Goal: Task Accomplishment & Management: Complete application form

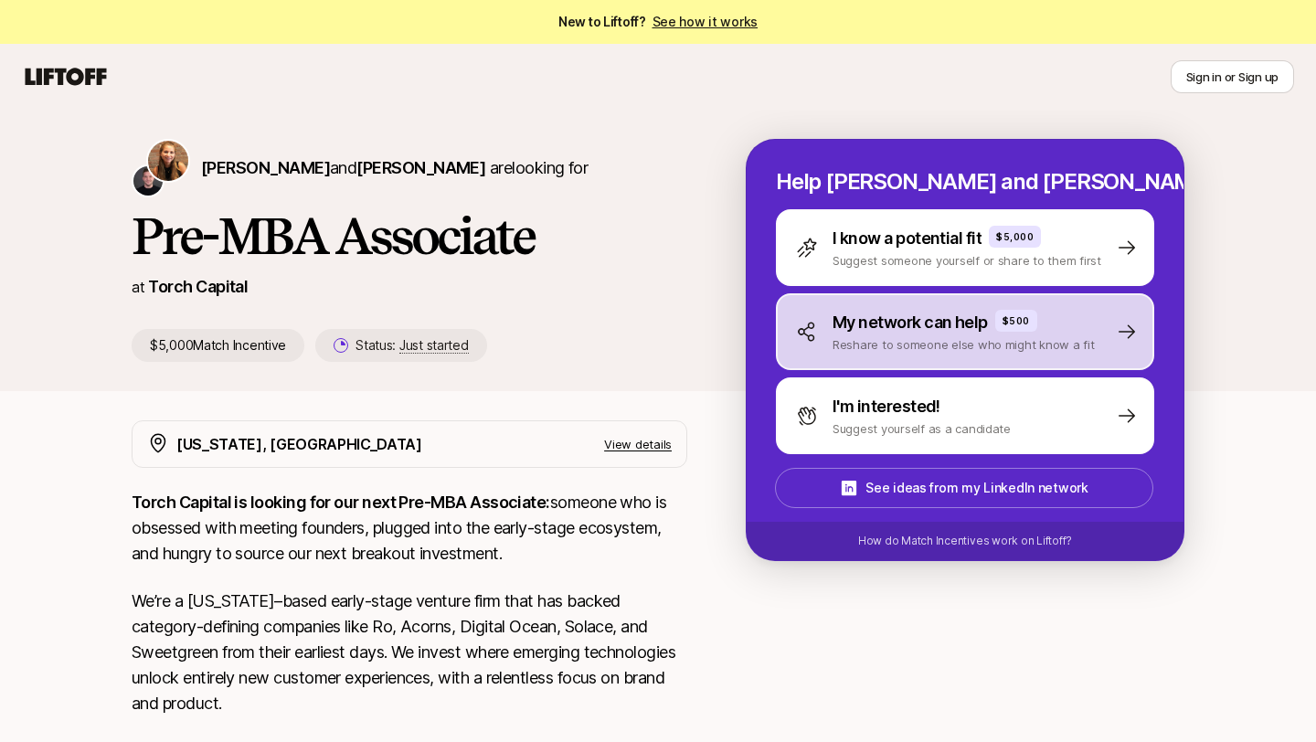
click at [930, 333] on p "My network can help" at bounding box center [910, 323] width 155 height 26
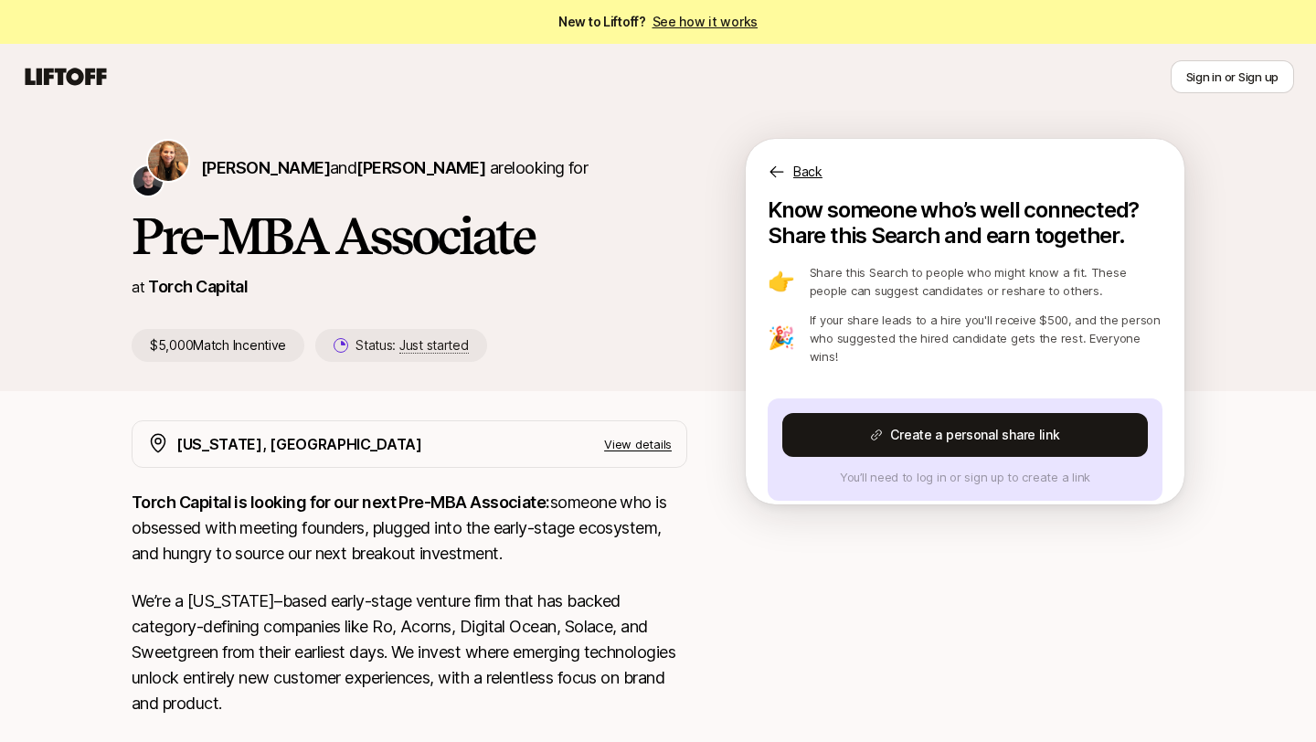
click at [781, 180] on icon at bounding box center [777, 172] width 18 height 18
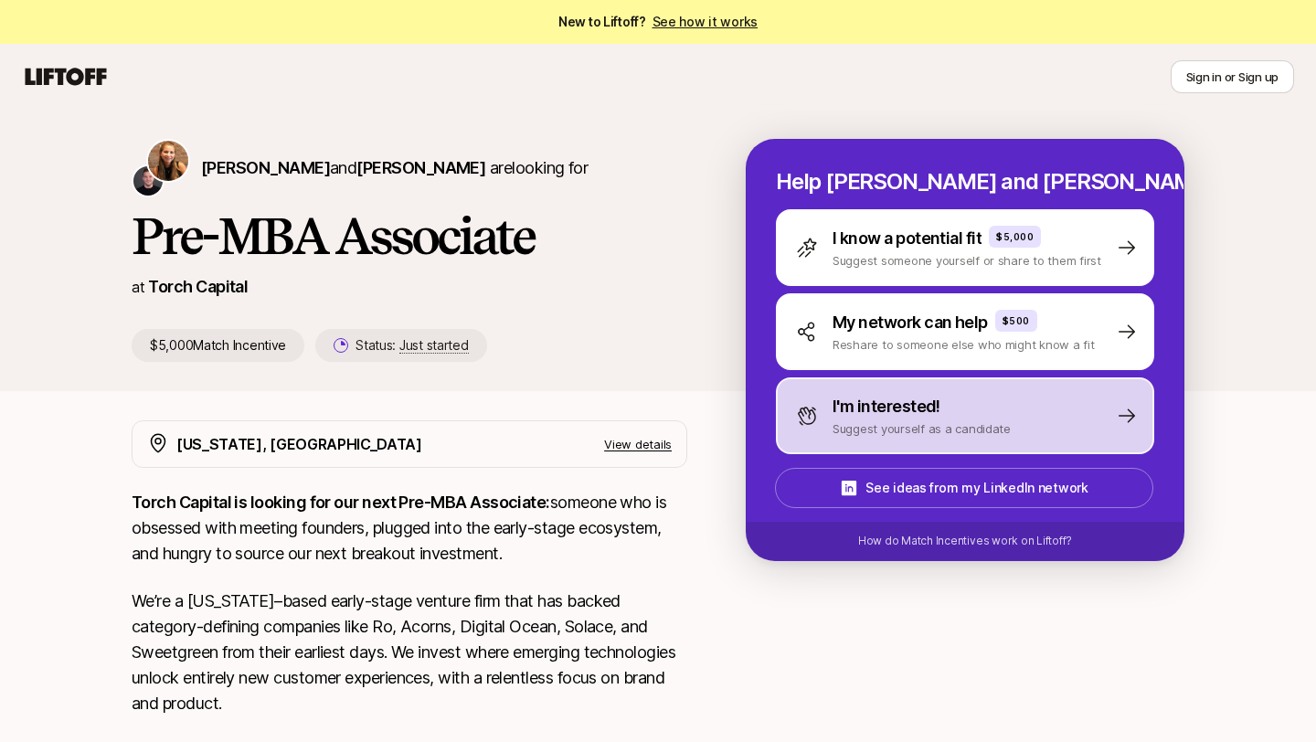
click at [957, 403] on div "I'm interested!" at bounding box center [922, 407] width 178 height 26
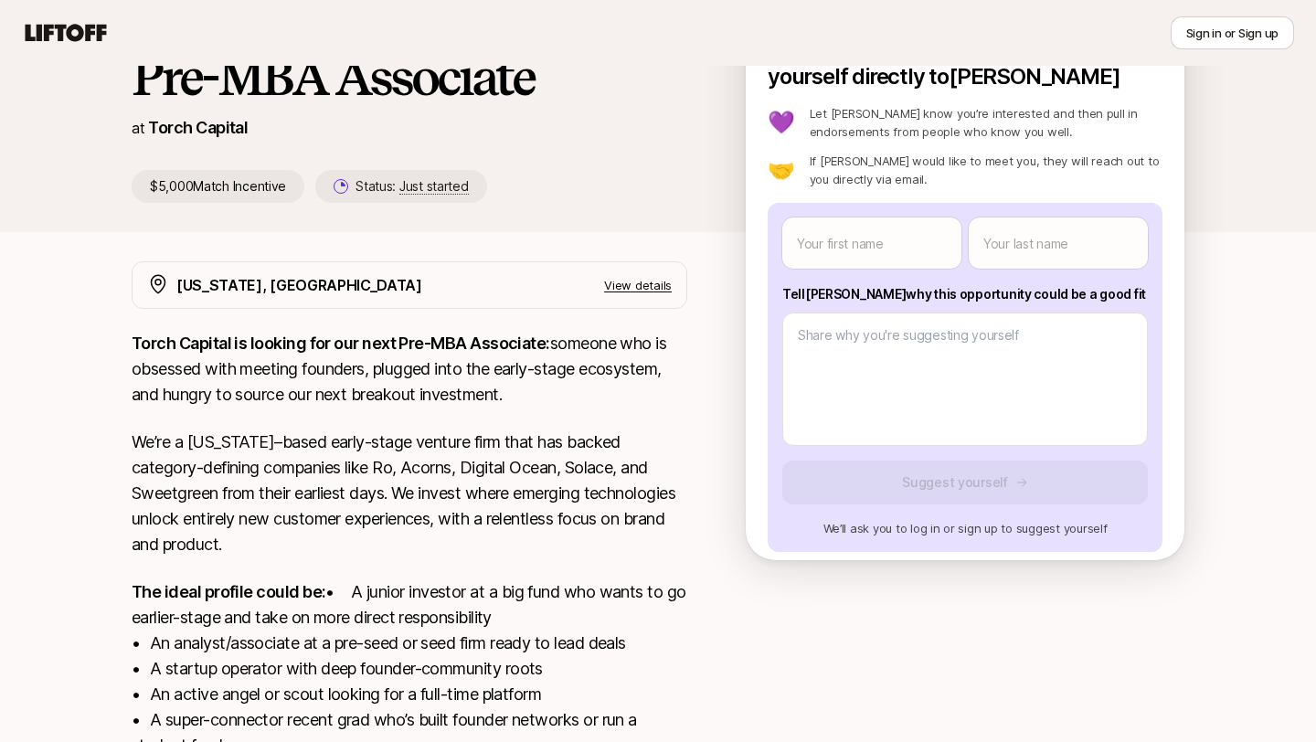
scroll to position [16, 0]
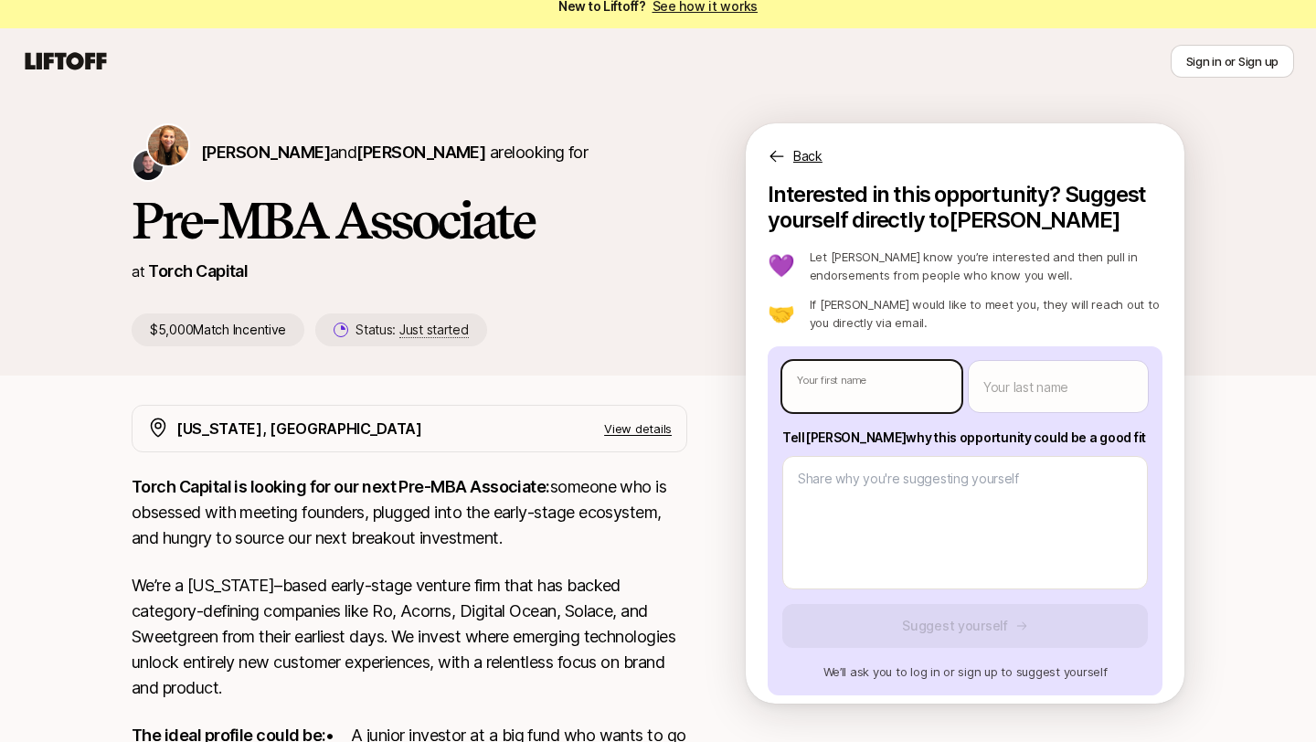
type textarea "x"
click at [847, 392] on body "New to Liftoff? See how it works Sign in or Sign up Sign in or Sign up [PERSON_…" at bounding box center [658, 355] width 1316 height 742
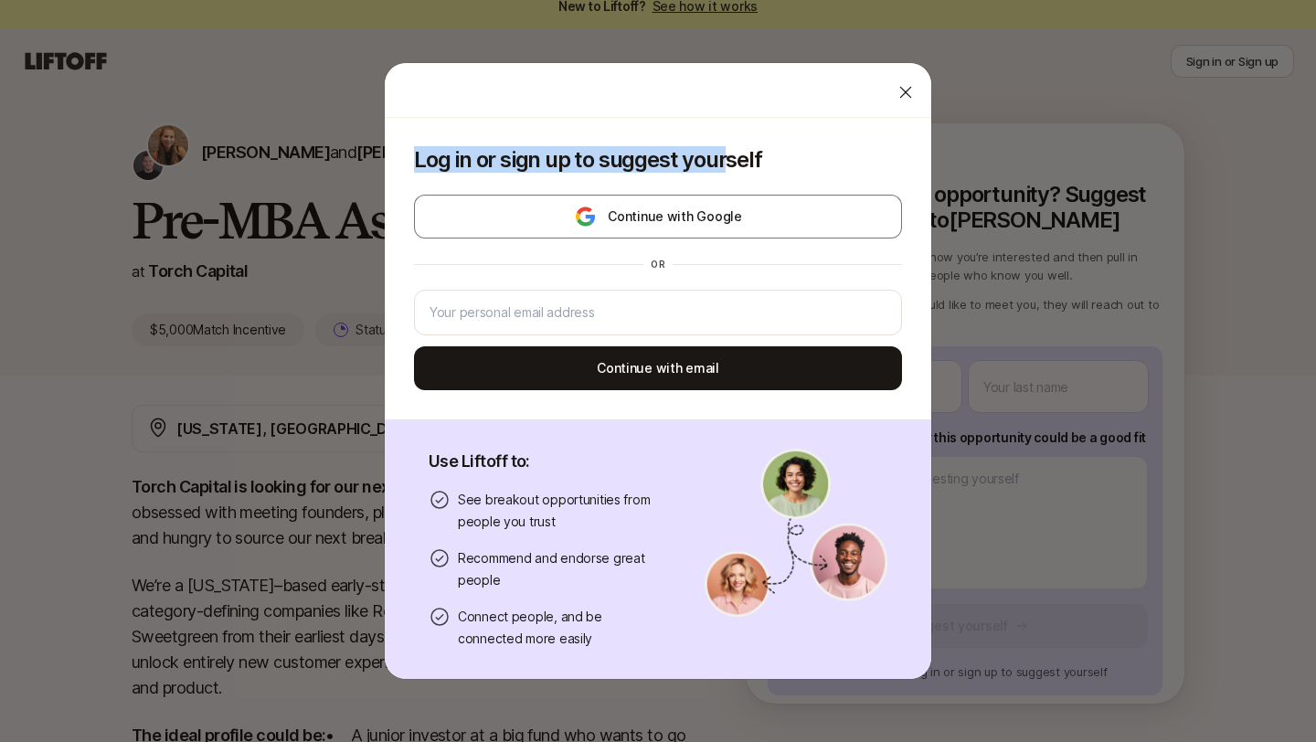
drag, startPoint x: 915, startPoint y: 81, endPoint x: 591, endPoint y: 241, distance: 360.9
click at [602, 235] on div "Log in or sign up to suggest yourself Continue with Google or Continue with ema…" at bounding box center [658, 371] width 547 height 616
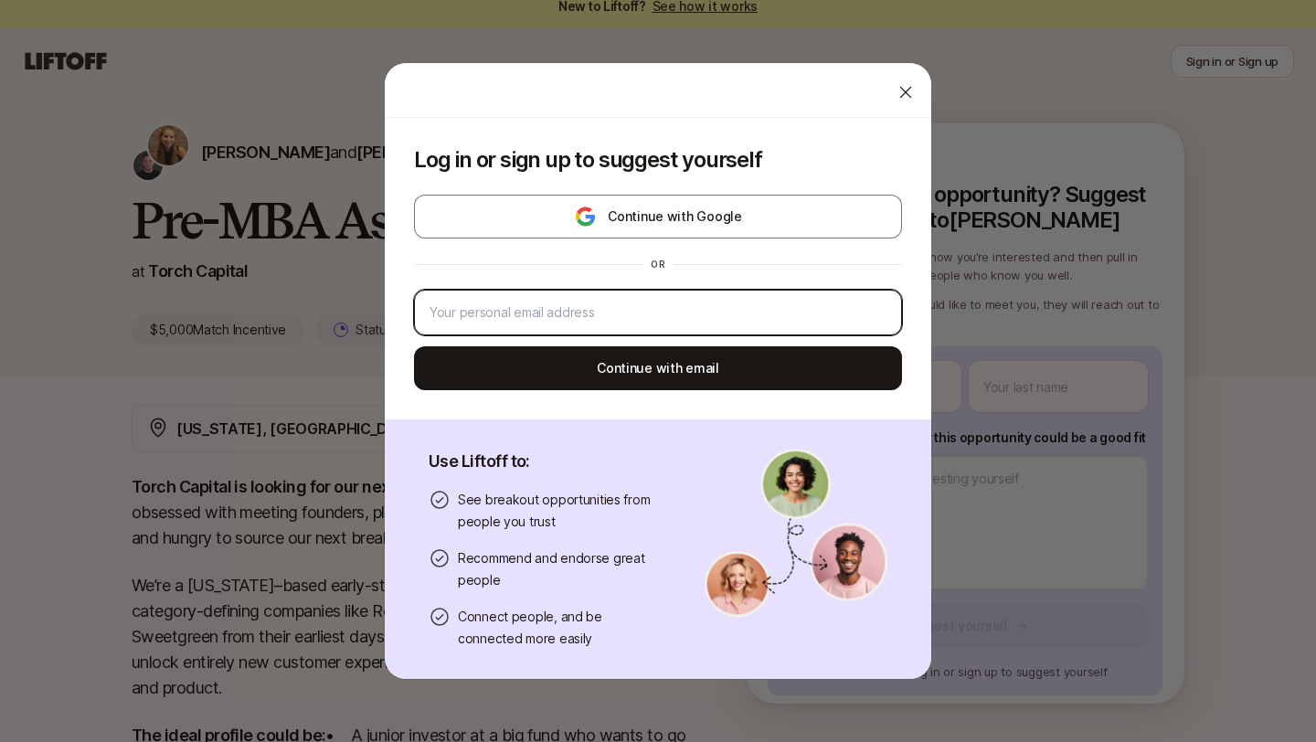
click at [592, 310] on input "email" at bounding box center [658, 313] width 457 height 22
type input "H"
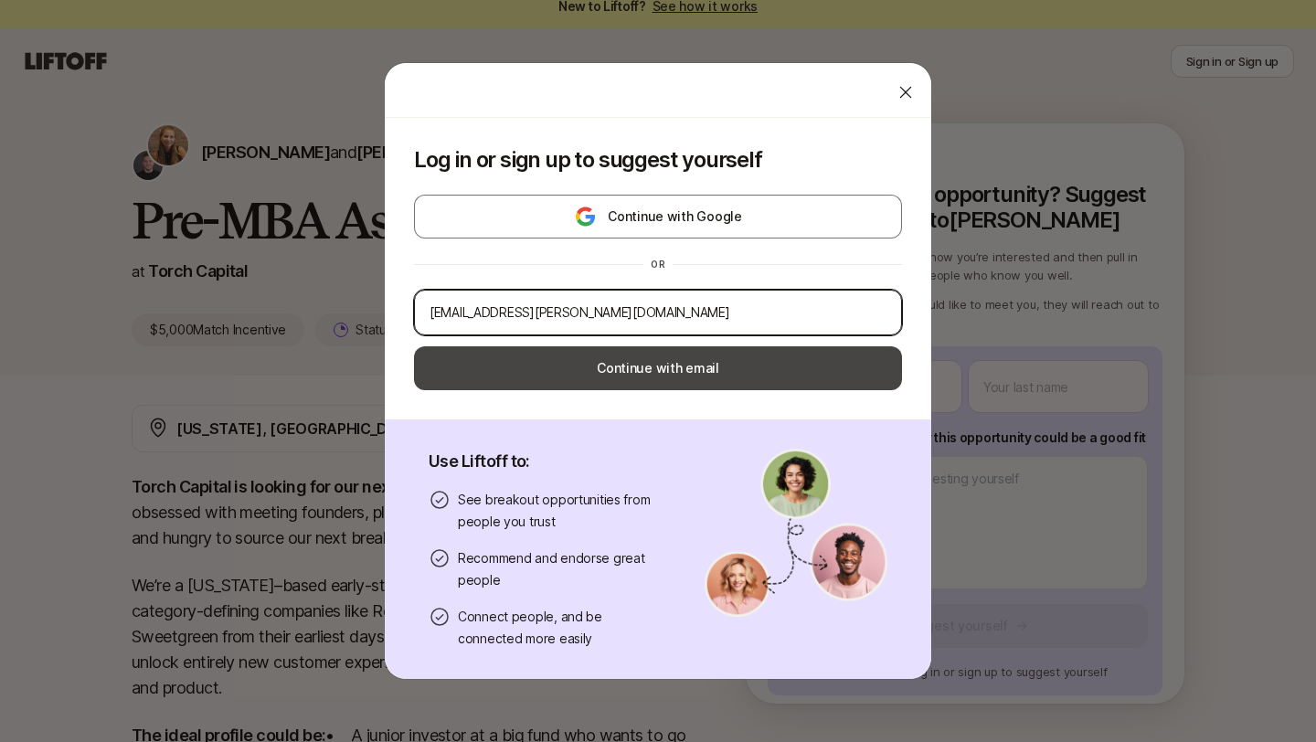
type input "[EMAIL_ADDRESS][PERSON_NAME][DOMAIN_NAME]"
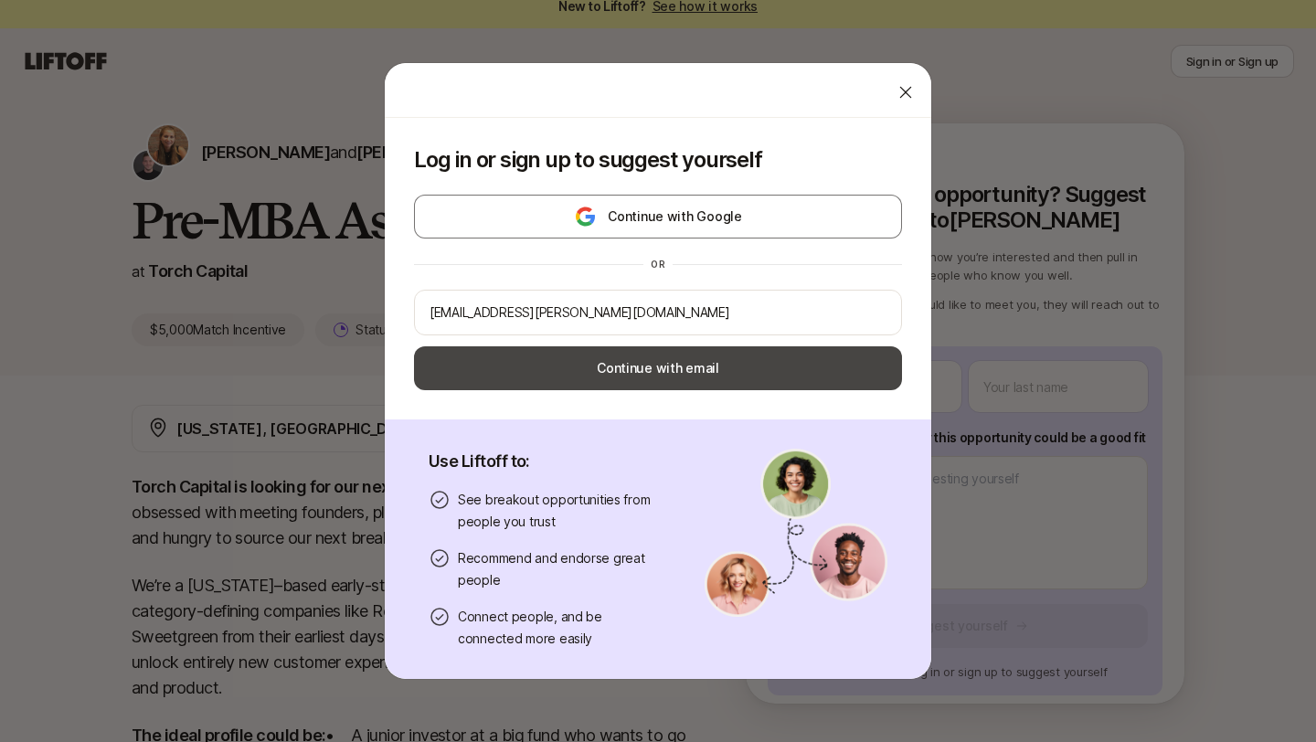
click at [643, 368] on button "Continue with email" at bounding box center [658, 368] width 488 height 44
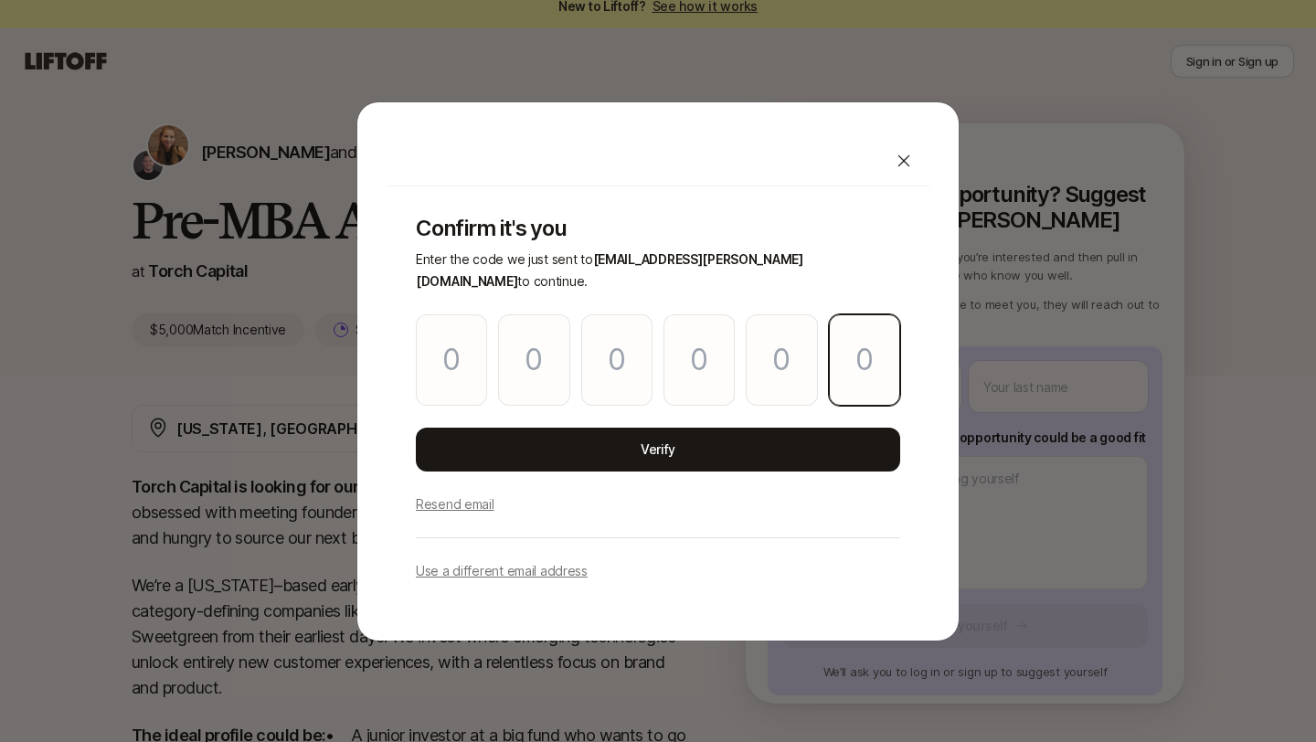
paste input "5"
type input "1"
type input "2"
type input "3"
type input "0"
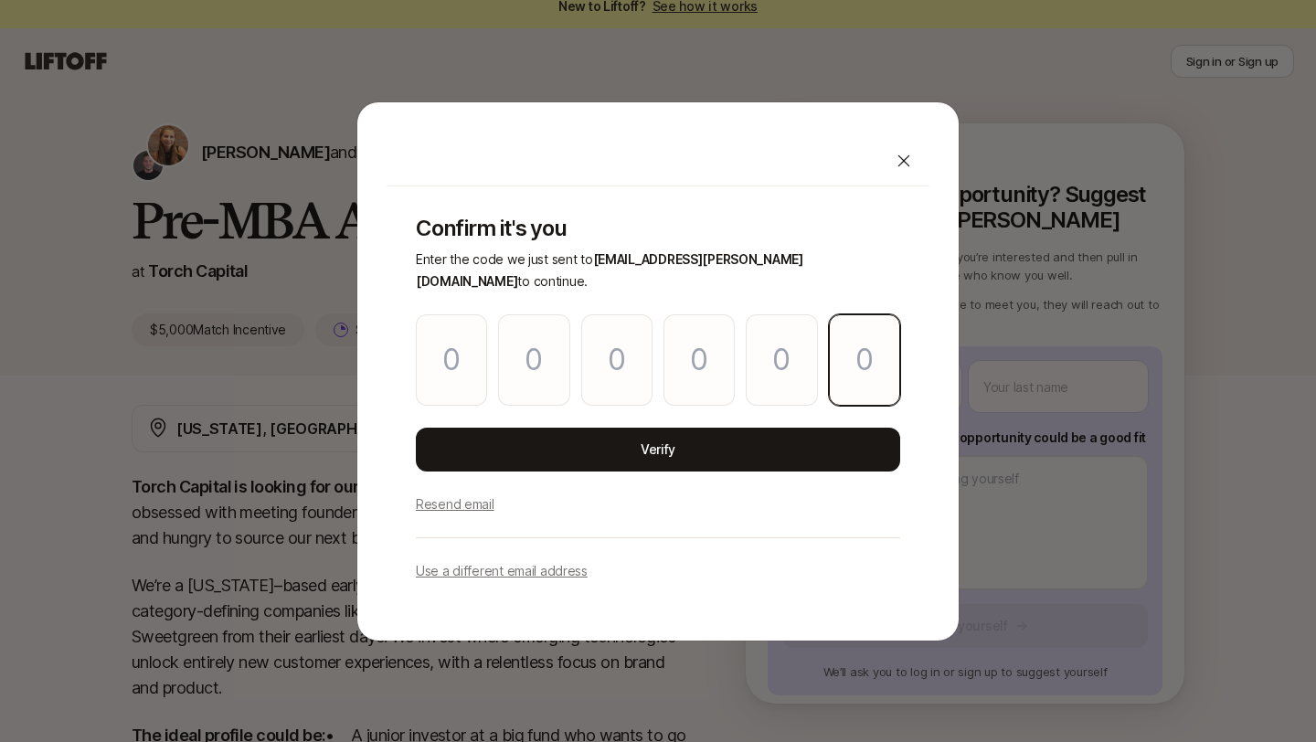
type input "1"
type input "5"
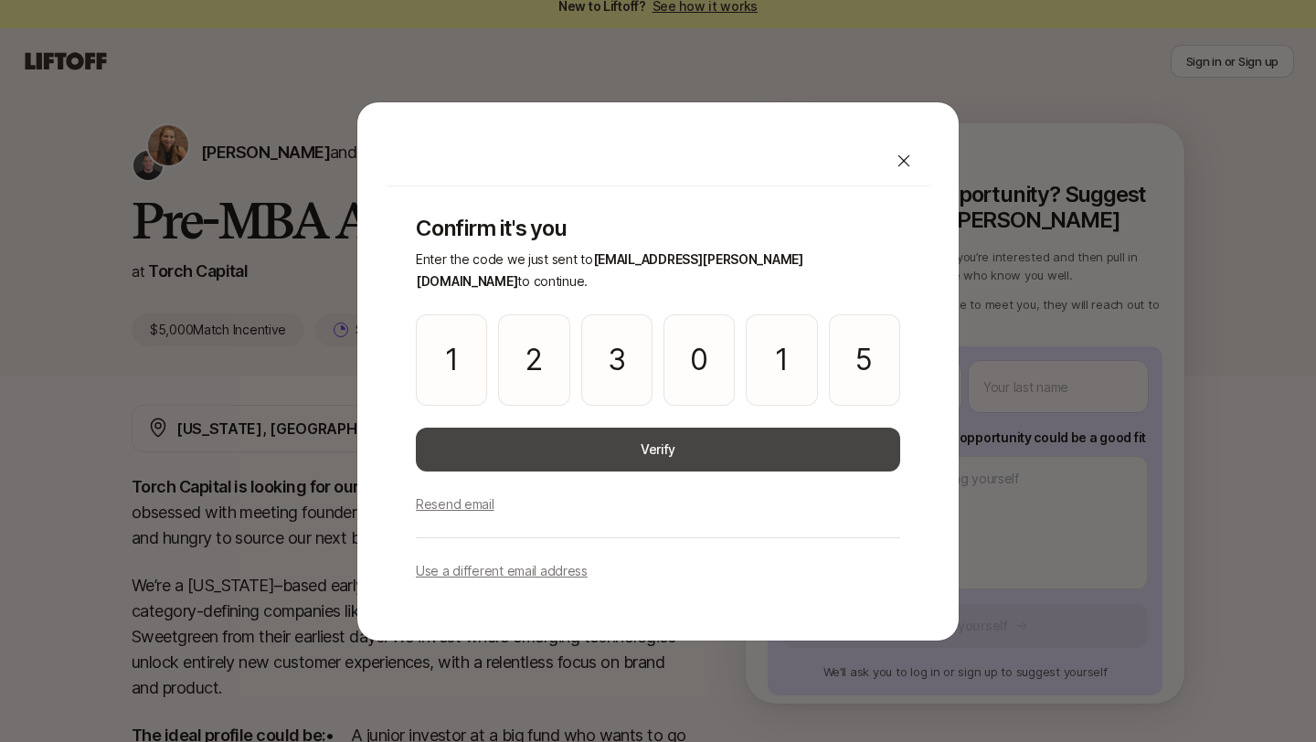
click at [714, 428] on button "Verify" at bounding box center [658, 450] width 484 height 44
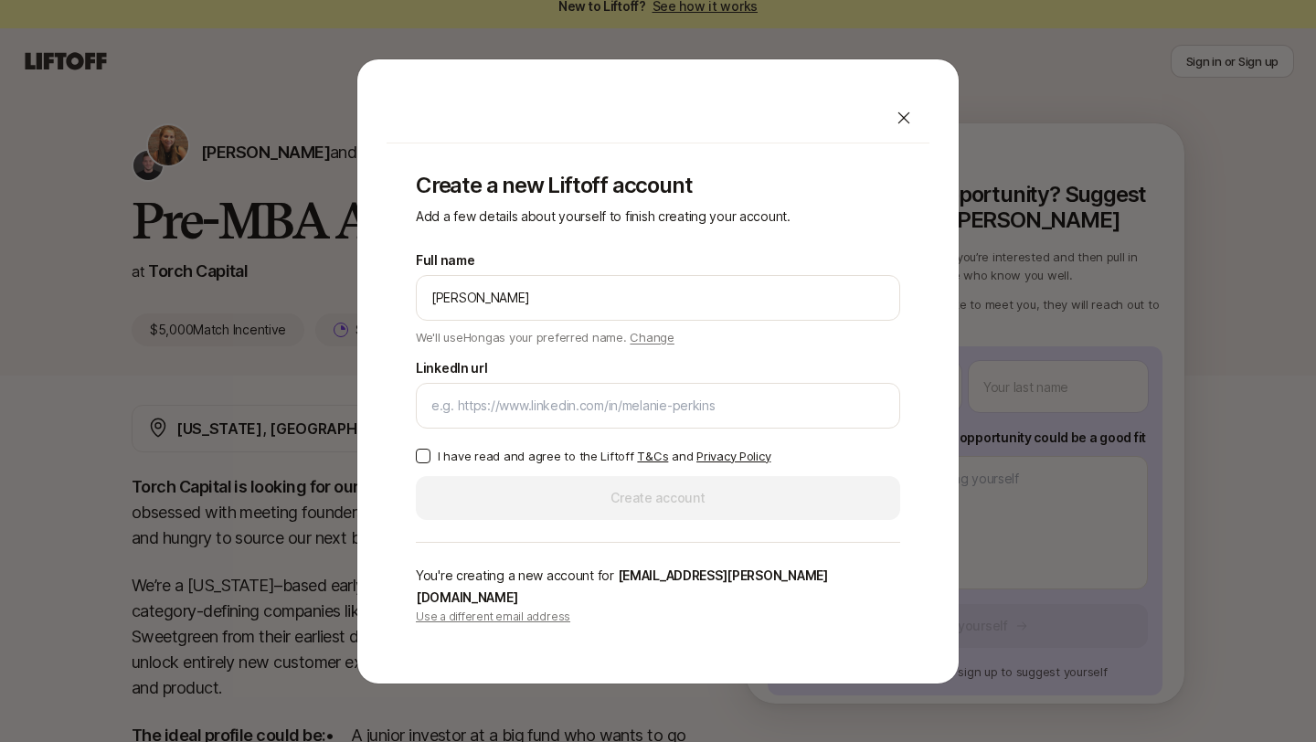
type input "[PERSON_NAME]"
click at [578, 386] on div "LinkedIn url" at bounding box center [658, 392] width 484 height 71
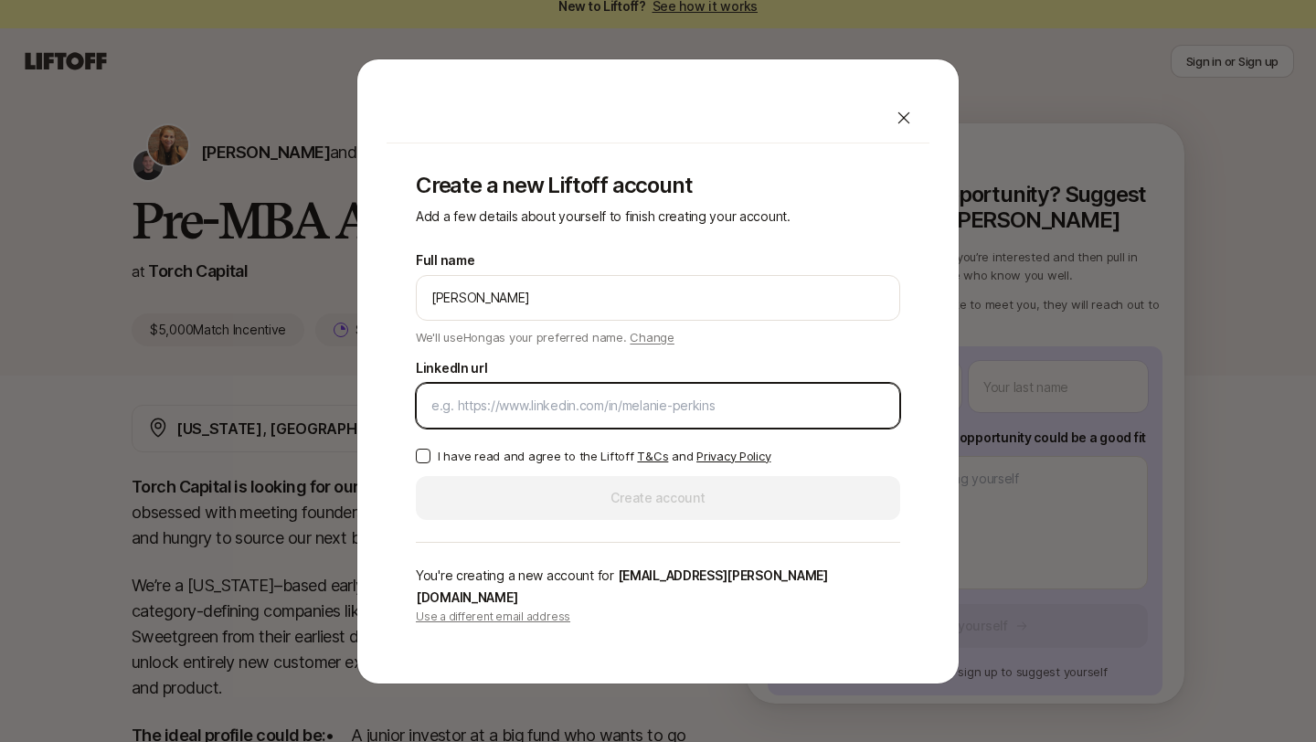
click at [578, 408] on input "LinkedIn url" at bounding box center [657, 406] width 453 height 22
paste input "[URL][DOMAIN_NAME]"
type input "[URL][DOMAIN_NAME]"
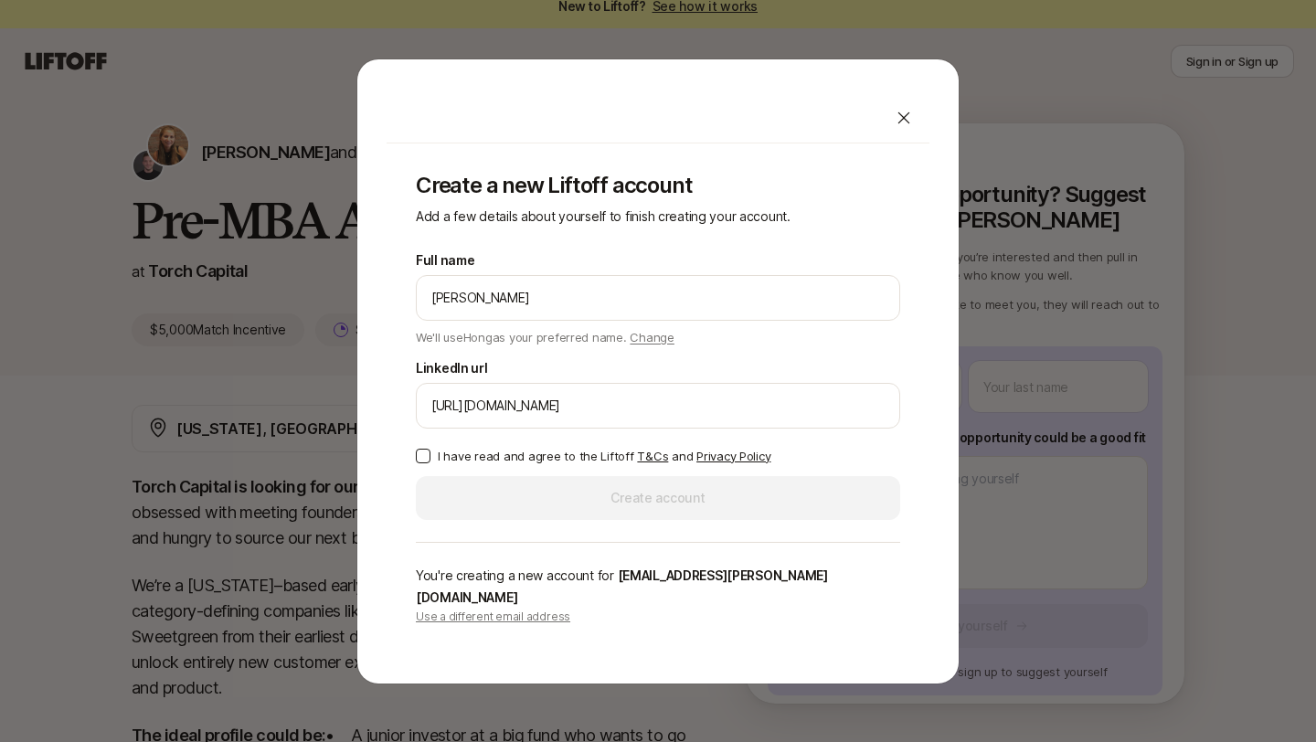
click at [422, 463] on button "I have read and agree to the Liftoff T&Cs and Privacy Policy" at bounding box center [423, 456] width 15 height 15
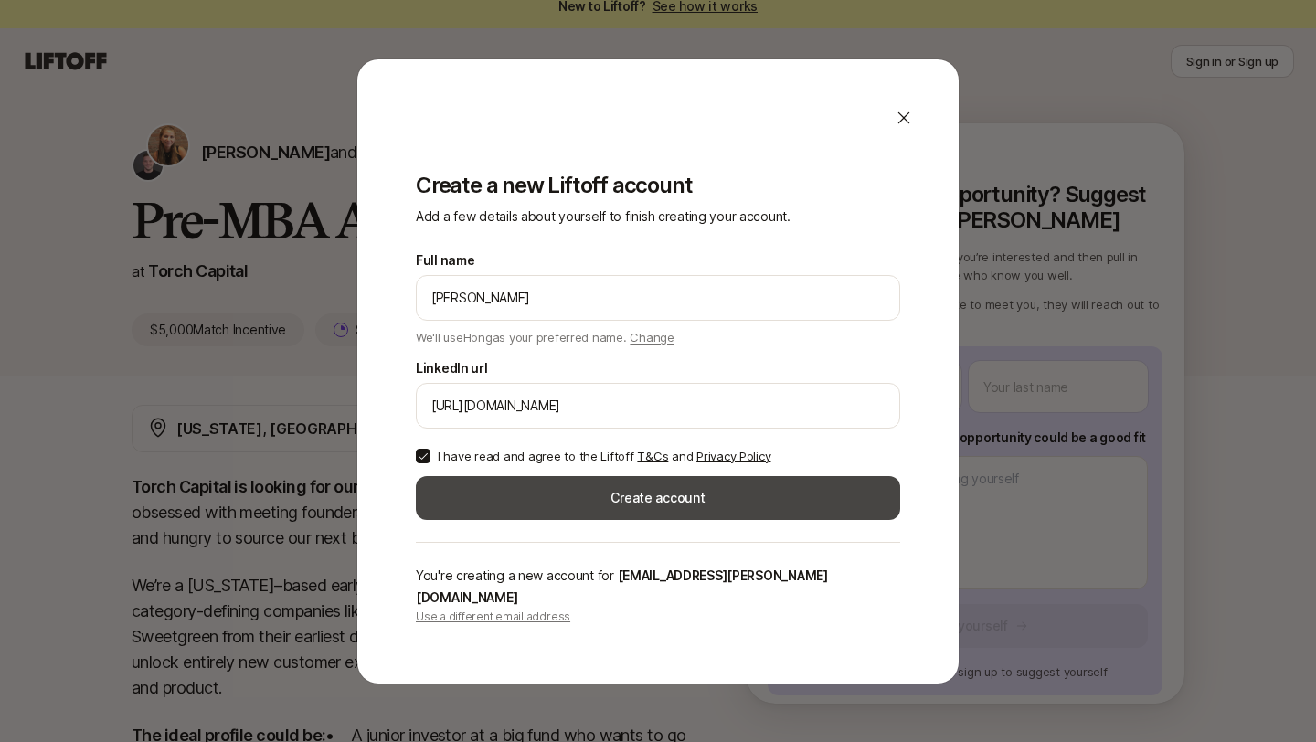
click at [560, 509] on button "Create account" at bounding box center [658, 498] width 484 height 44
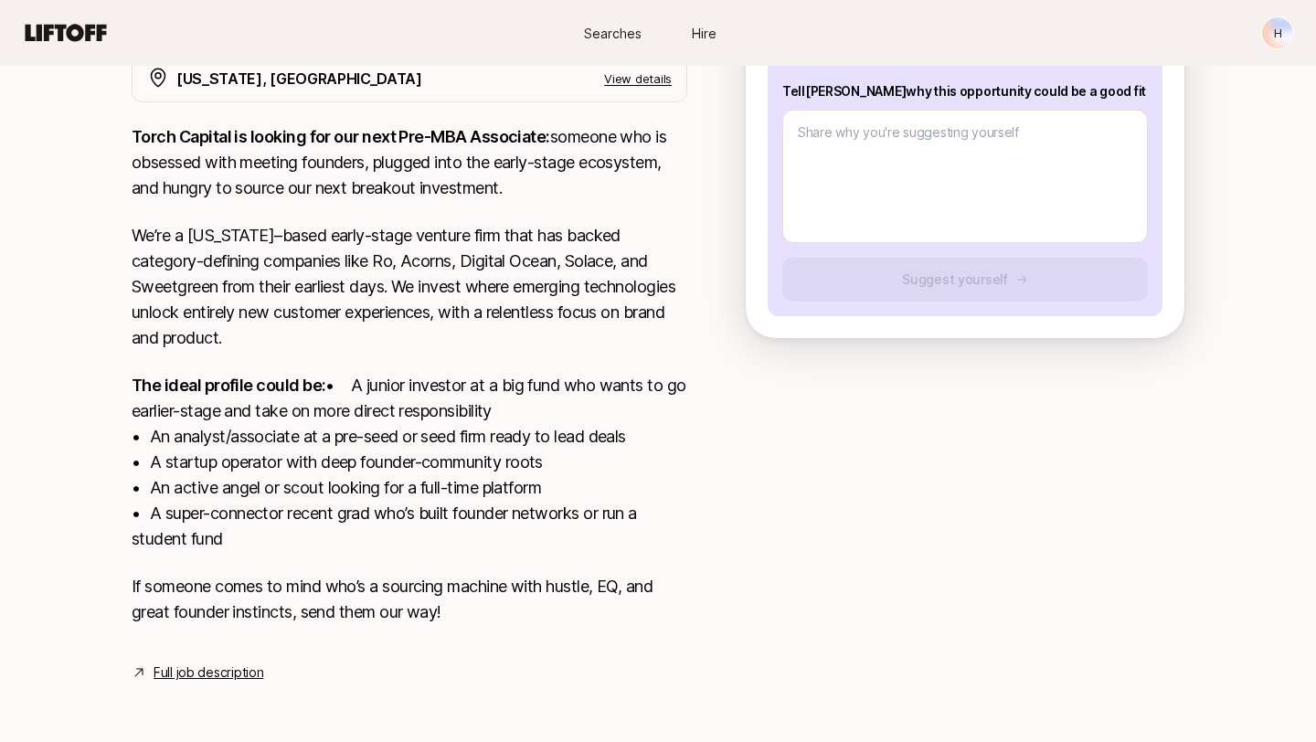
scroll to position [391, 0]
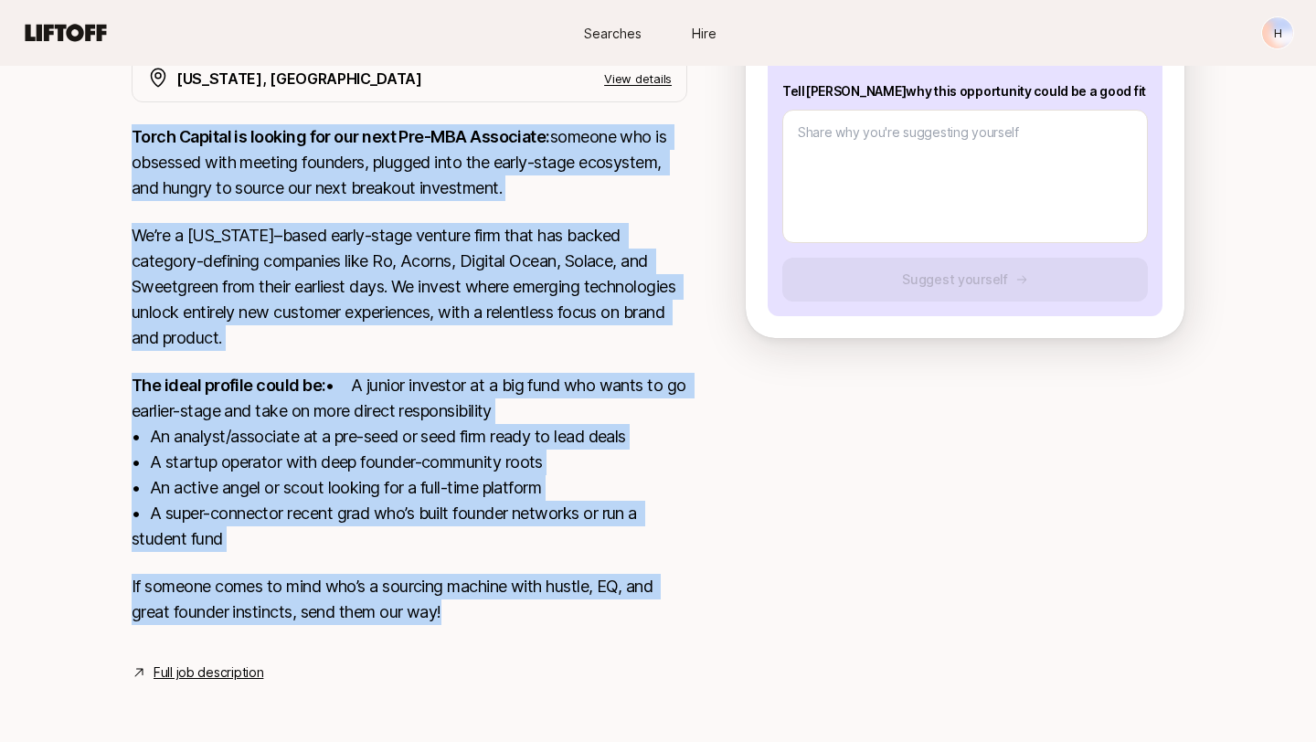
drag, startPoint x: 530, startPoint y: 606, endPoint x: 127, endPoint y: 112, distance: 638.0
click at [128, 112] on div "[US_STATE], [GEOGRAPHIC_DATA] View details Torch Capital is looking for our nex…" at bounding box center [658, 369] width 1097 height 629
copy div "Lorem Ipsumdo si ametcon adi eli sedd Eiu-TEM Incididun: utlabor etd ma aliquae…"
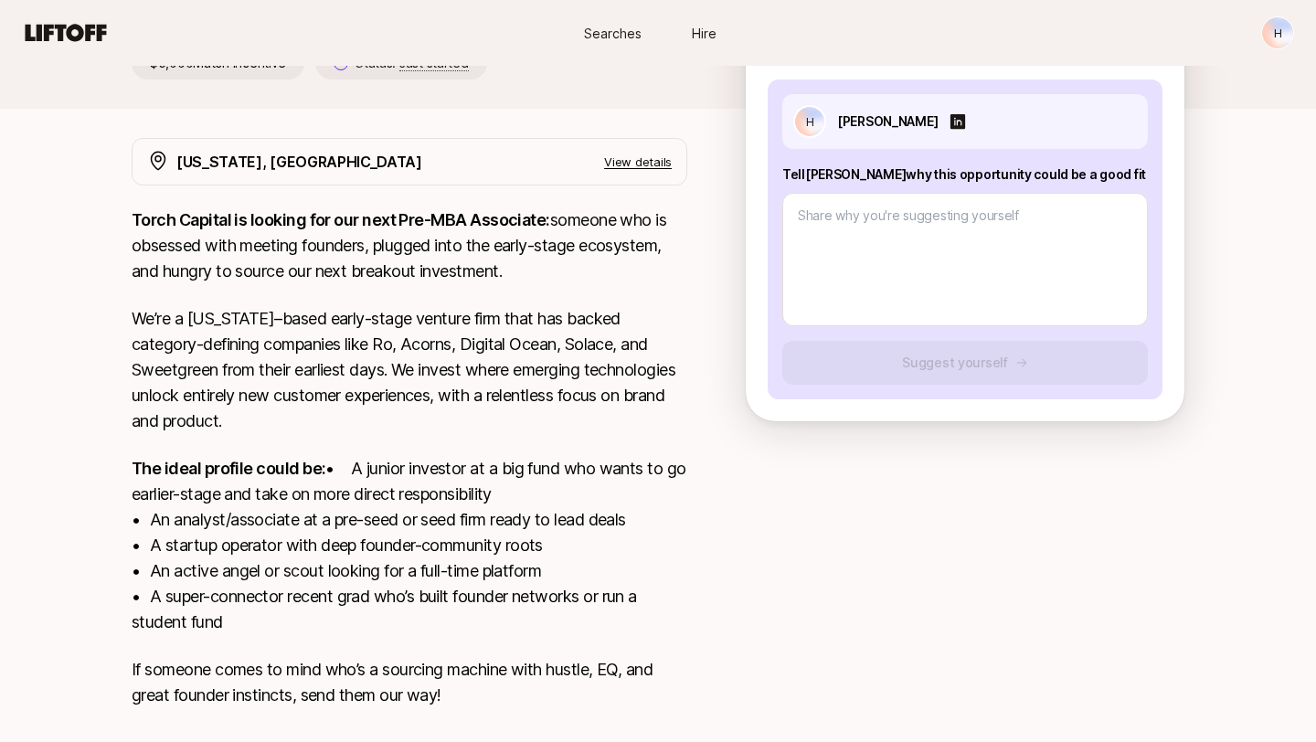
click at [1015, 170] on p "Tell [PERSON_NAME] why this opportunity could be a good fit" at bounding box center [965, 175] width 366 height 22
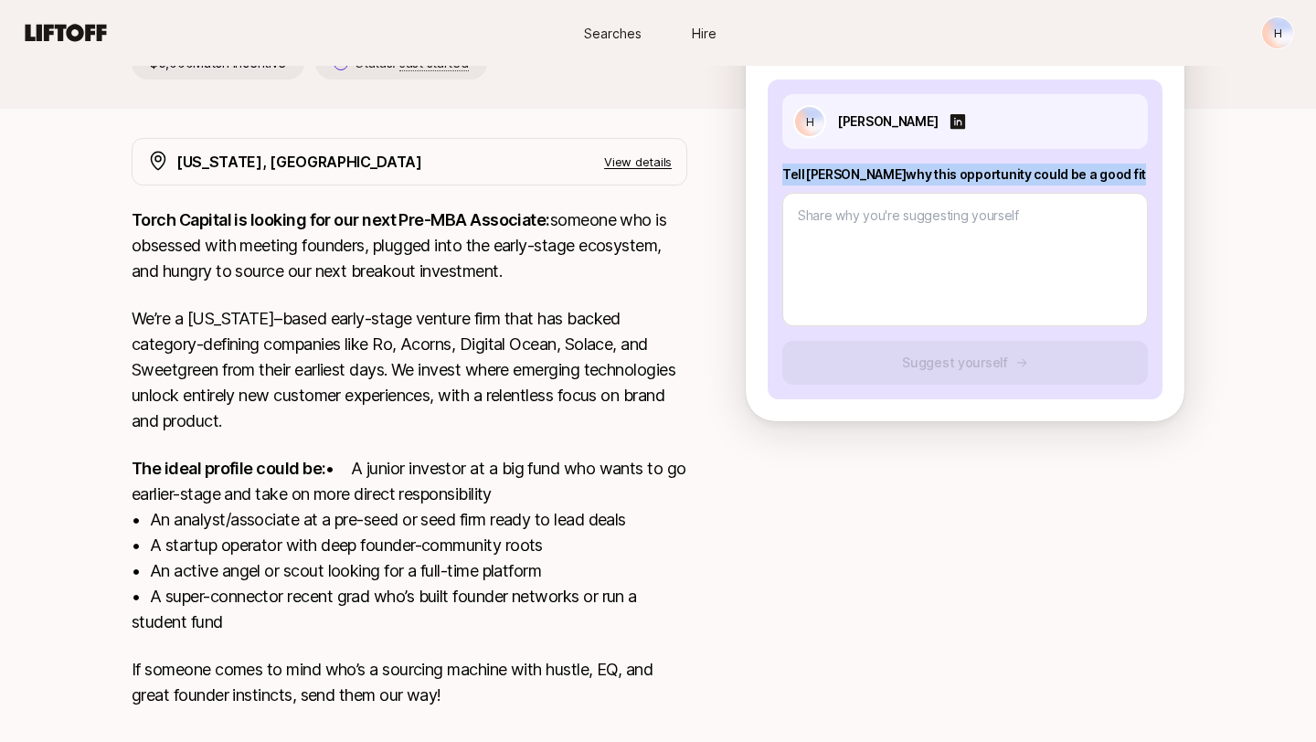
click at [1015, 170] on p "Tell [PERSON_NAME] why this opportunity could be a good fit" at bounding box center [965, 175] width 366 height 22
copy p "Tell [PERSON_NAME] why this opportunity could be a good fit"
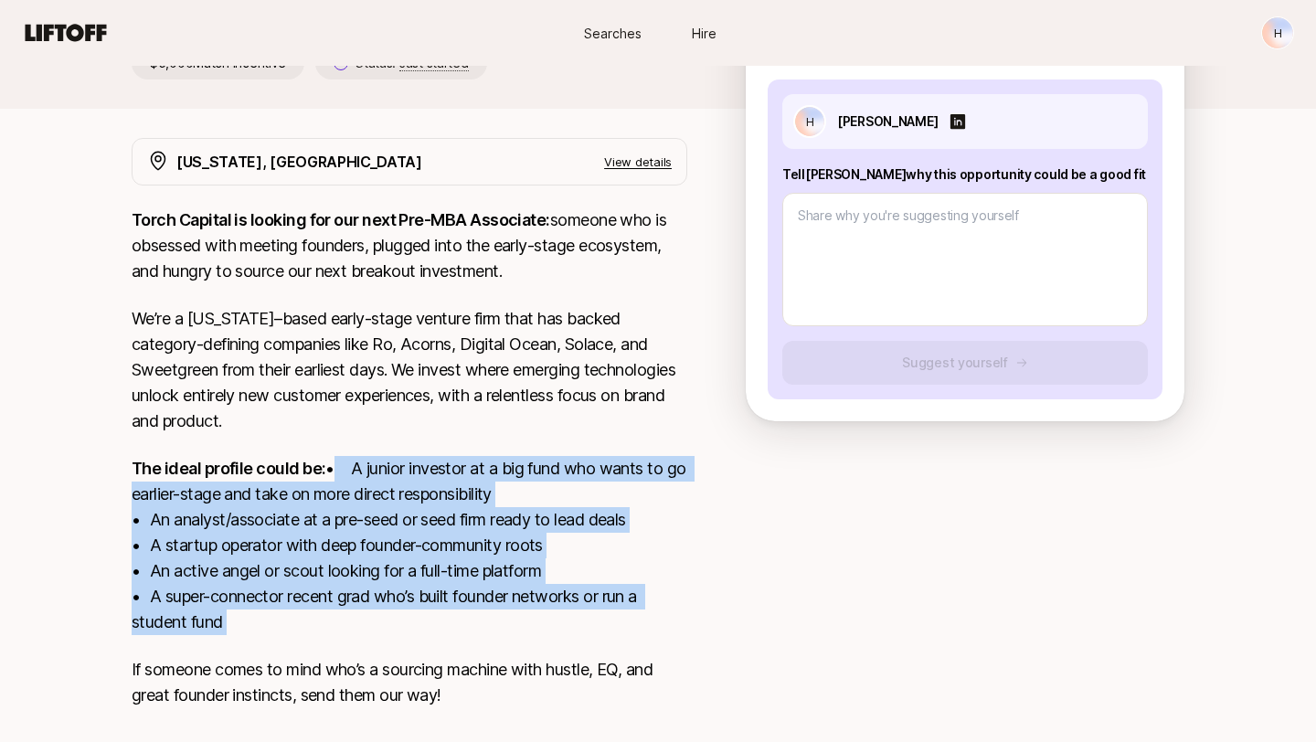
drag, startPoint x: 270, startPoint y: 665, endPoint x: 109, endPoint y: 503, distance: 228.2
click at [110, 503] on div "[US_STATE], [GEOGRAPHIC_DATA] View details Torch Capital is looking for our nex…" at bounding box center [658, 452] width 1097 height 629
copy div "• A junior investor at a big fund who wants to go earlier-stage and take on mor…"
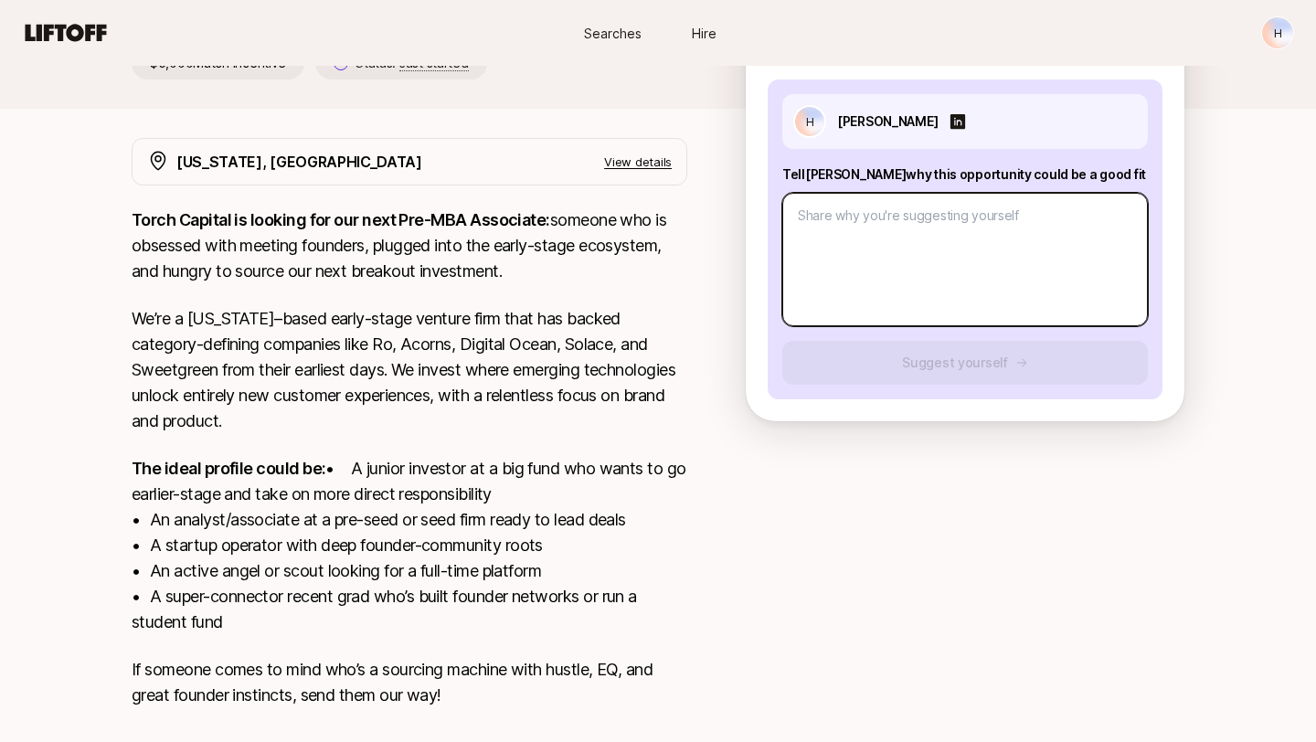
click at [948, 279] on textarea at bounding box center [965, 259] width 366 height 133
paste textarea "Lorem, Ipsu dolo si Ametc Adipisc el s doeiusmodt inc utlabor et dolore magna a…"
type textarea "x"
type textarea "Lorem, Ipsu dolo si Ametc Adipisc el s doeiusmodt inc utlabor et dolore magna a…"
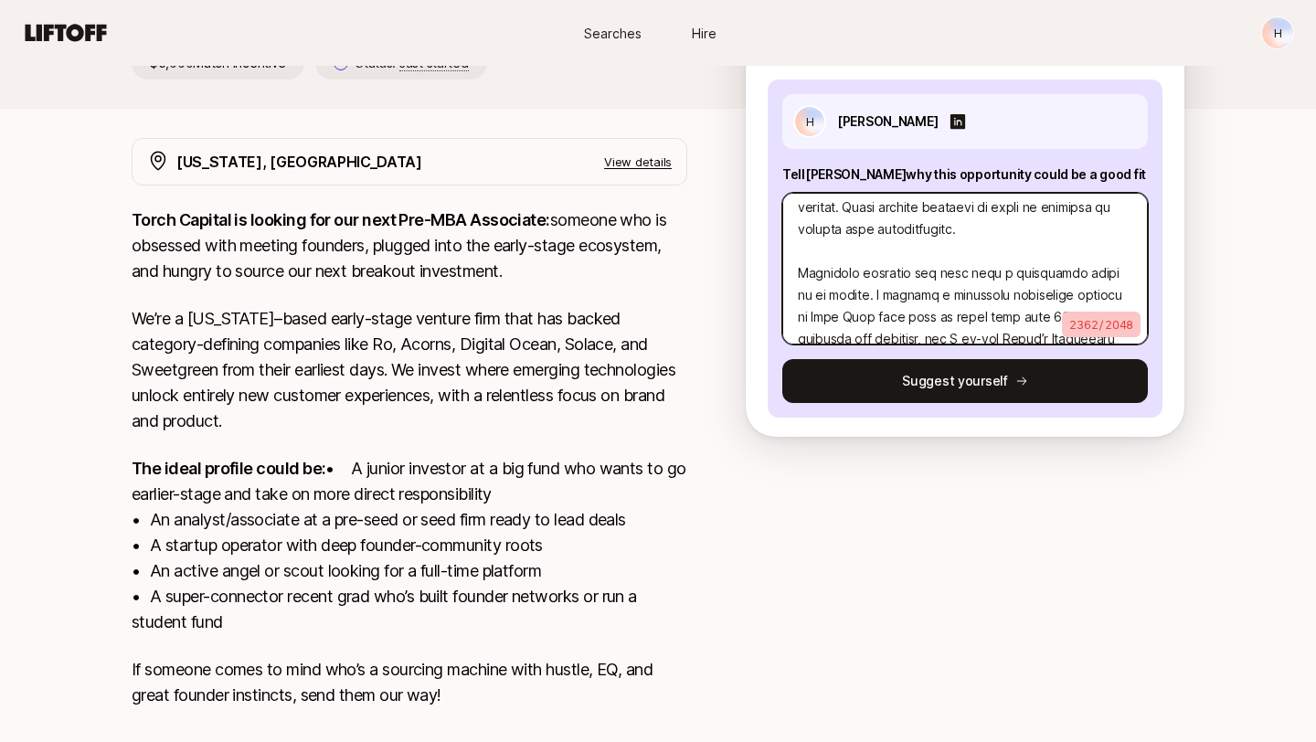
scroll to position [0, 0]
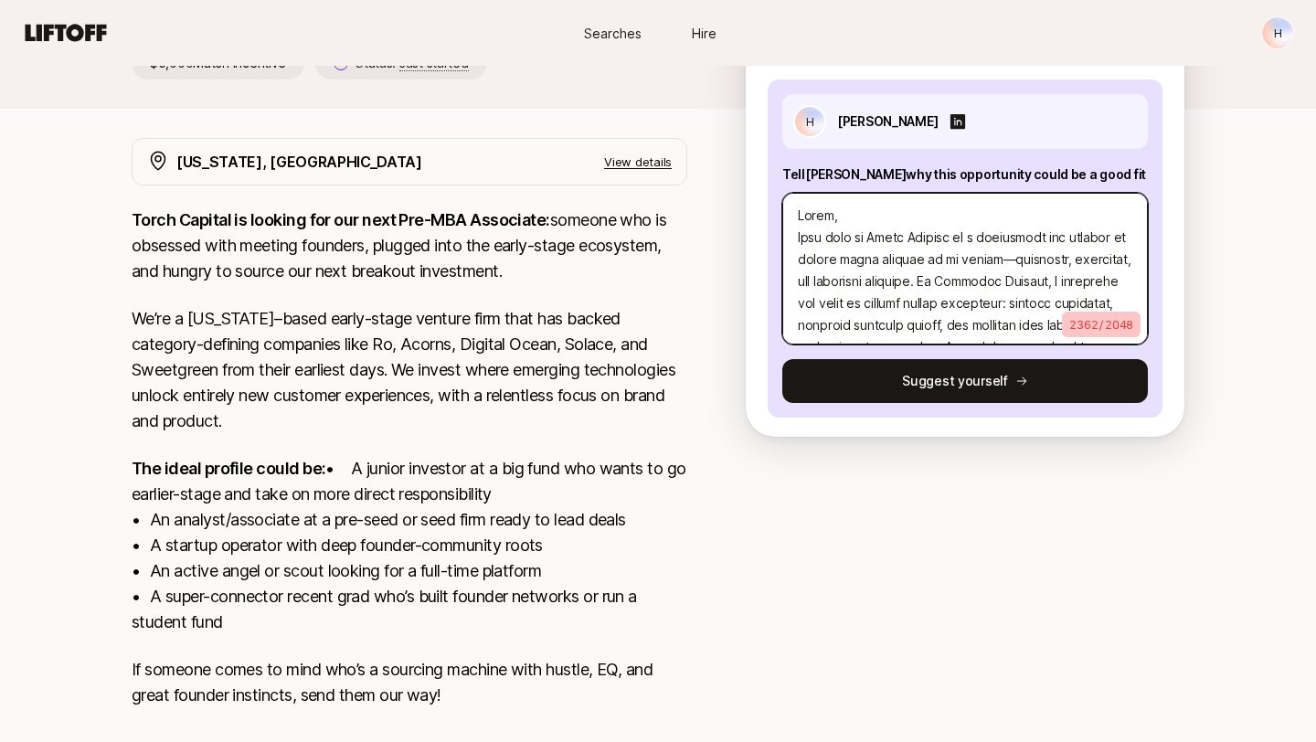
click at [960, 218] on textarea at bounding box center [965, 269] width 366 height 152
type textarea "x"
type textarea "Lorem, Ipsu dolo si Ametc Adipisc el s doeiusmodt inc utlabor et dolore magna a…"
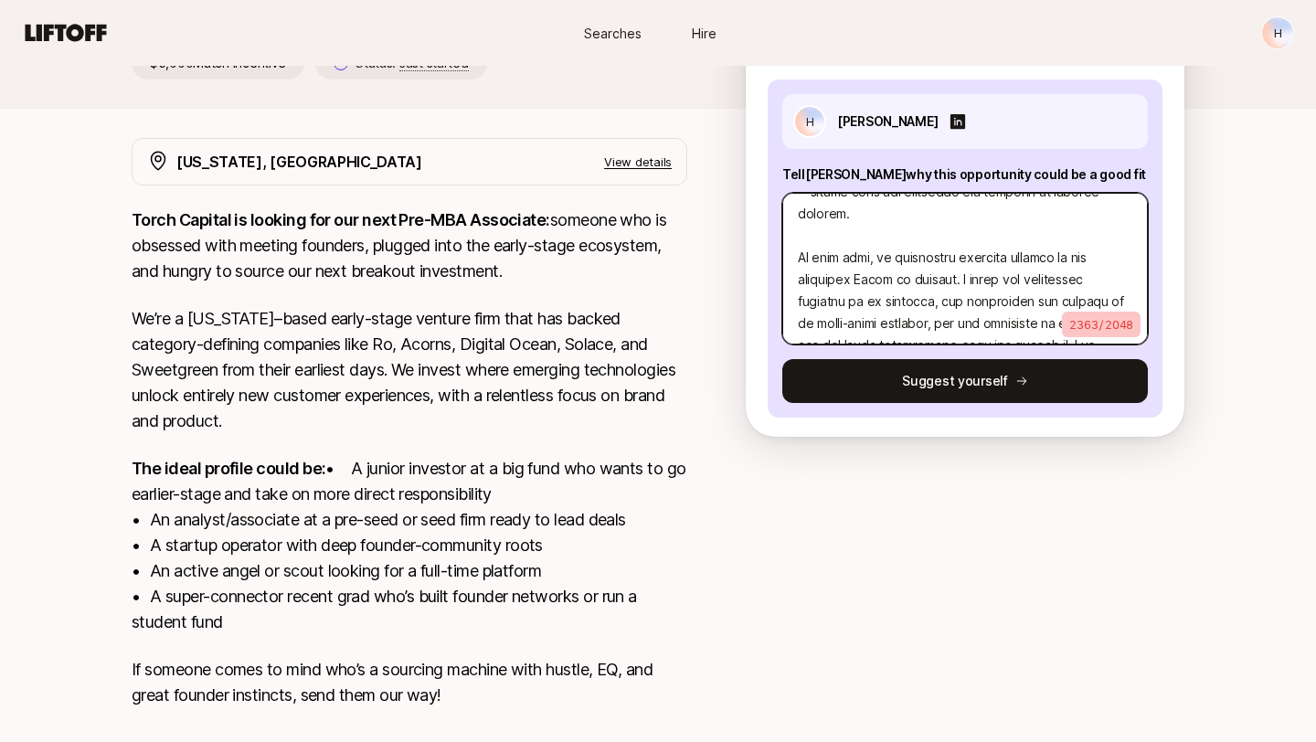
scroll to position [888, 0]
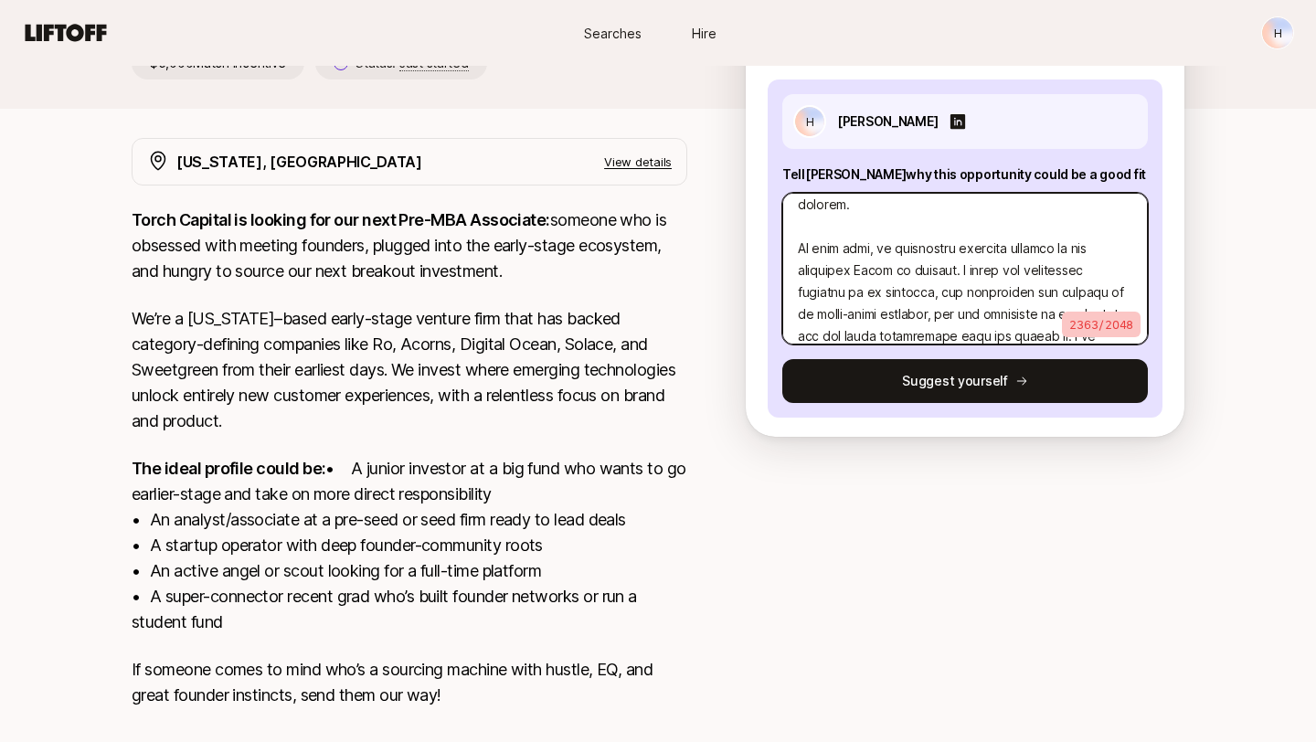
drag, startPoint x: 948, startPoint y: 250, endPoint x: 792, endPoint y: 228, distance: 157.1
click at [792, 228] on textarea at bounding box center [965, 269] width 366 height 152
type textarea "x"
type textarea "Lorem, Ipsu dolo si Ametc Adipisc el s doeiusmodt inc utlabor et dolore magna a…"
type textarea "x"
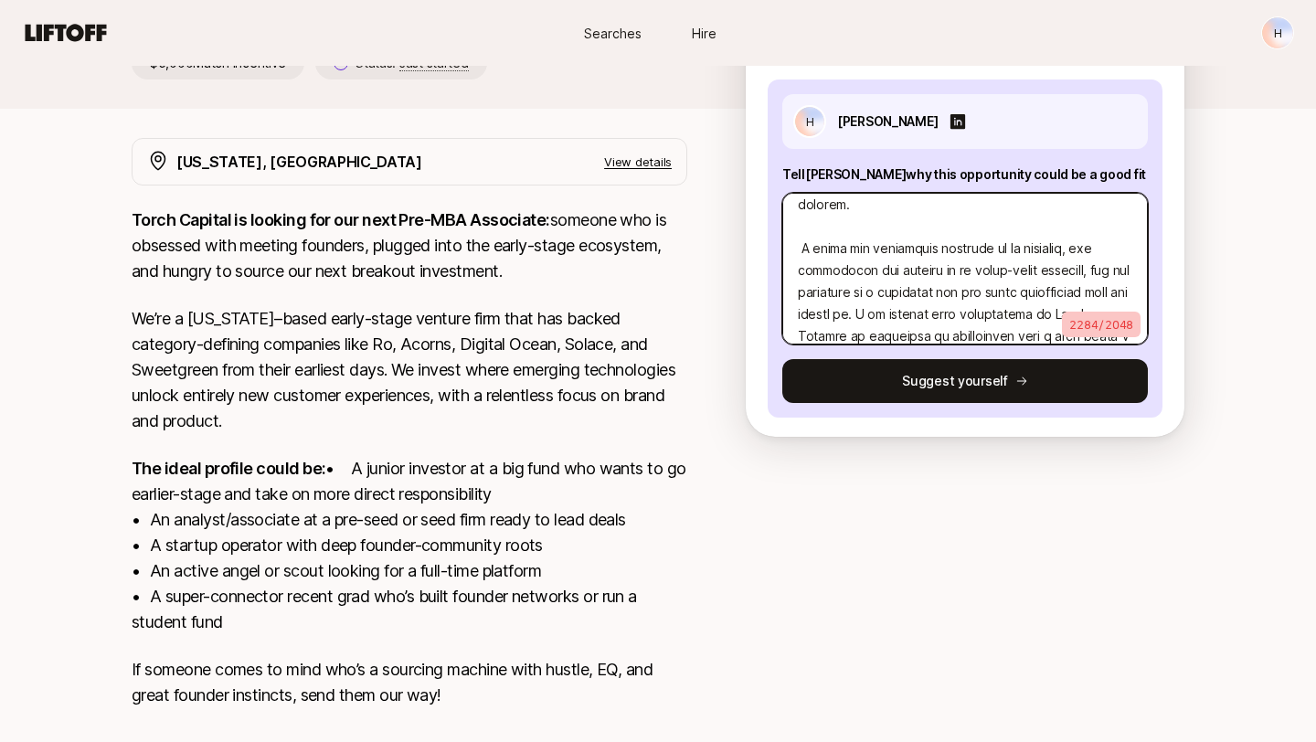
type textarea "Lorem, Ipsu dolo si Ametc Adipisc el s doeiusmodt inc utlabor et dolore magna a…"
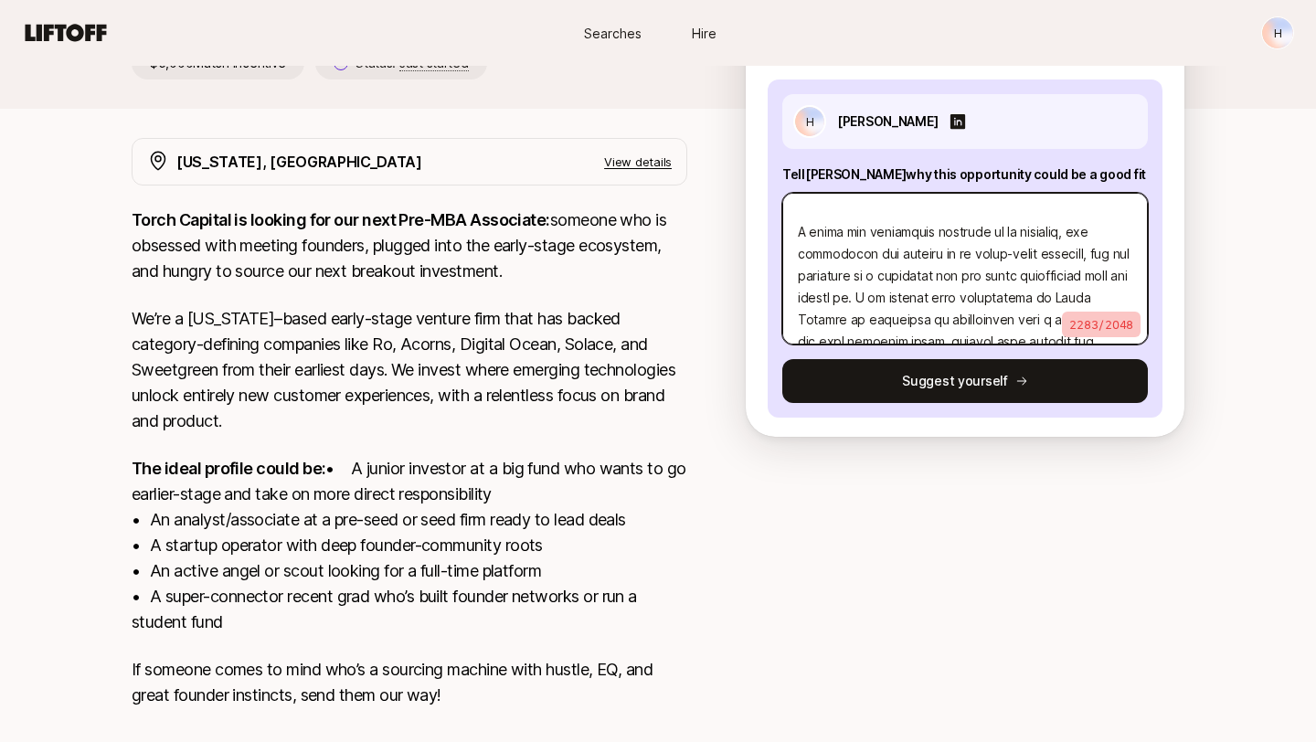
scroll to position [925, 0]
drag, startPoint x: 861, startPoint y: 259, endPoint x: 1032, endPoint y: 271, distance: 171.4
click at [1032, 271] on textarea at bounding box center [965, 269] width 366 height 152
type textarea "x"
type textarea "Lorem, Ipsu dolo si Ametc Adipisc el s doeiusmodt inc utlabor et dolore magna a…"
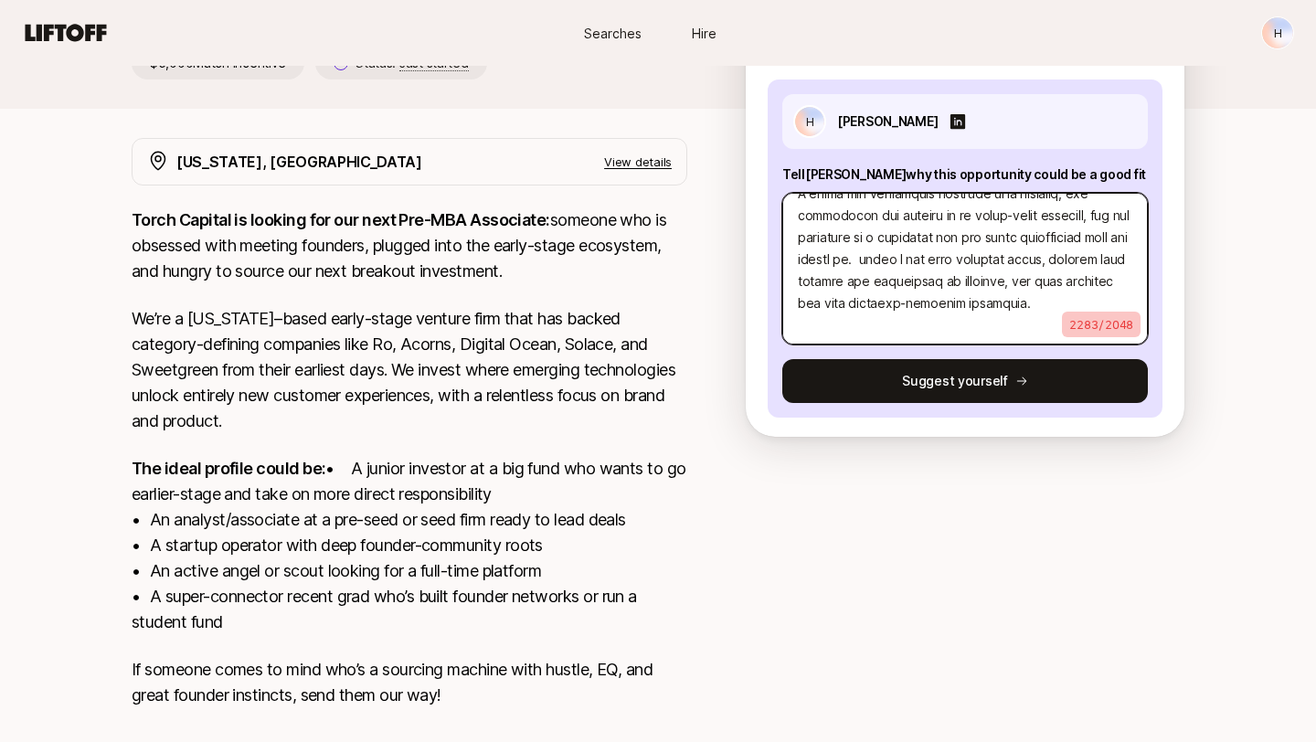
scroll to position [921, 0]
type textarea "x"
type textarea "Lorem, Ipsu dolo si Ametc Adipisc el s doeiusmodt inc utlabor et dolore magna a…"
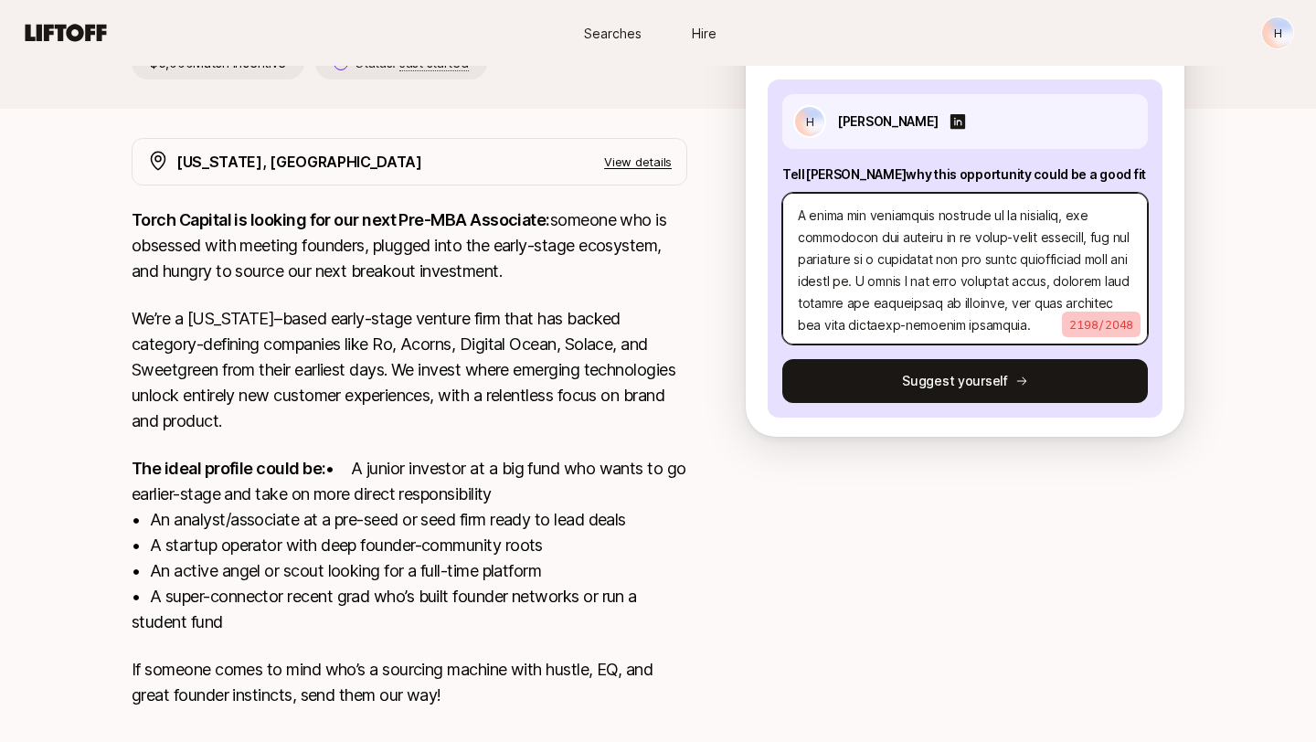
type textarea "x"
type textarea "Lorem, Ipsu dolo si Ametc Adipisc el s doeiusmodt inc utlabor et dolore magna a…"
type textarea "x"
type textarea "Lorem, Ipsu dolo si Ametc Adipisc el s doeiusmodt inc utlabor et dolore magna a…"
type textarea "x"
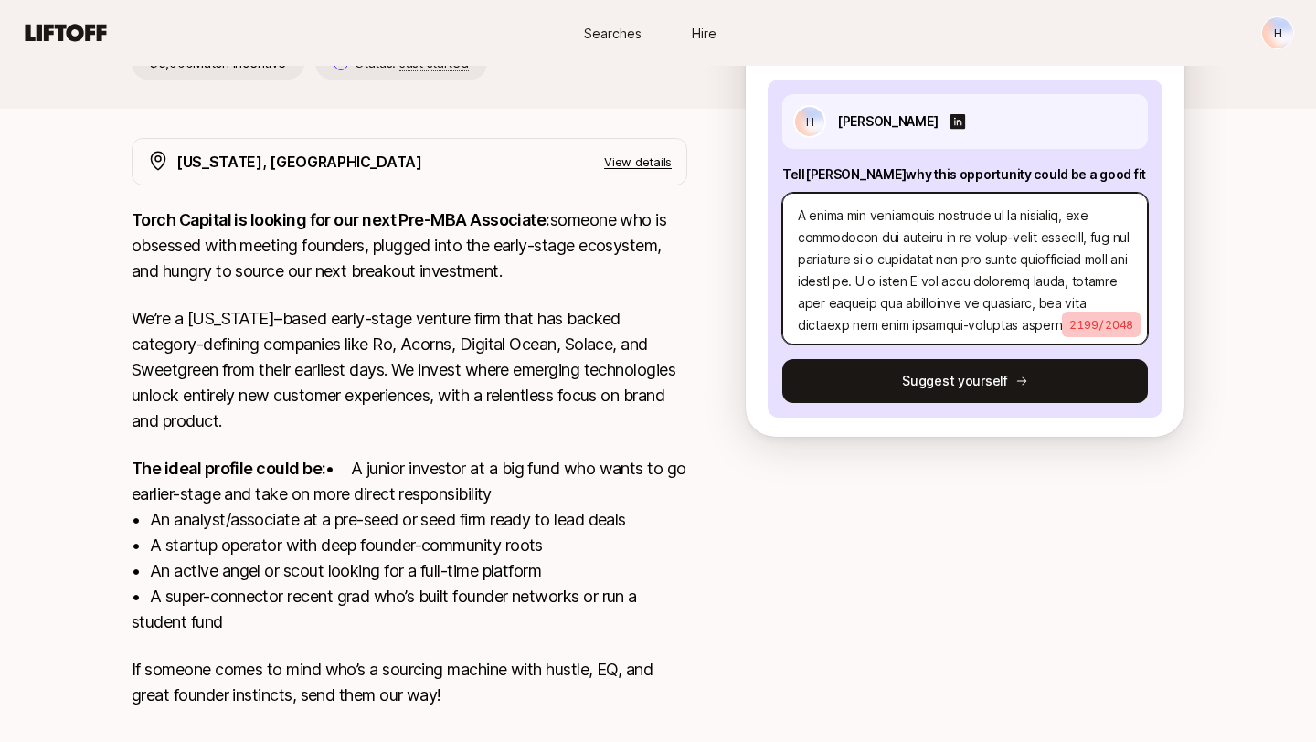
type textarea "Lorem, Ipsu dolo si Ametc Adipisc el s doeiusmodt inc utlabor et dolore magna a…"
type textarea "x"
type textarea "Lorem, Ipsu dolo si Ametc Adipisc el s doeiusmodt inc utlabor et dolore magna a…"
type textarea "x"
type textarea "Lorem, Ipsu dolo si Ametc Adipisc el s doeiusmodt inc utlabor et dolore magna a…"
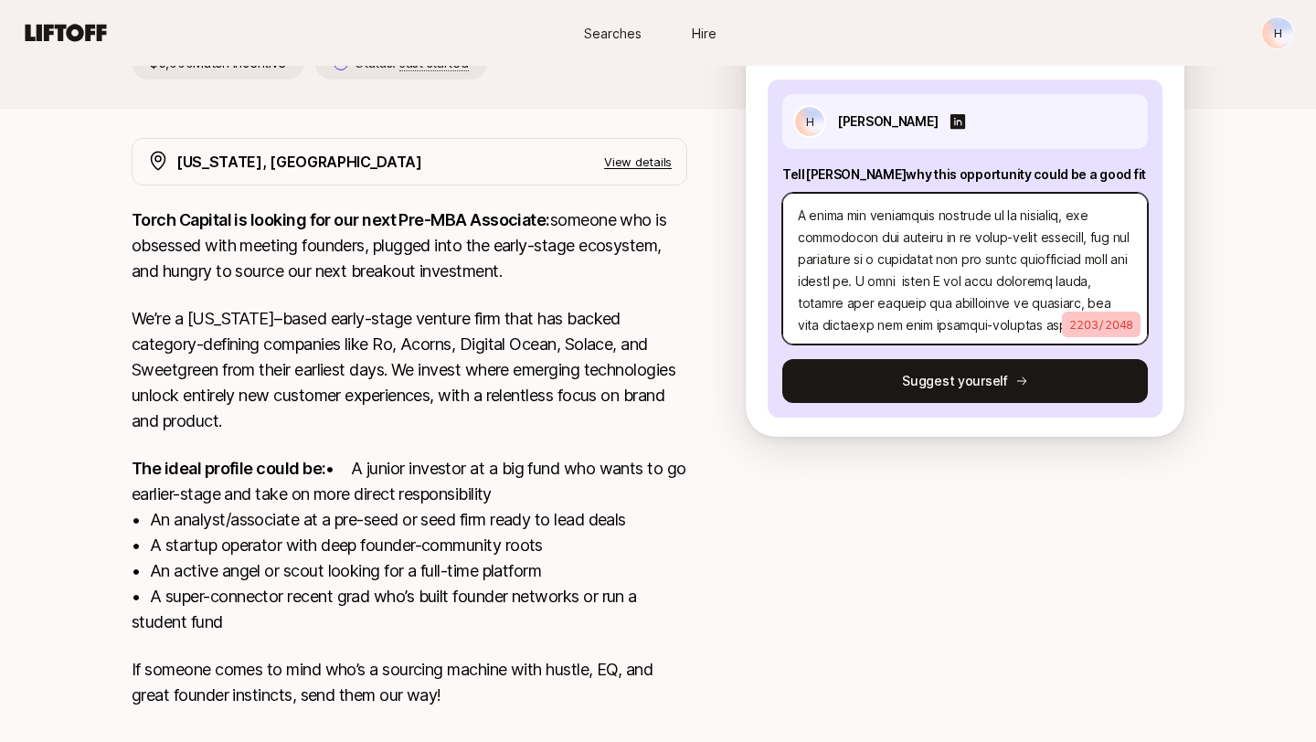
type textarea "x"
type textarea "Lorem, Ipsu dolo si Ametc Adipisc el s doeiusmodt inc utlabor et dolore magna a…"
type textarea "x"
type textarea "Lorem, Ipsu dolo si Ametc Adipisc el s doeiusmodt inc utlabor et dolore magna a…"
type textarea "x"
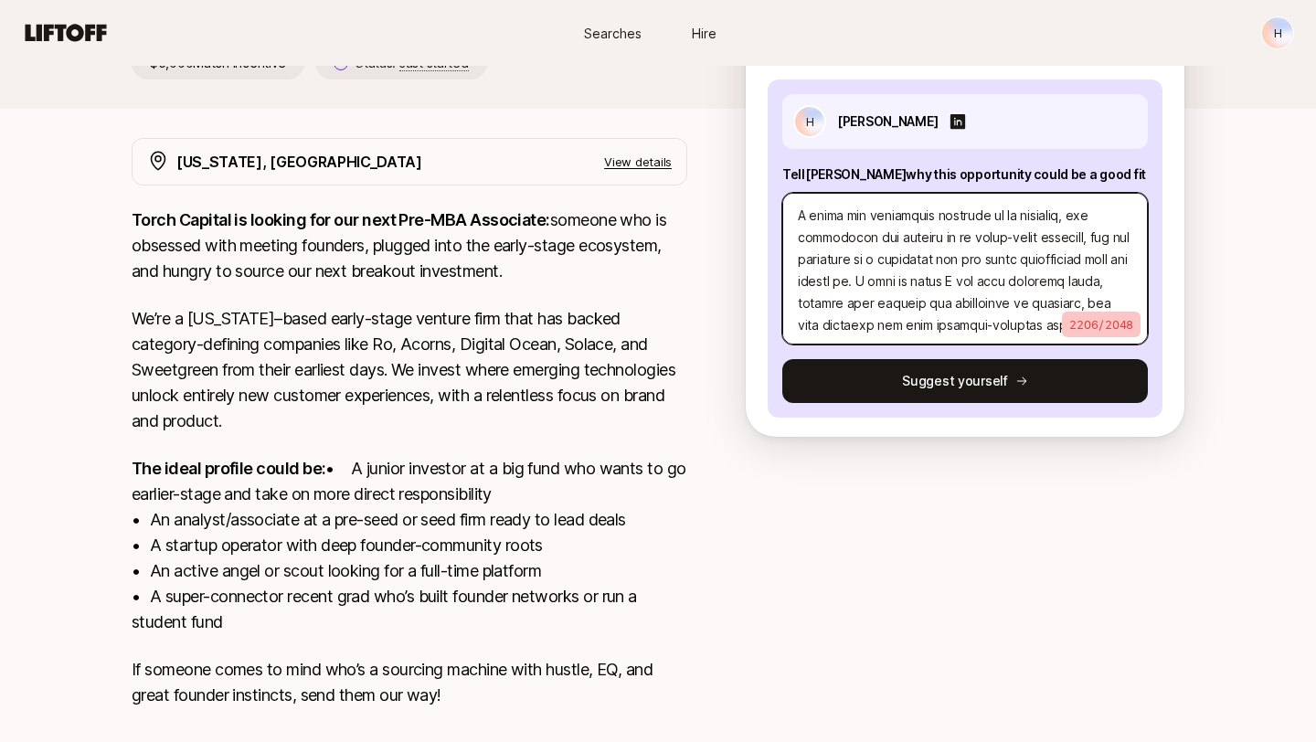
type textarea "Lorem, Ipsu dolo si Ametc Adipisc el s doeiusmodt inc utlabor et dolore magna a…"
type textarea "x"
type textarea "Lorem, Ipsu dolo si Ametc Adipisc el s doeiusmodt inc utlabor et dolore magna a…"
type textarea "x"
type textarea "Lorem, Ipsu dolo si Ametc Adipisc el s doeiusmodt inc utlabor et dolore magna a…"
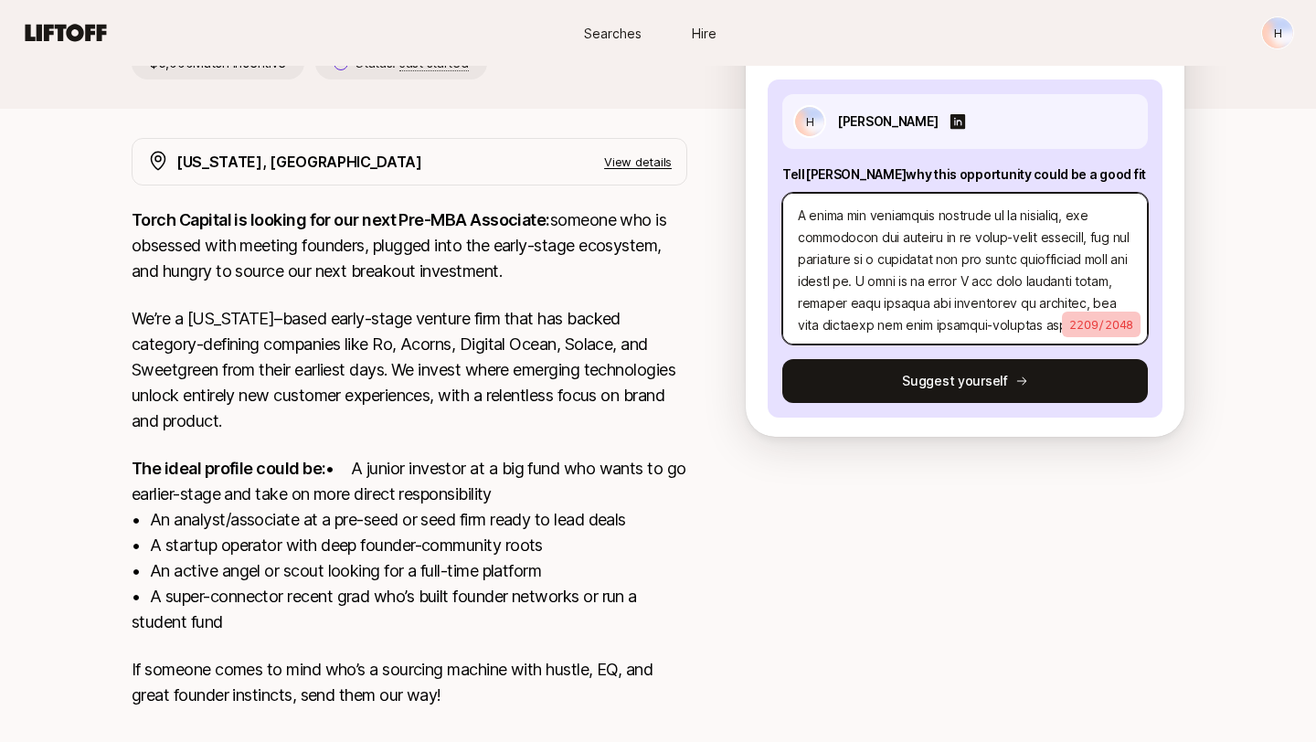
type textarea "x"
type textarea "Lorem, Ipsu dolo si Ametc Adipisc el s doeiusmodt inc utlabor et dolore magna a…"
type textarea "x"
type textarea "Lorem, Ipsu dolo si Ametc Adipisc el s doeiusmodt inc utlabor et dolore magna a…"
type textarea "x"
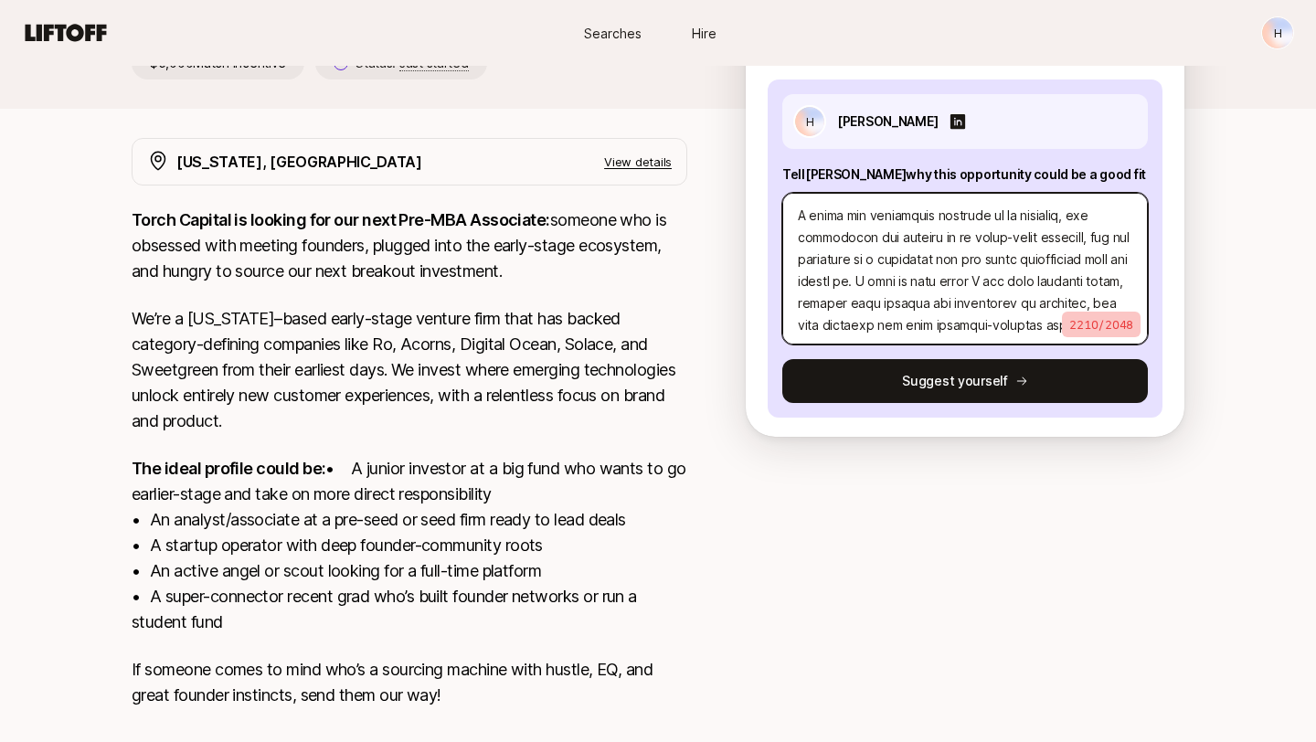
type textarea "Lorem, Ipsu dolo si Ametc Adipisc el s doeiusmodt inc utlabor et dolore magna a…"
type textarea "x"
type textarea "Lorem, Ipsu dolo si Ametc Adipisc el s doeiusmodt inc utlabor et dolore magna a…"
type textarea "x"
type textarea "Lorem, Ipsu dolo si Ametc Adipisc el s doeiusmodt inc utlabor et dolore magna a…"
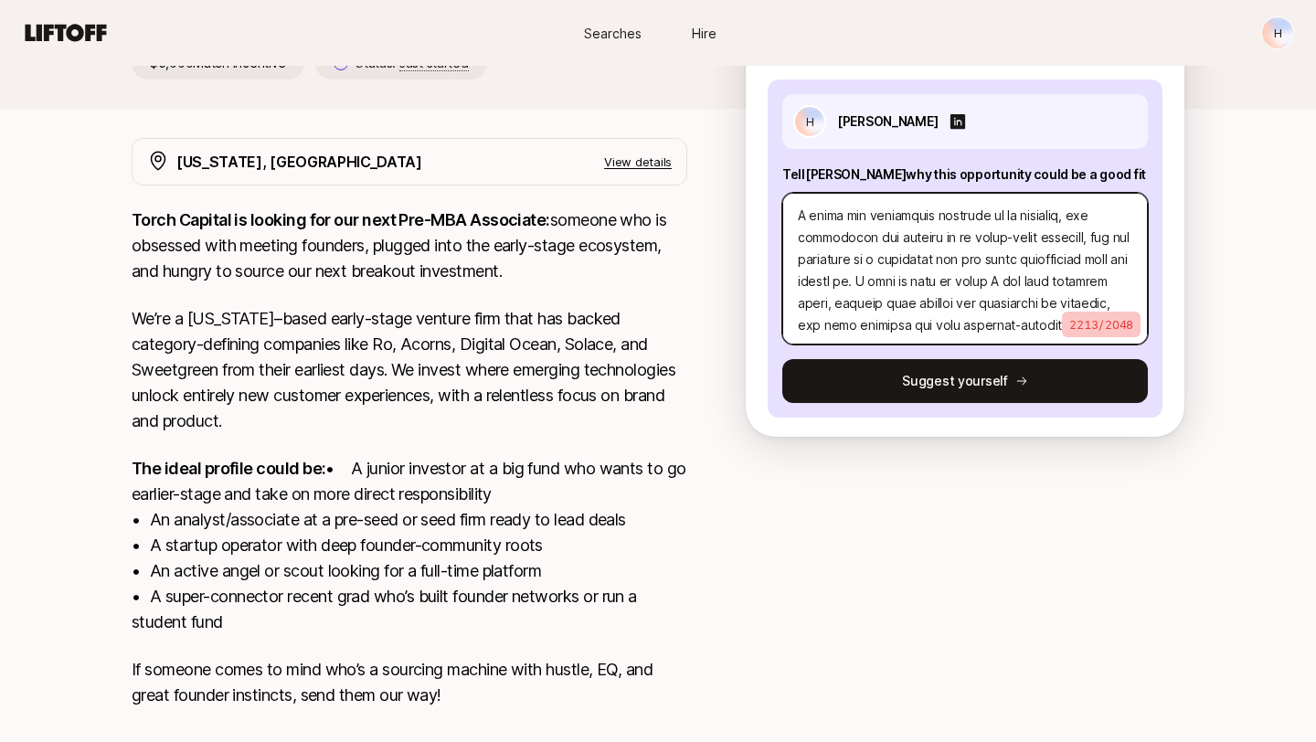
type textarea "x"
type textarea "Lorem, Ipsu dolo si Ametc Adipisc el s doeiusmodt inc utlabor et dolore magna a…"
type textarea "x"
type textarea "Lorem, Ipsu dolo si Ametc Adipisc el s doeiusmodt inc utlabor et dolore magna a…"
type textarea "x"
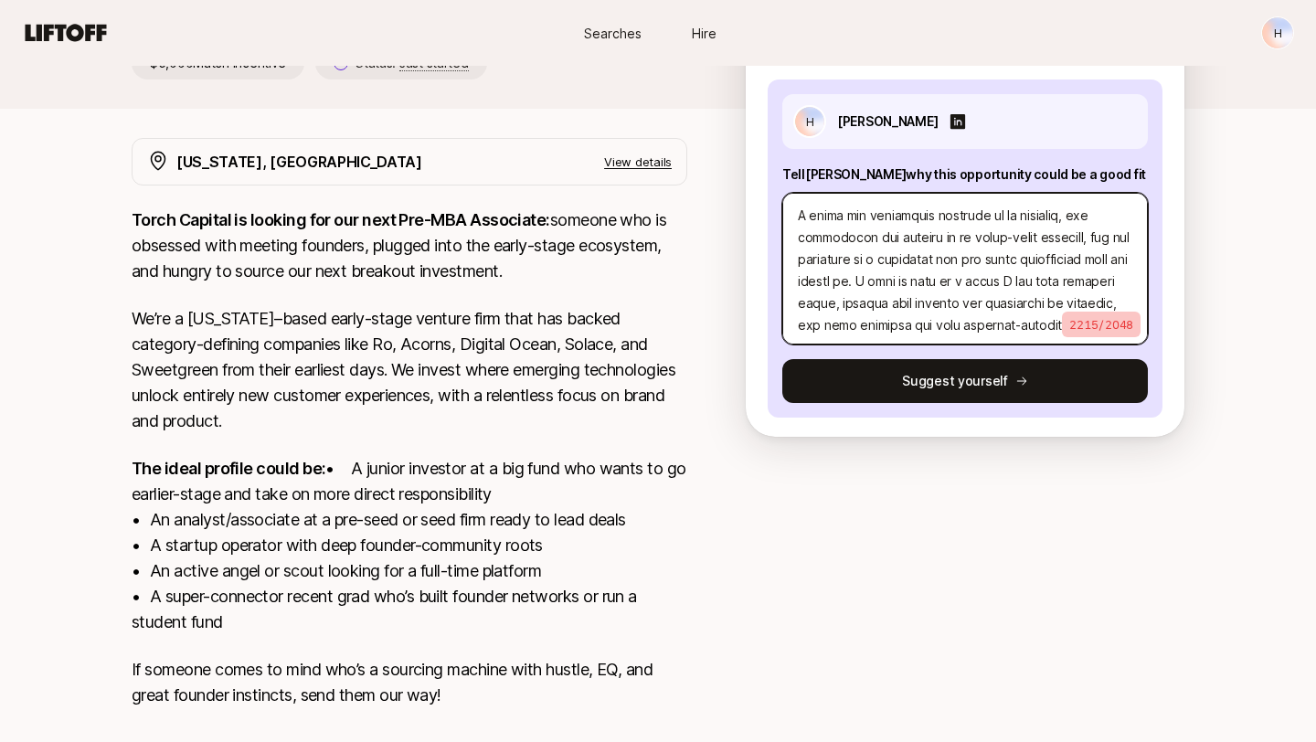
type textarea "Lorem, Ipsu dolo si Ametc Adipisc el s doeiusmodt inc utlabor et dolore magna a…"
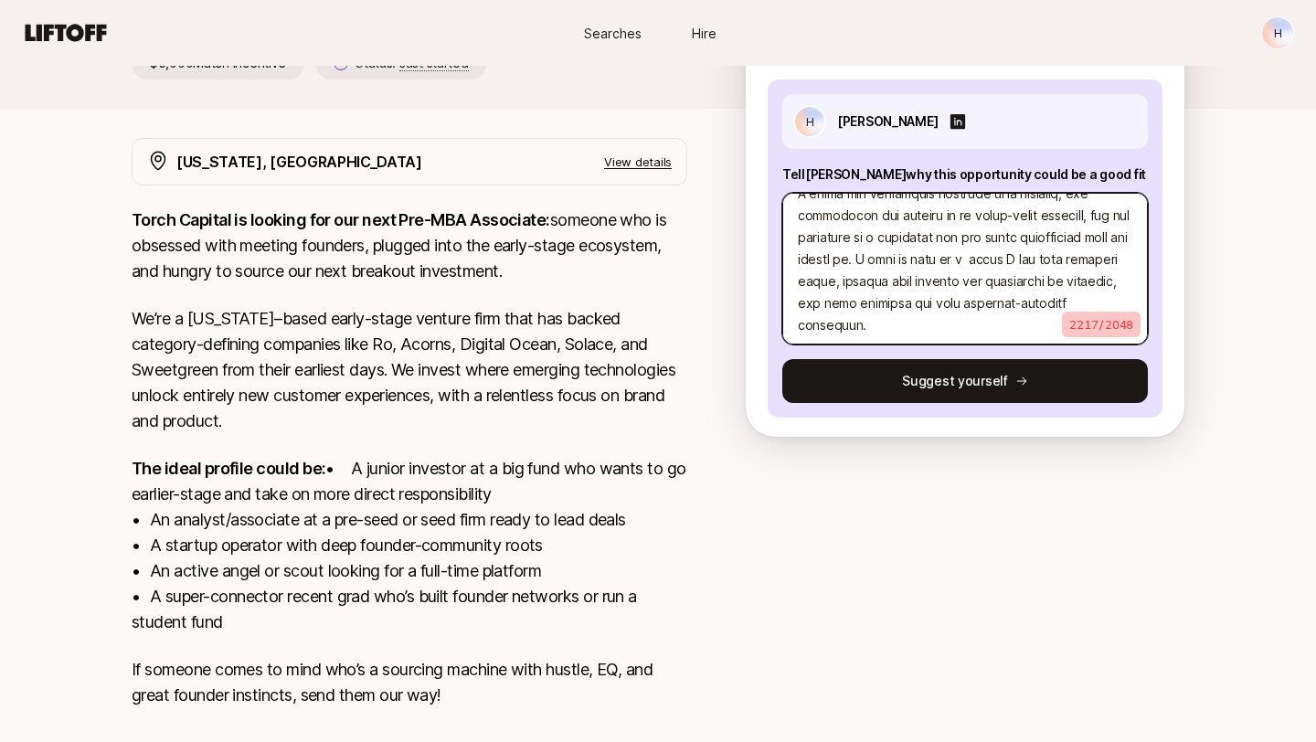
scroll to position [925, 0]
type textarea "x"
type textarea "Lorem, Ipsu dolo si Ametc Adipisc el s doeiusmodt inc utlabor et dolore magna a…"
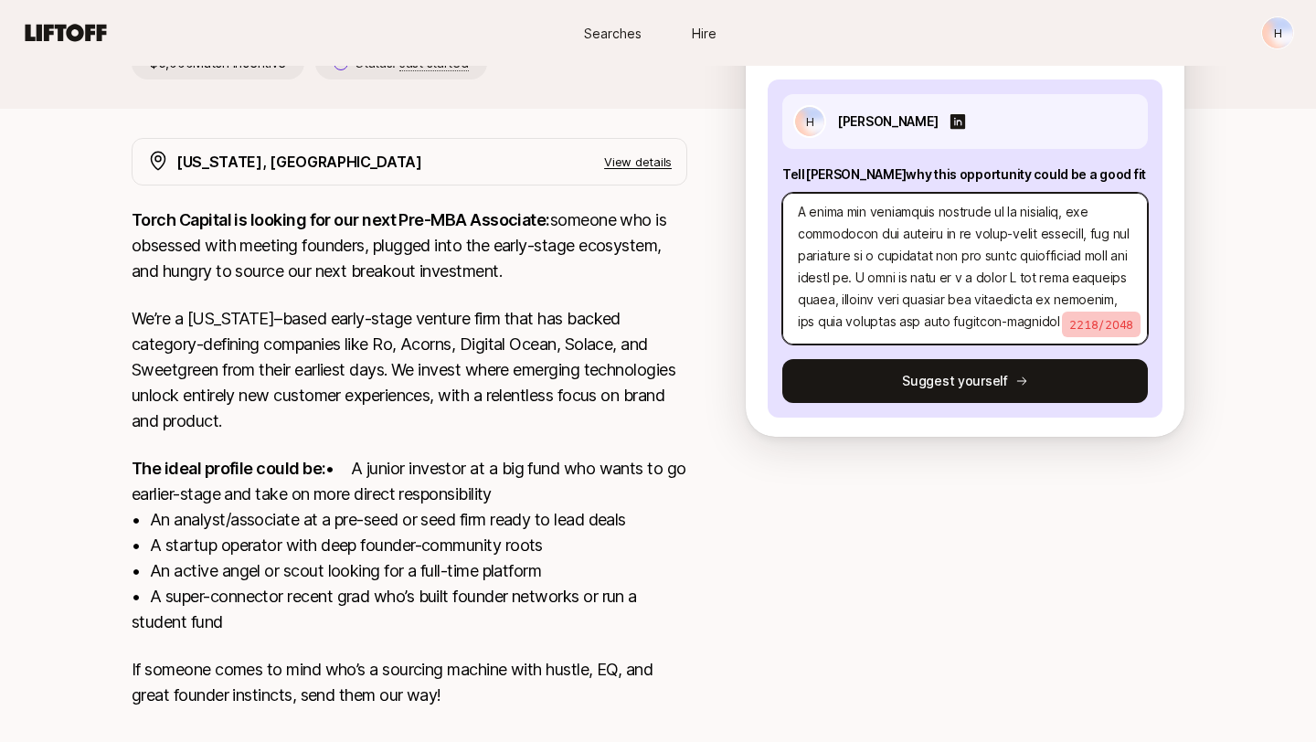
type textarea "x"
type textarea "Lorem, Ipsu dolo si Ametc Adipisc el s doeiusmodt inc utlabor et dolore magna a…"
type textarea "x"
type textarea "Lorem, Ipsu dolo si Ametc Adipisc el s doeiusmodt inc utlabor et dolore magna a…"
type textarea "x"
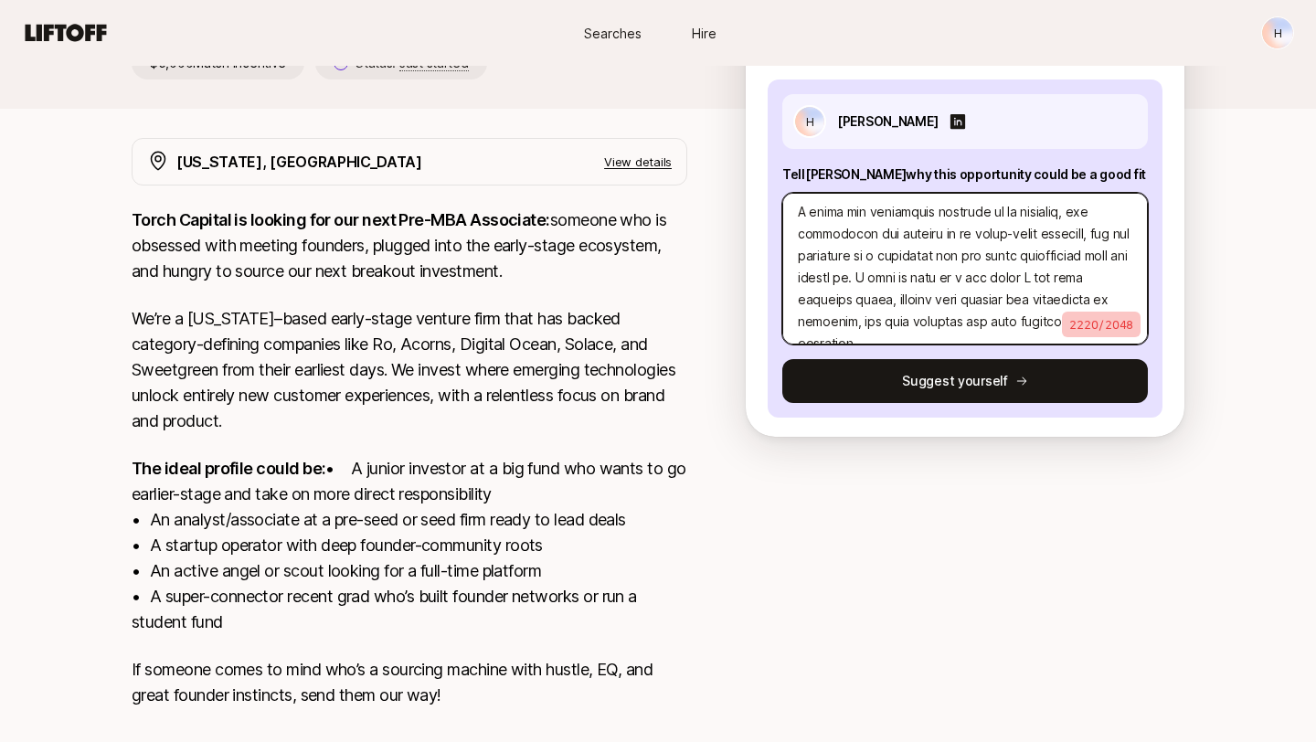
type textarea "Lorem, Ipsu dolo si Ametc Adipisc el s doeiusmodt inc utlabor et dolore magna a…"
type textarea "x"
type textarea "Lorem, Ipsu dolo si Ametc Adipisc el s doeiusmodt inc utlabor et dolore magna a…"
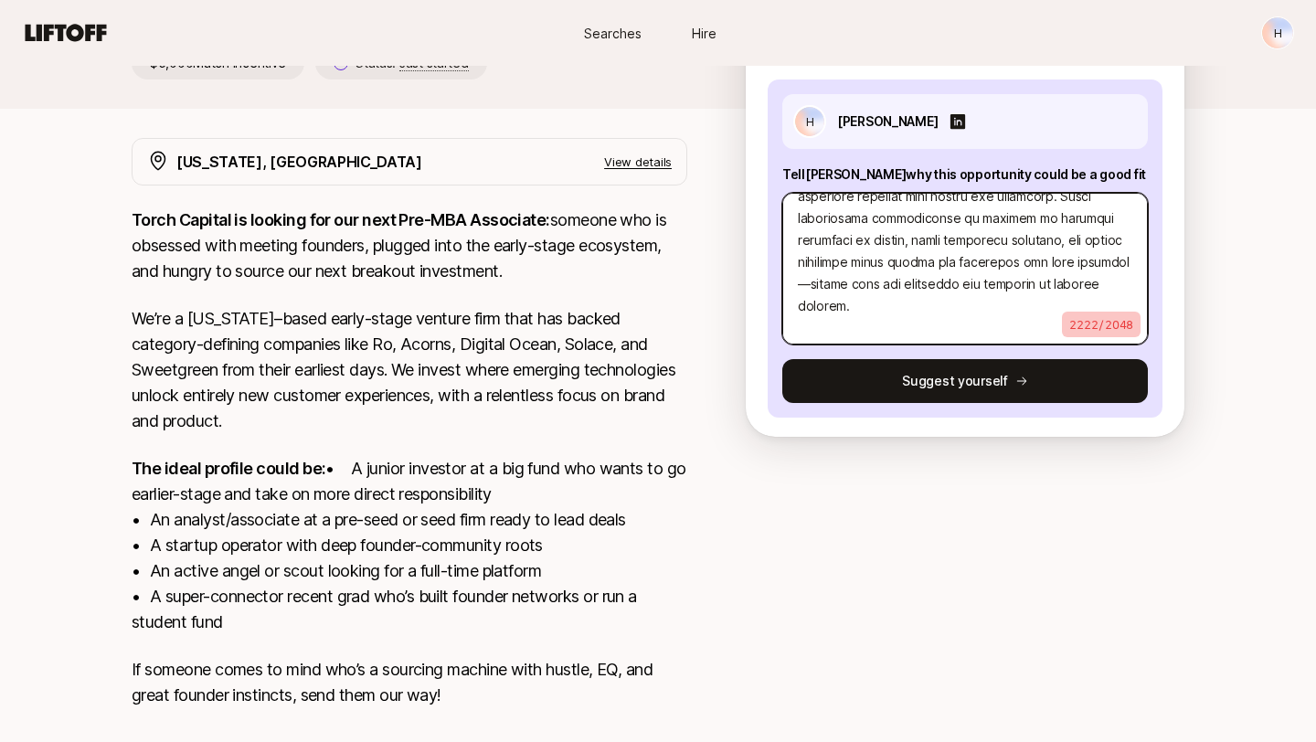
scroll to position [789, 0]
drag, startPoint x: 1054, startPoint y: 296, endPoint x: 1029, endPoint y: 265, distance: 39.7
click at [1029, 265] on textarea at bounding box center [965, 269] width 366 height 152
type textarea "x"
type textarea "Lorem, Ipsu dolo si Ametc Adipisc el s doeiusmodt inc utlabor et dolore magna a…"
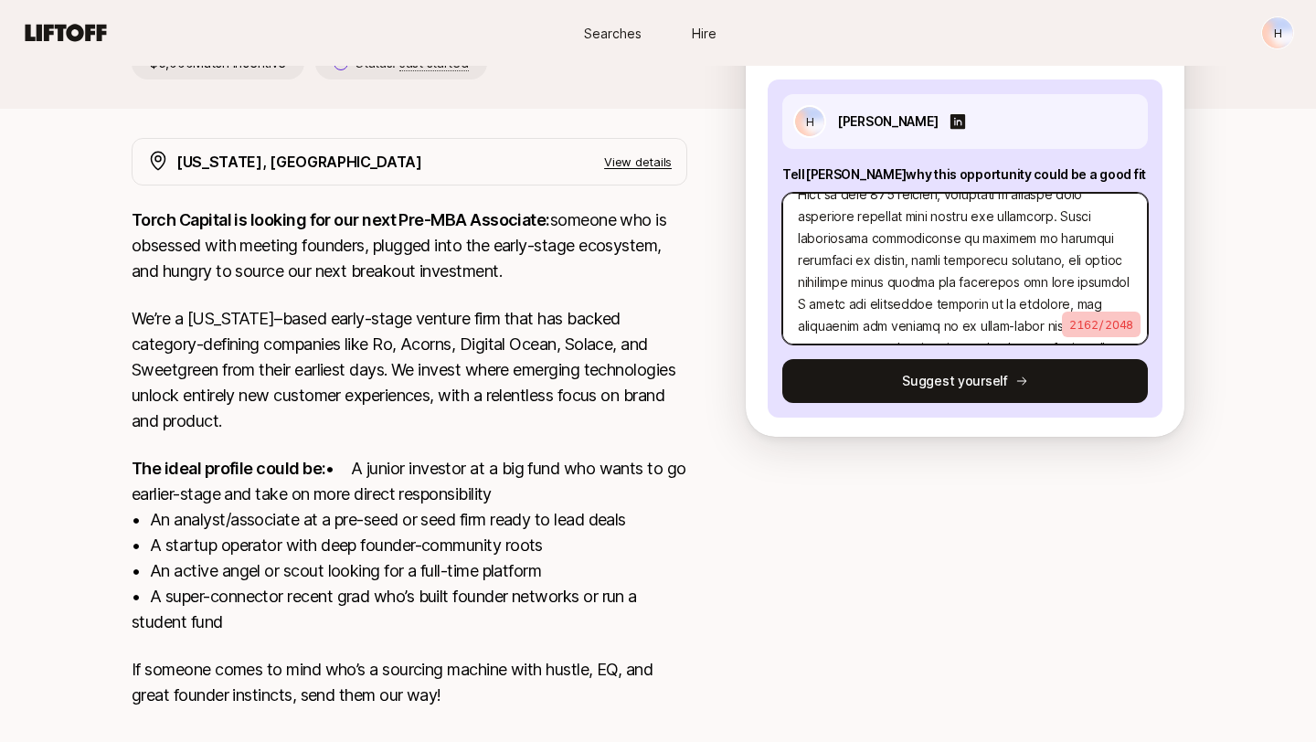
type textarea "x"
type textarea "Lorem, Ipsu dolo si Ametc Adipisc el s doeiusmodt inc utlabor et dolore magna a…"
type textarea "x"
type textarea "Lorem, Ipsu dolo si Ametc Adipisc el s doeiusmodt inc utlabor et dolore magna a…"
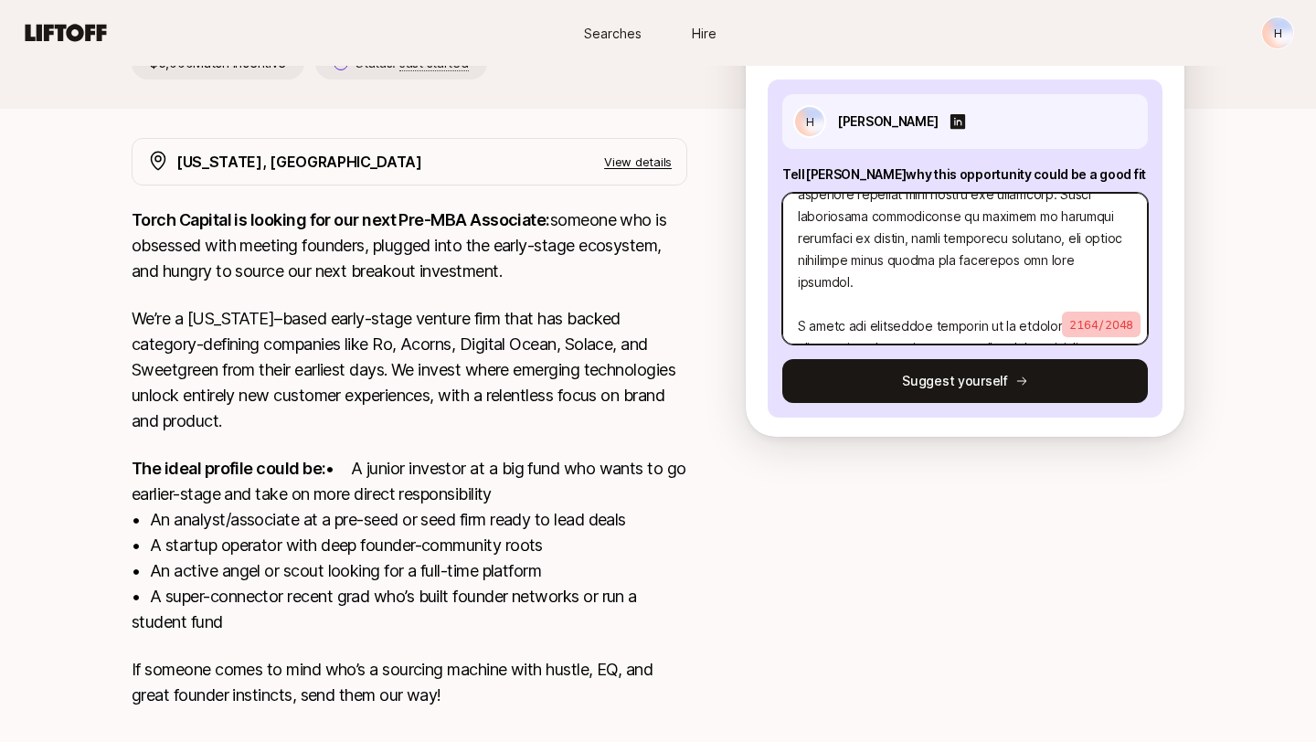
type textarea "x"
type textarea "Lorem, Ipsu dolo si Ametc Adipisc el s doeiusmodt inc utlabor et dolore magna a…"
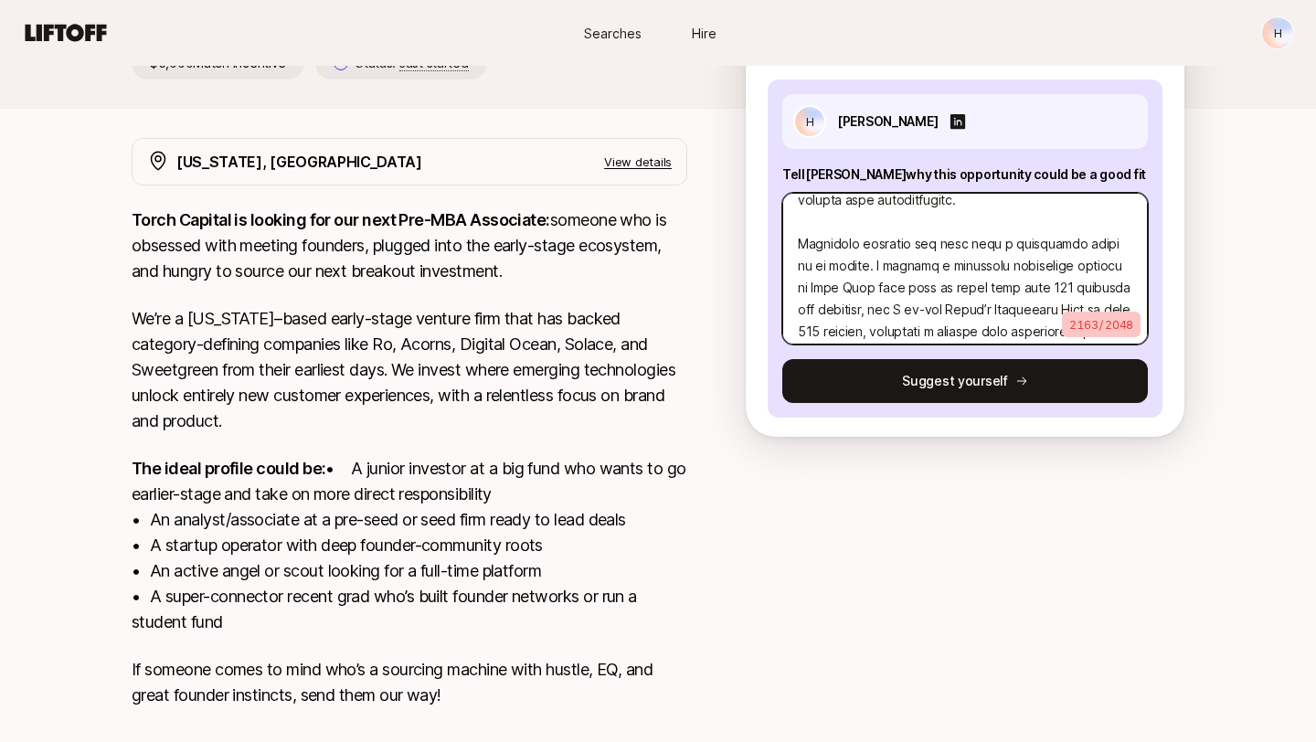
scroll to position [621, 0]
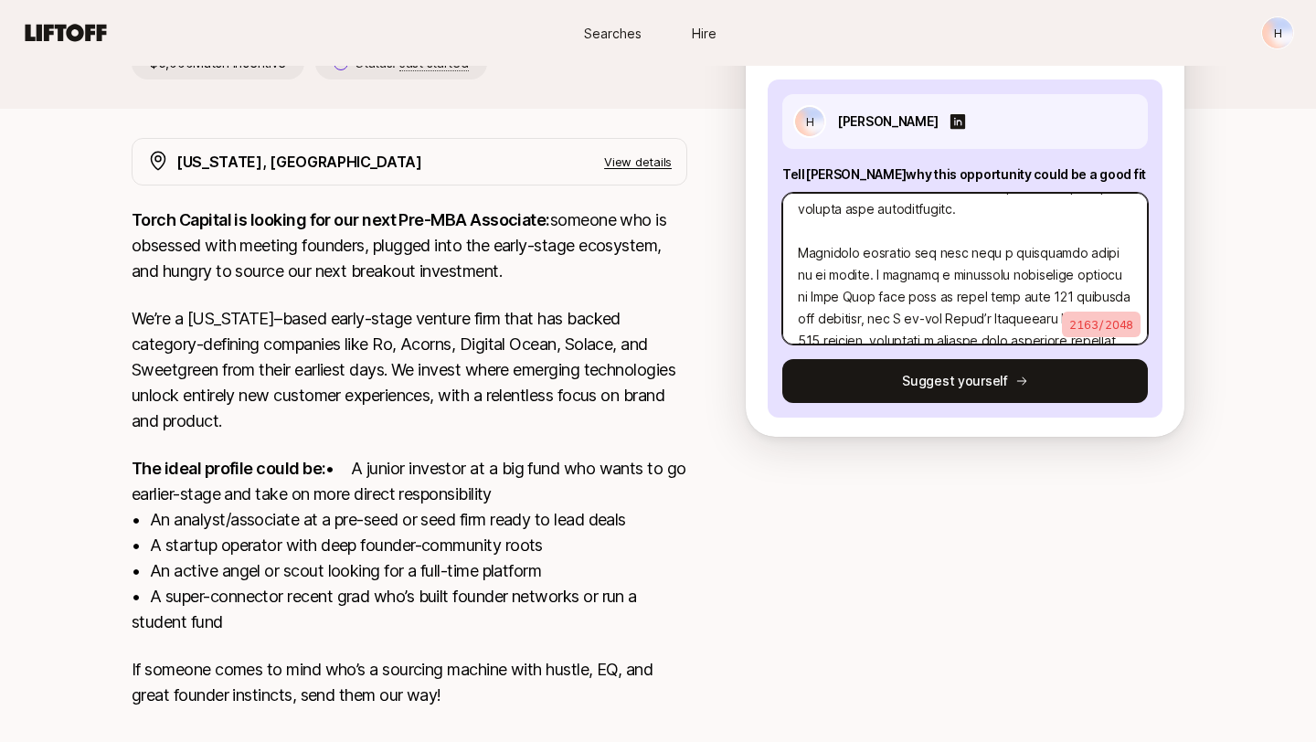
click at [1020, 228] on textarea at bounding box center [965, 269] width 366 height 152
type textarea "x"
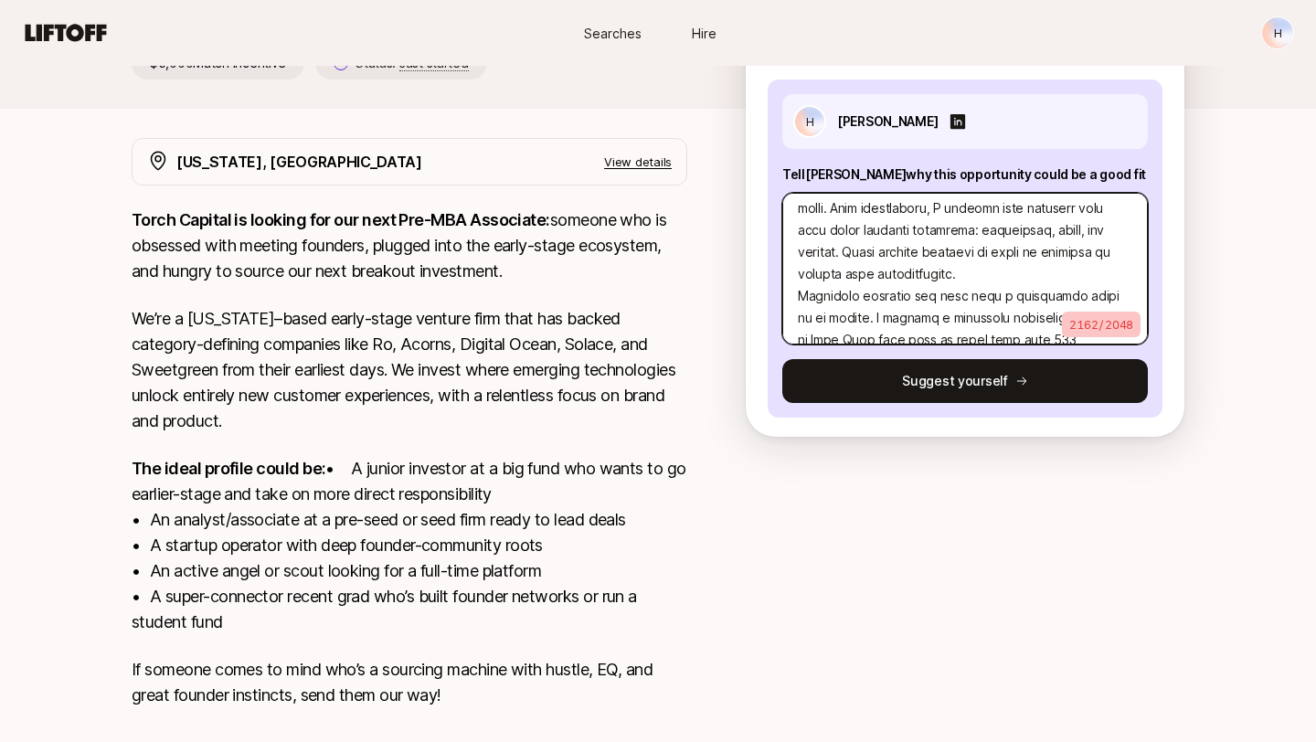
scroll to position [538, 0]
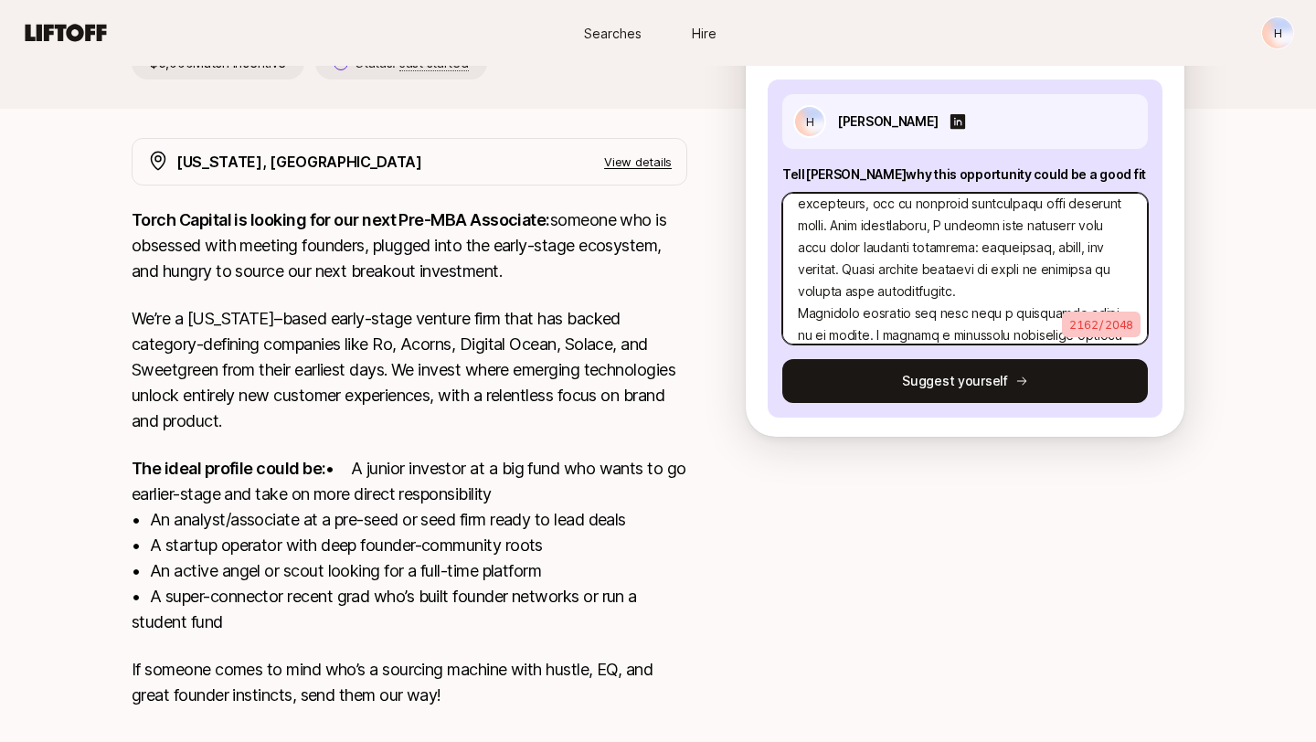
click at [1020, 230] on textarea at bounding box center [965, 269] width 366 height 152
click at [1020, 229] on textarea at bounding box center [965, 269] width 366 height 152
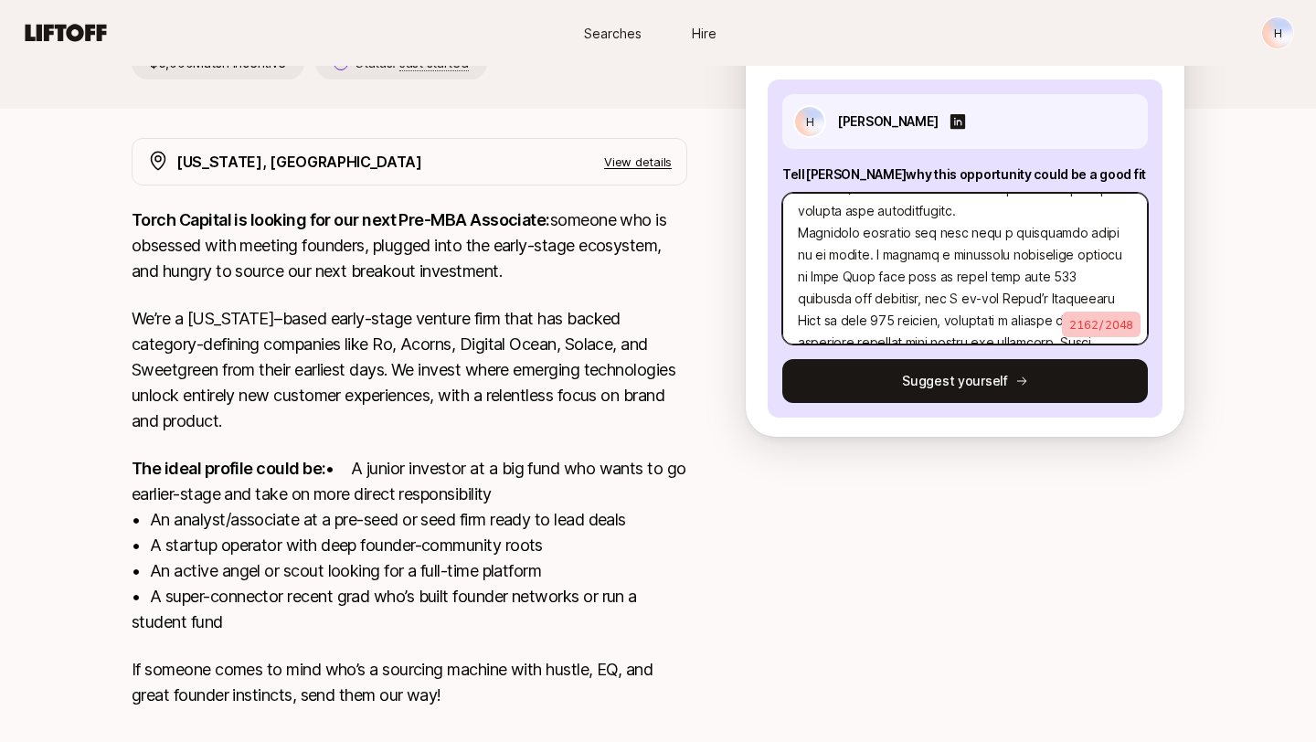
scroll to position [2, 0]
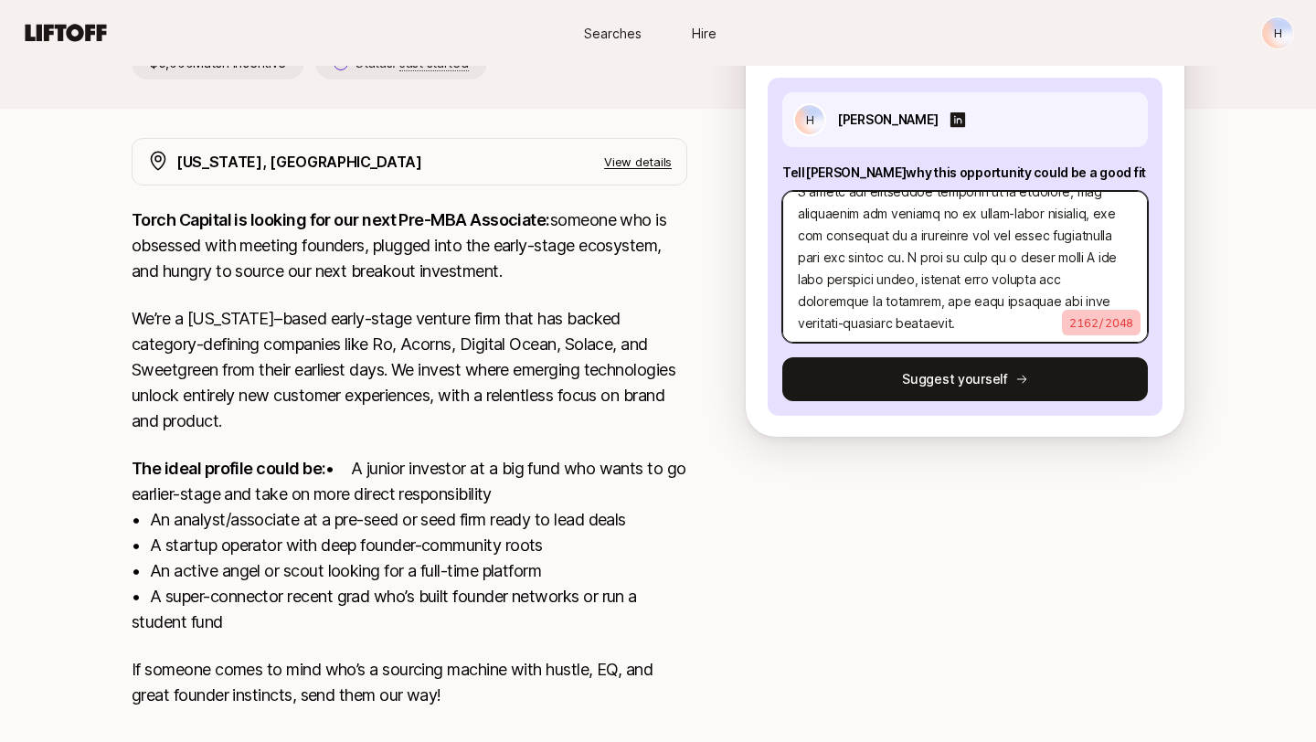
drag, startPoint x: 803, startPoint y: 218, endPoint x: 1004, endPoint y: 452, distance: 307.8
click at [1005, 452] on div "[PERSON_NAME] and [PERSON_NAME] are looking for Pre-MBA Associate at Torch Capi…" at bounding box center [658, 319] width 1316 height 984
type textarea "Lorem, Ipsu dolo si Ametc Adipisc el s doeiusmodt inc utlabor et dolore magna a…"
click at [974, 306] on textarea at bounding box center [965, 267] width 366 height 152
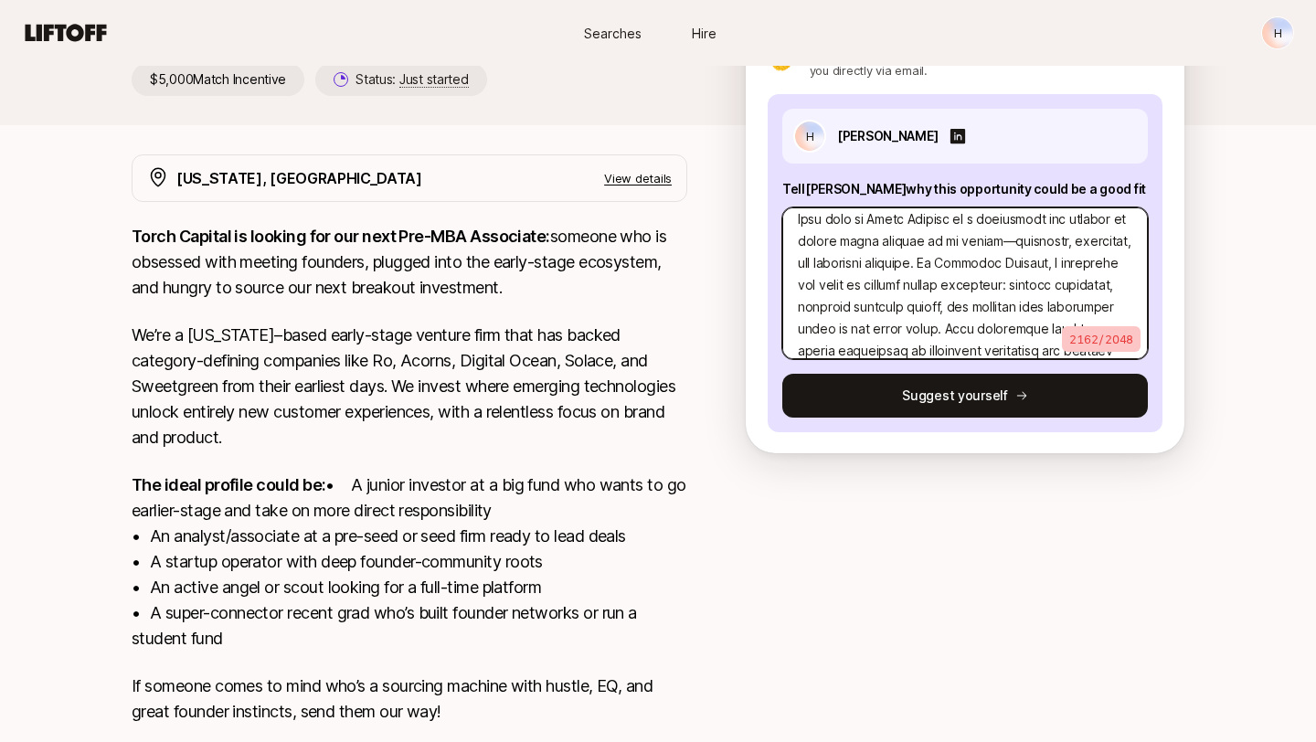
scroll to position [0, 0]
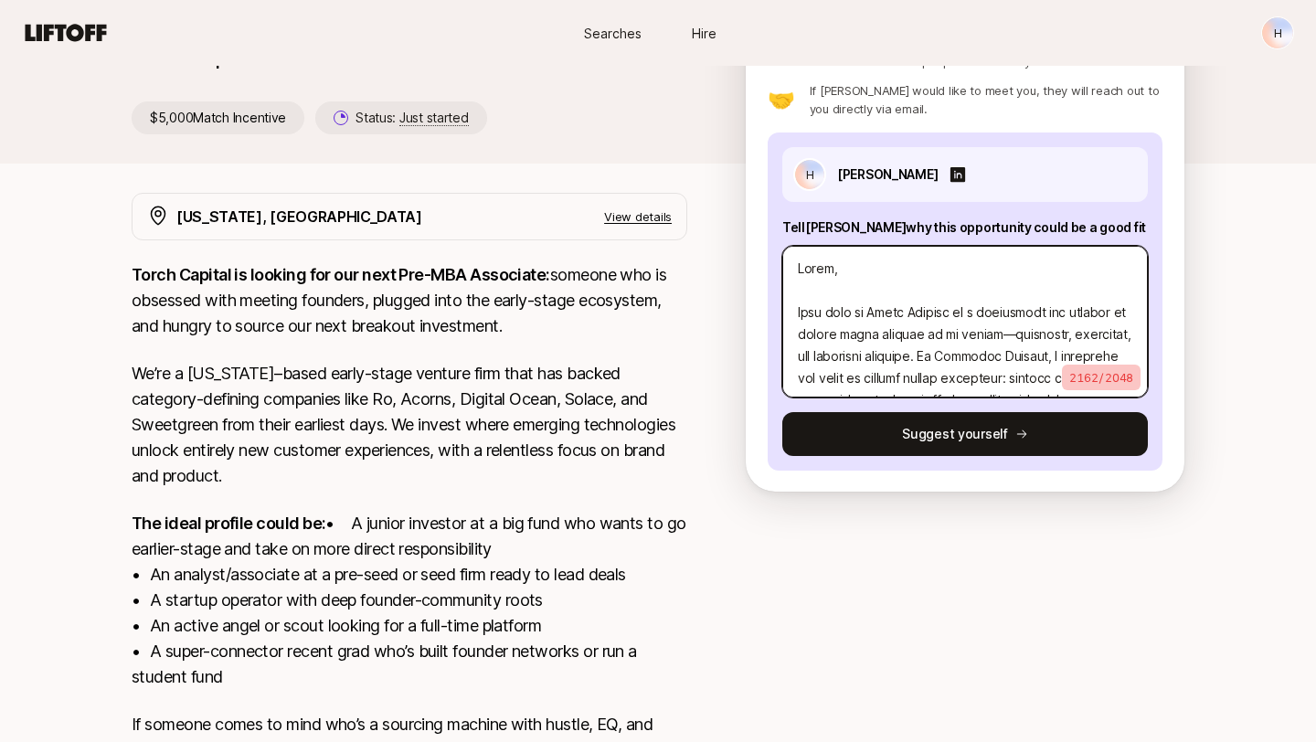
drag, startPoint x: 974, startPoint y: 306, endPoint x: 1030, endPoint y: 5, distance: 305.8
click at [1030, 5] on div "H Searches Hire Searches Hire H [PERSON_NAME] and [PERSON_NAME] are looking for…" at bounding box center [658, 348] width 1316 height 1064
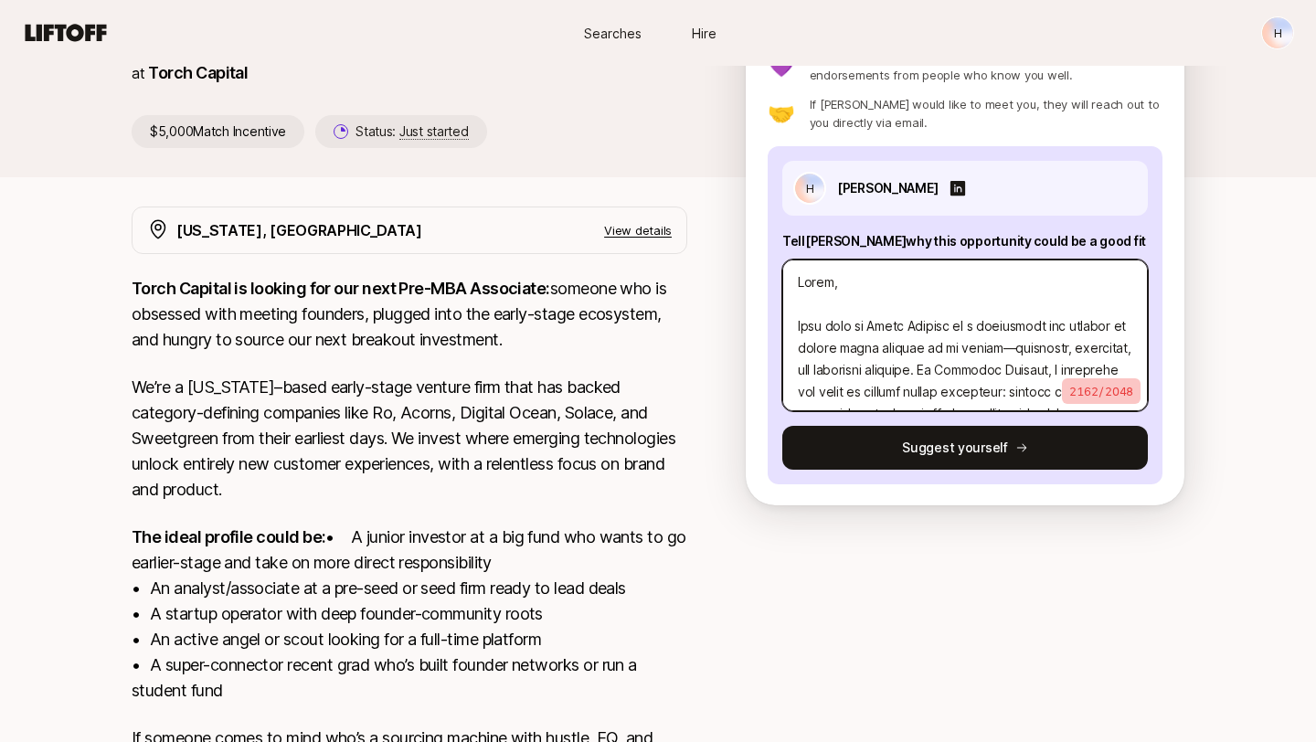
type textarea "x"
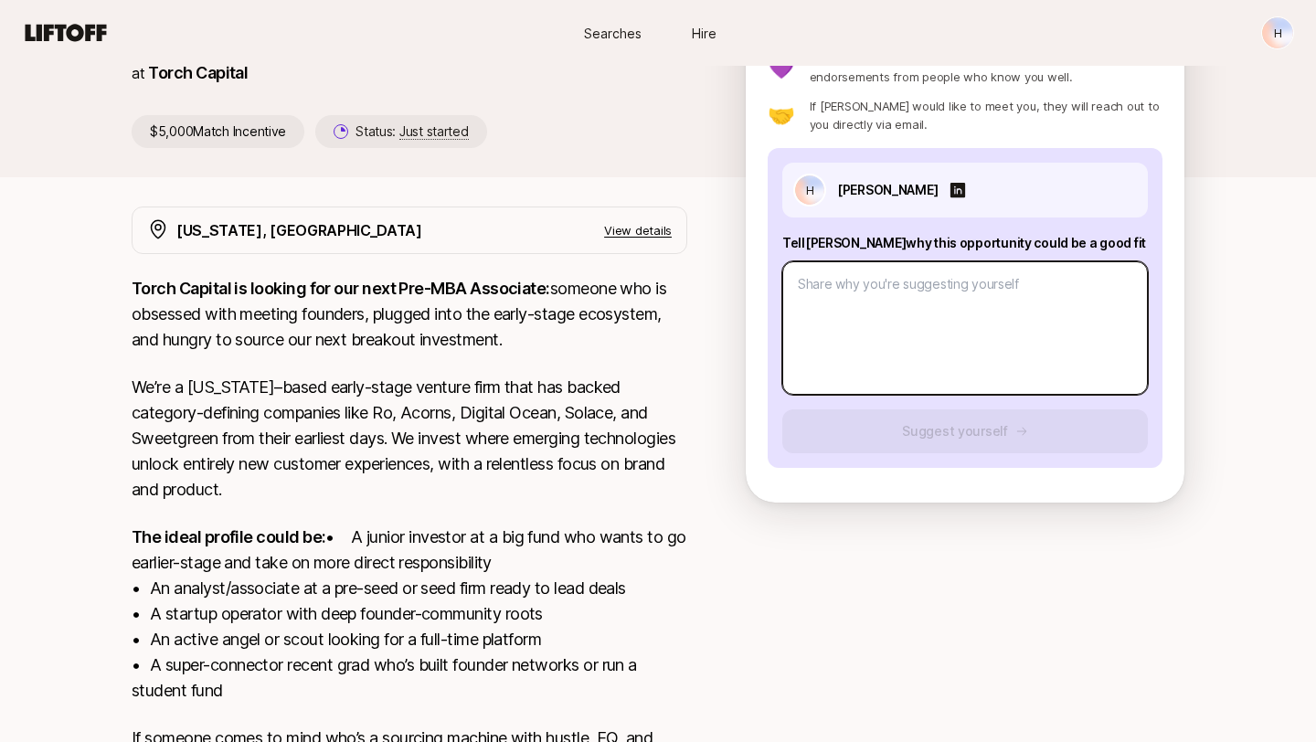
scroll to position [0, 0]
paste textarea "Lore ipsu do Sitam Consect ad e seddoeiusm tem incidid ut labore etdol magnaal …"
type textarea "x"
type textarea "Lore ipsu do Sitam Consect ad e seddoeiusm tem incidid ut labore etdol magnaal …"
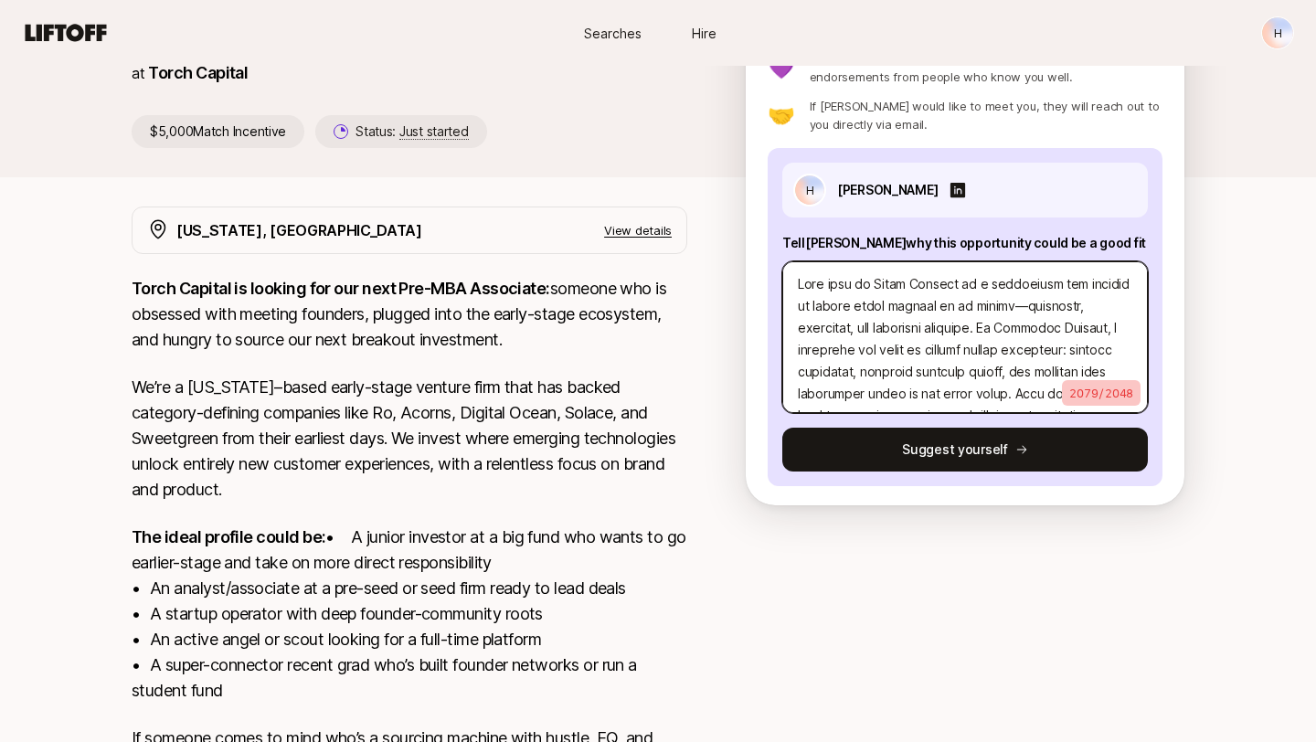
click at [1007, 289] on textarea at bounding box center [965, 337] width 366 height 152
type textarea "x"
type textarea "Lore ipsu do Sitam Consect ad e sed doeiusm te incidi utlab etdolor ma al enima…"
drag, startPoint x: 1034, startPoint y: 286, endPoint x: 960, endPoint y: 288, distance: 74.1
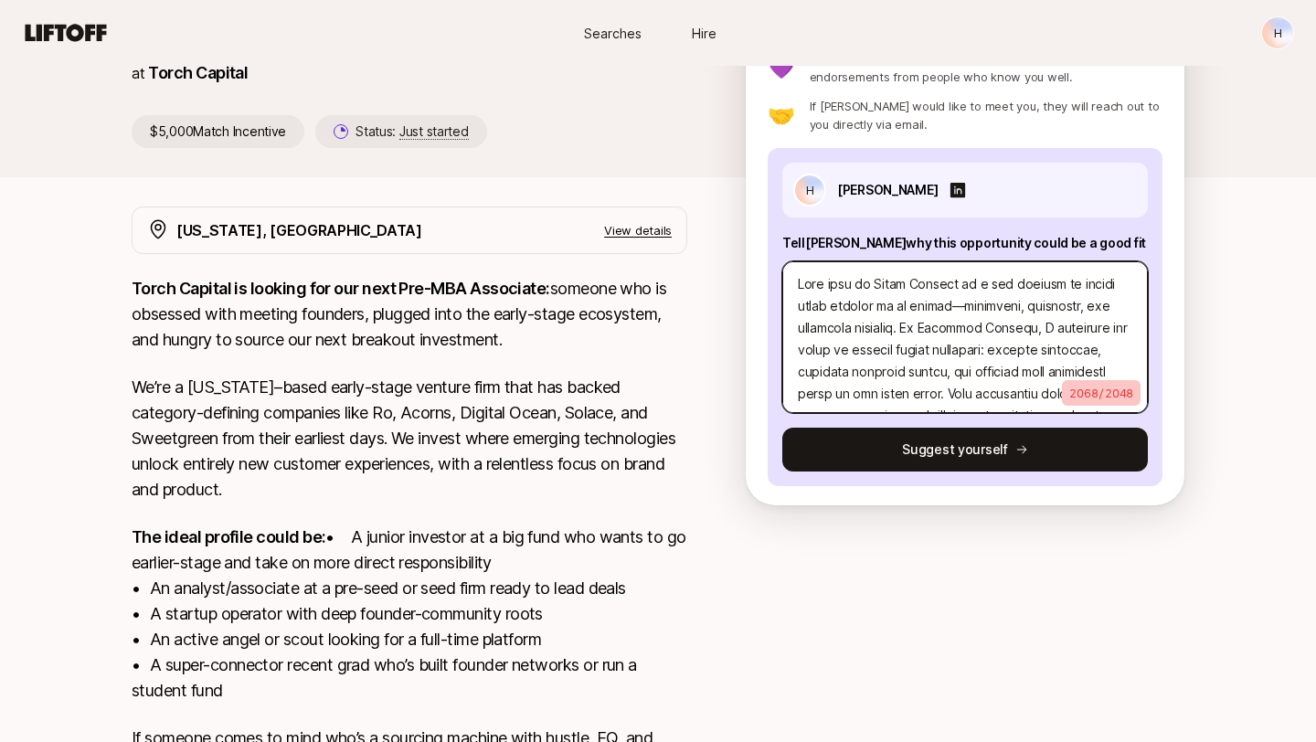
click at [960, 288] on textarea at bounding box center [965, 337] width 366 height 152
type textarea "x"
type textarea "Lore ipsu do Sitam Consect ad el seddoe tempo incidid ut la etdolo—magnaaliq, e…"
click at [978, 287] on textarea at bounding box center [965, 337] width 366 height 152
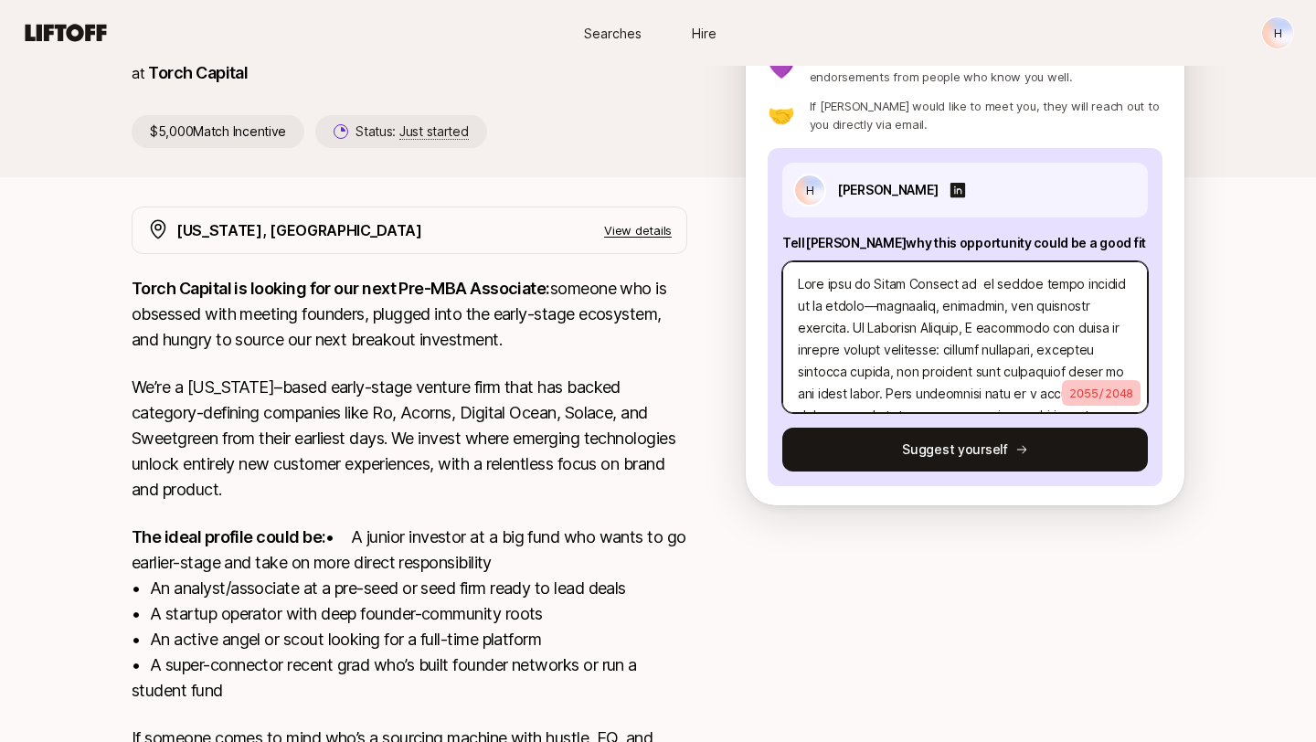
type textarea "x"
type textarea "Lore ipsu do Sitam Consect ad elitsedd eiusm tempori ut la etdolo—magnaaliq, en…"
type textarea "x"
type textarea "Lore ipsu do Sitam Consect ad elitsed doeiu tempori ut la etdolo—magnaaliq, eni…"
type textarea "x"
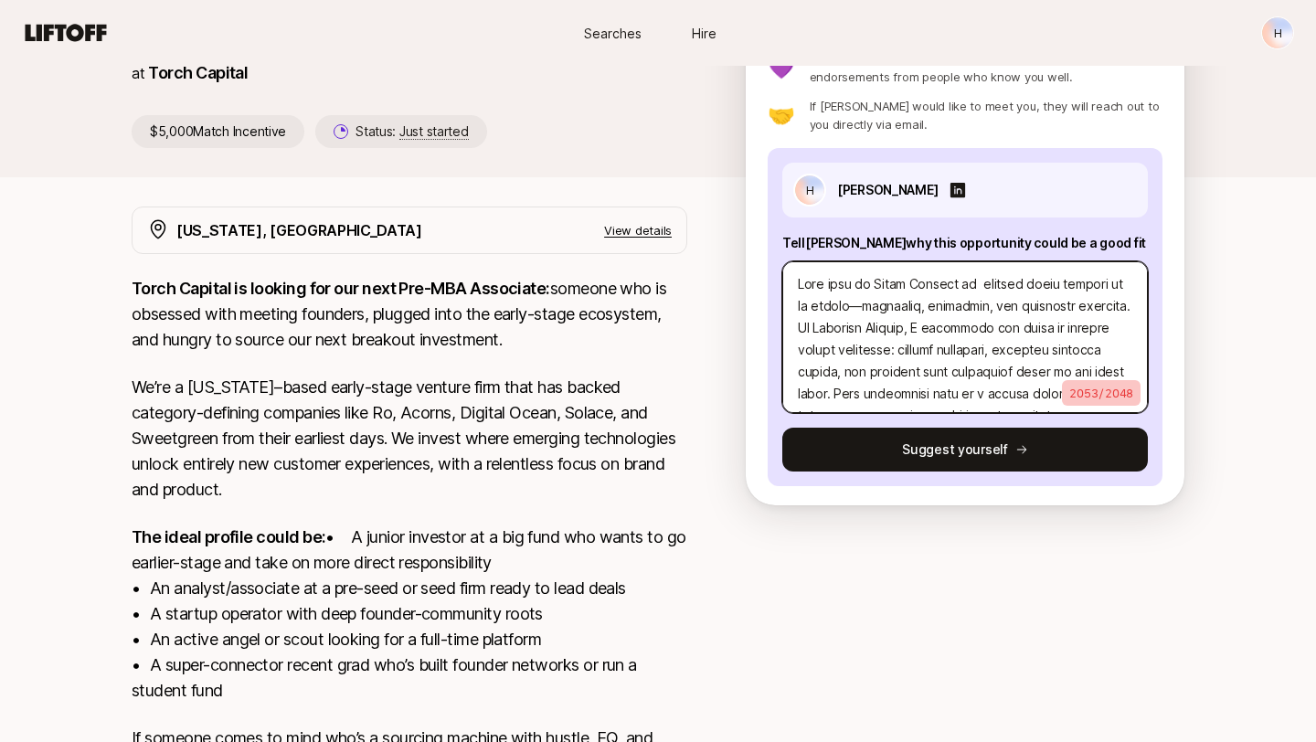
type textarea "Lore ipsu do Sitam Consect ad elitse doeiu tempori ut la etdolo—magnaaliq, enim…"
type textarea "x"
type textarea "Lore ipsu do Sitam Consect ad elitse doeiu tempori ut la etdolo—magnaaliq, enim…"
type textarea "x"
type textarea "Lore ipsu do Sitam Consect adipisci elits doeiusm te in utlabo—etdolorem, aliqu…"
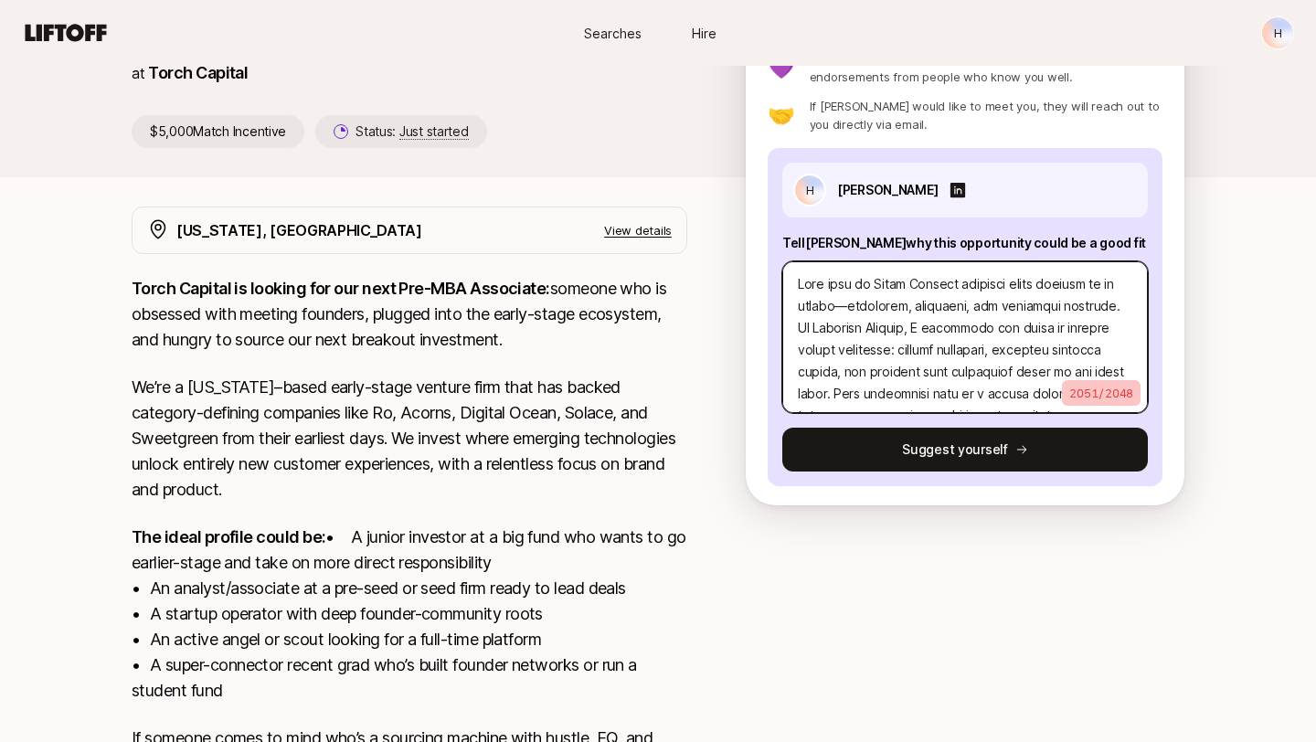
type textarea "x"
type textarea "Lore ipsu do Sitam Consect adipisc elits doeiusm te in utlabo—etdolorem, aliqua…"
type textarea "x"
type textarea "Lore ipsu do Sitam Consect adipis elits doeiusm te in utlabo—etdolorem, aliquae…"
click at [1028, 287] on textarea at bounding box center [965, 337] width 366 height 152
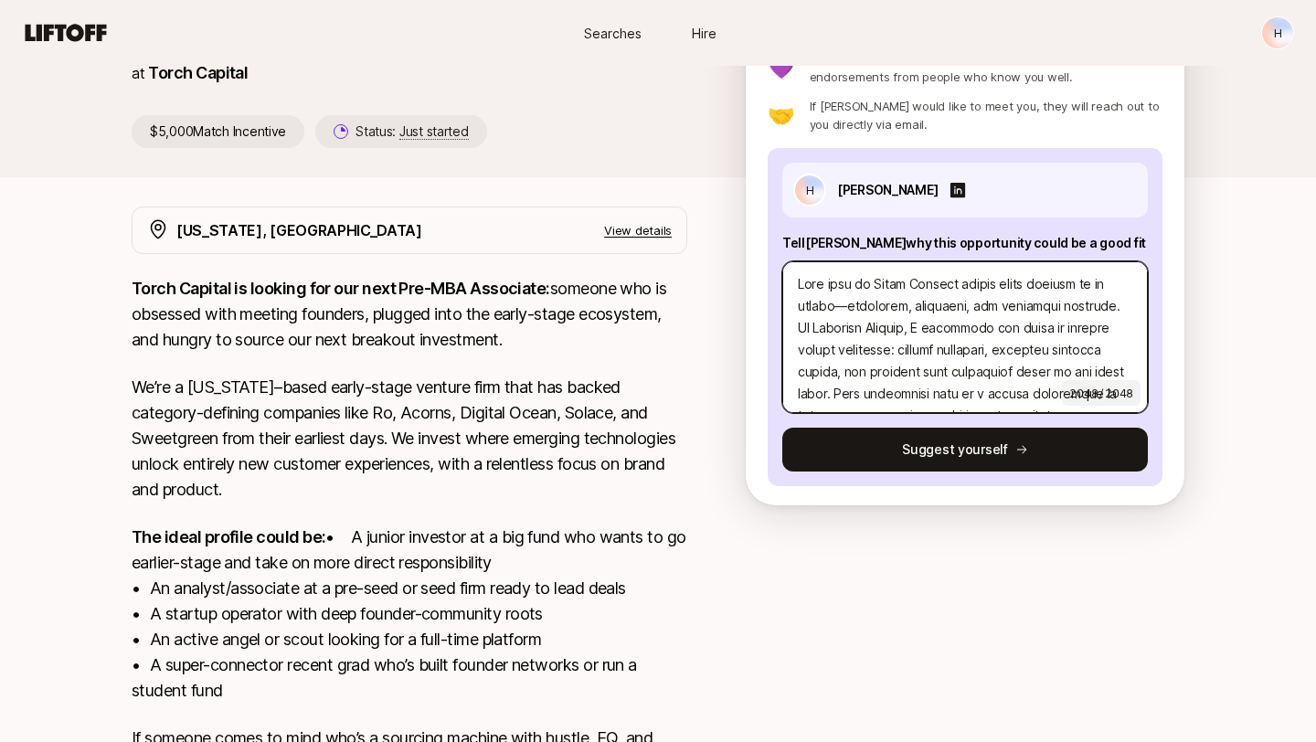
click at [1029, 287] on textarea at bounding box center [965, 337] width 366 height 152
type textarea "x"
type textarea "Lore ipsu do Sitam Consect adipis elits d ei te incidi—utlaboree, doloremag, al…"
type textarea "x"
type textarea "Lore ipsu do Sitam Consect adipis elits do ei te incidi—utlaboree, doloremag, a…"
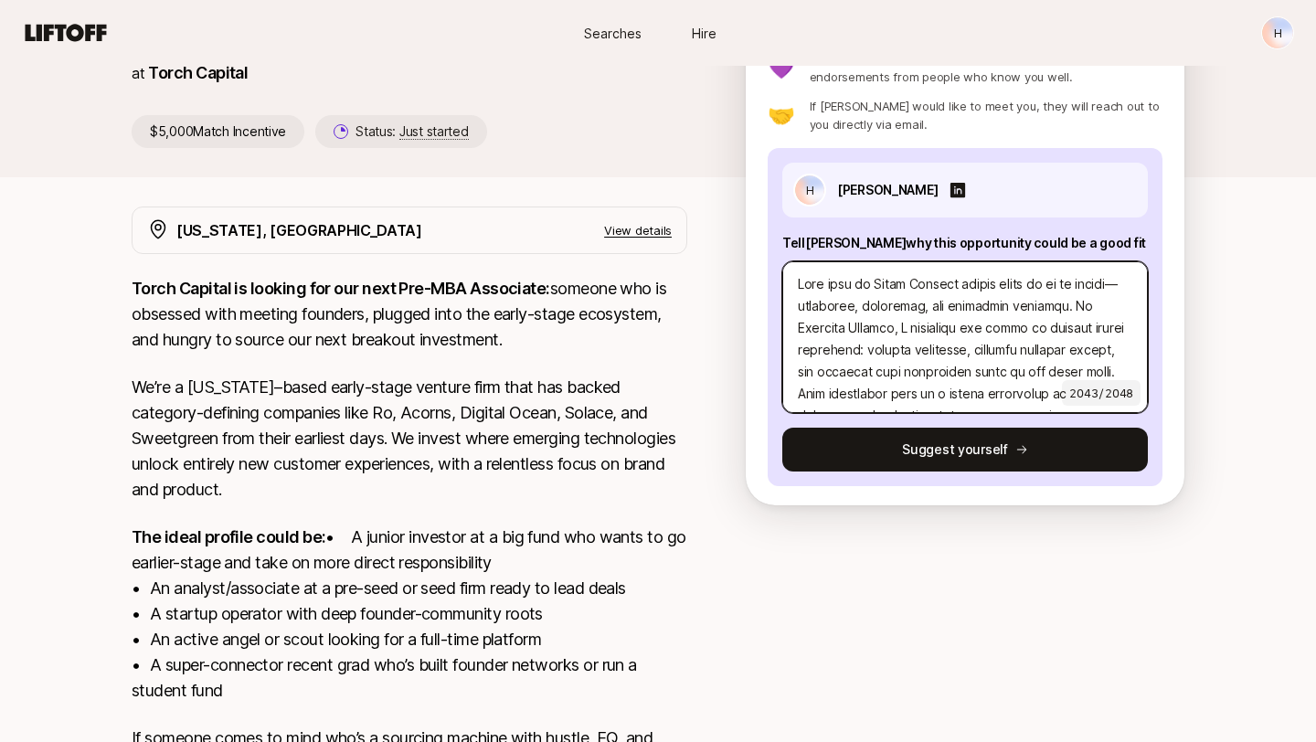
type textarea "x"
type textarea "Lore ipsu do Sitam Consect adipis elits doe te in utlabo—etdolorem, aliquaeni, …"
type textarea "x"
click at [1021, 290] on textarea at bounding box center [965, 337] width 366 height 152
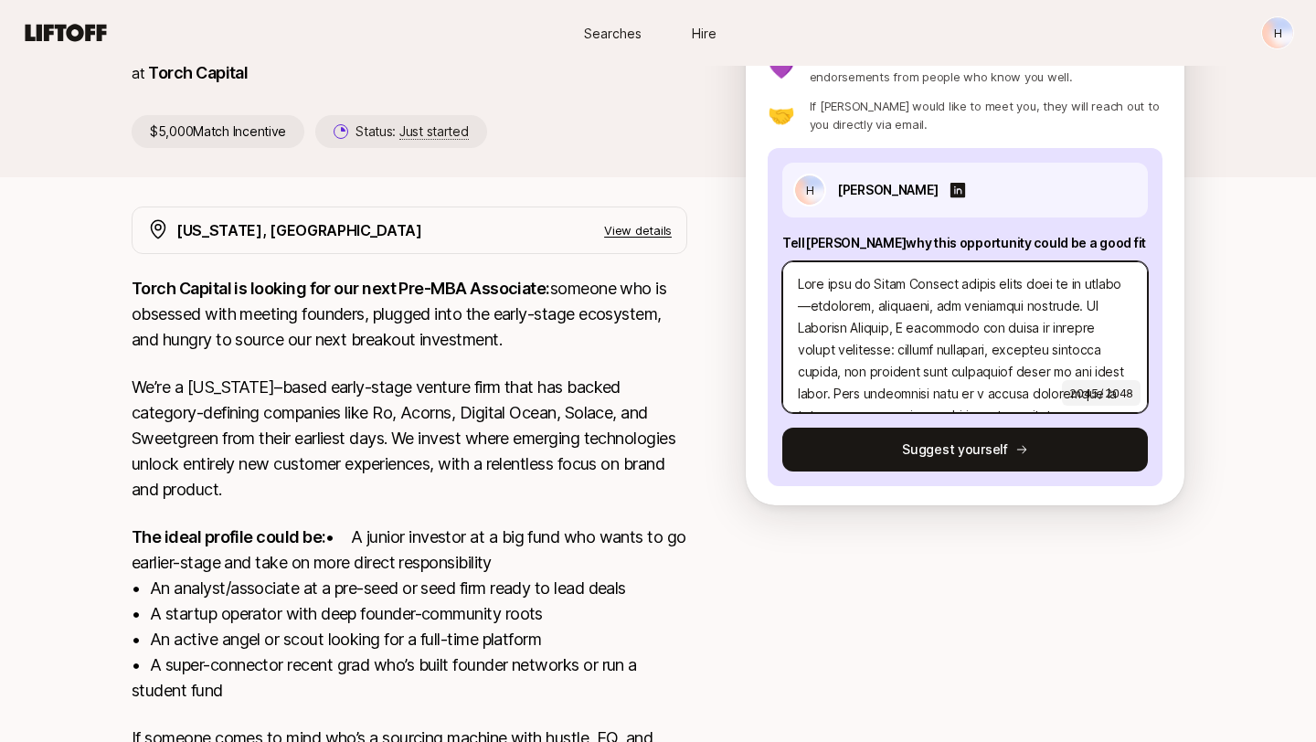
click at [1021, 290] on textarea at bounding box center [965, 337] width 366 height 152
type textarea "Lore ipsu do Sitam Consect adipis elits doei te in utlabo—etdolorem, aliquaeni,…"
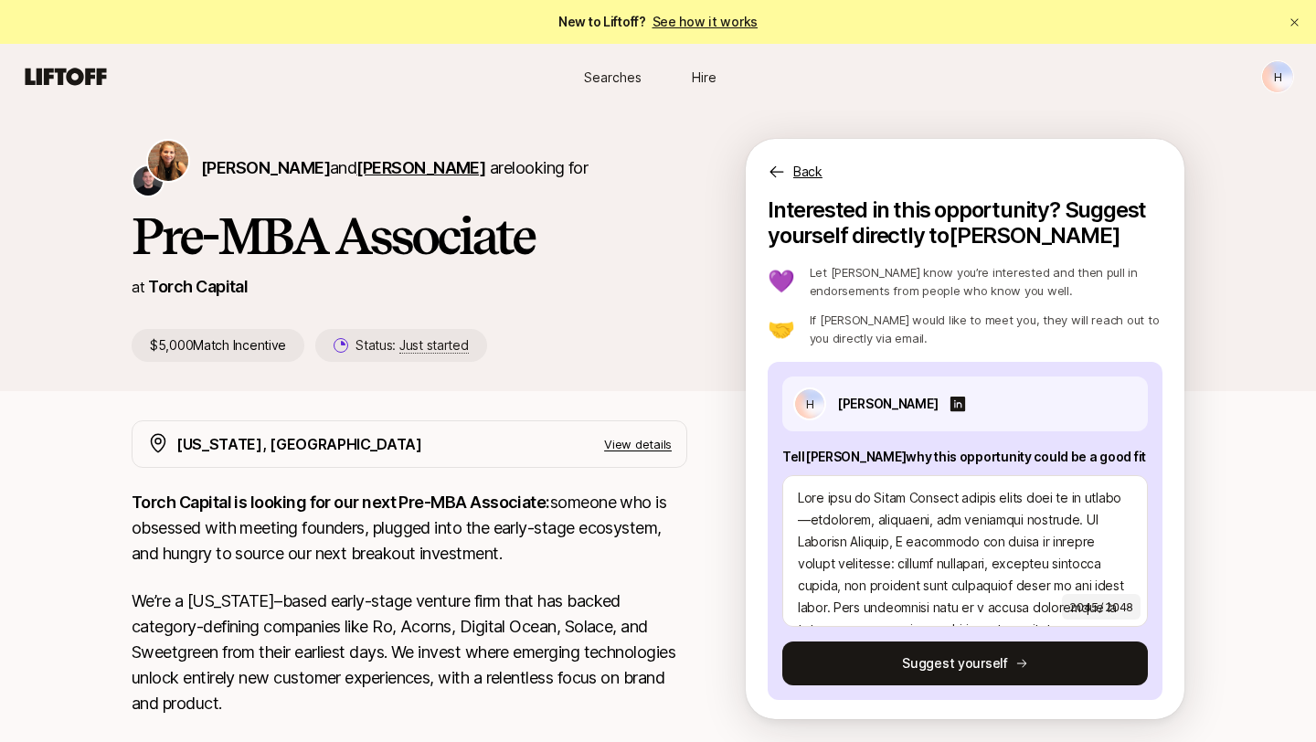
click at [457, 173] on span "[PERSON_NAME]" at bounding box center [420, 167] width 129 height 19
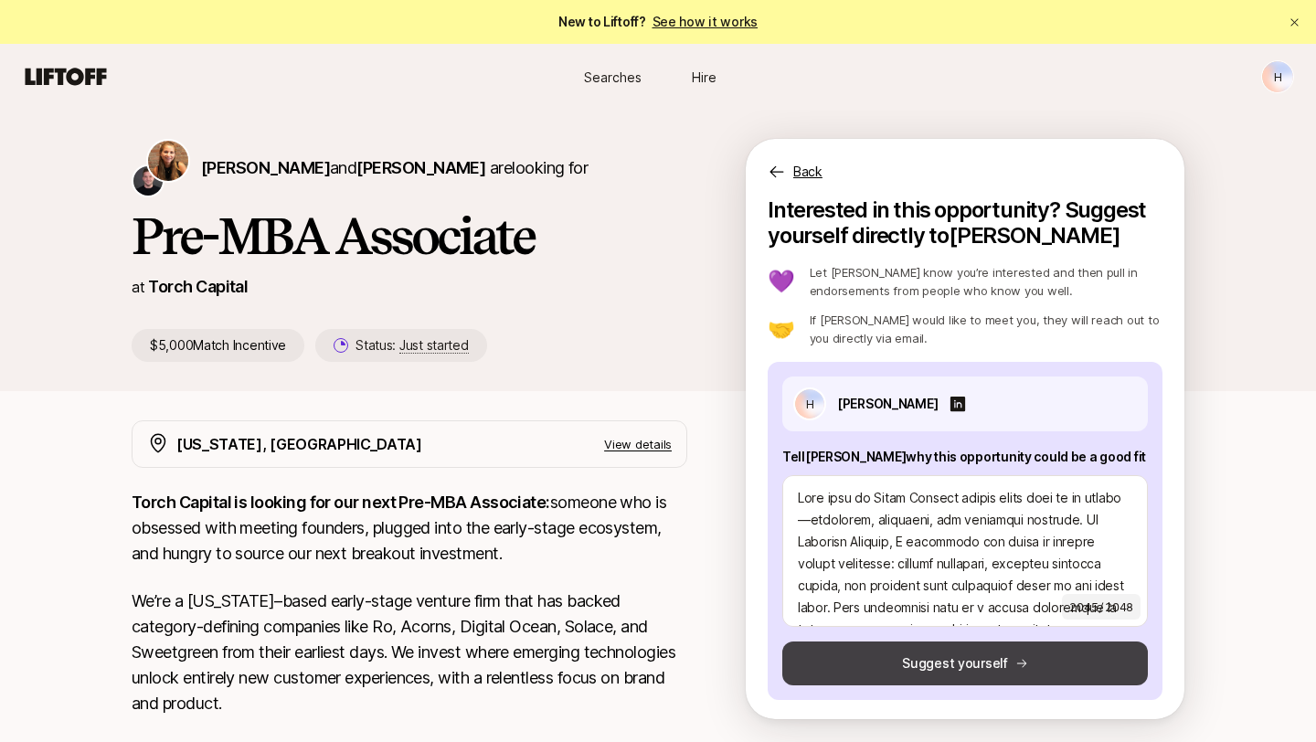
click at [1024, 665] on icon at bounding box center [1021, 663] width 13 height 13
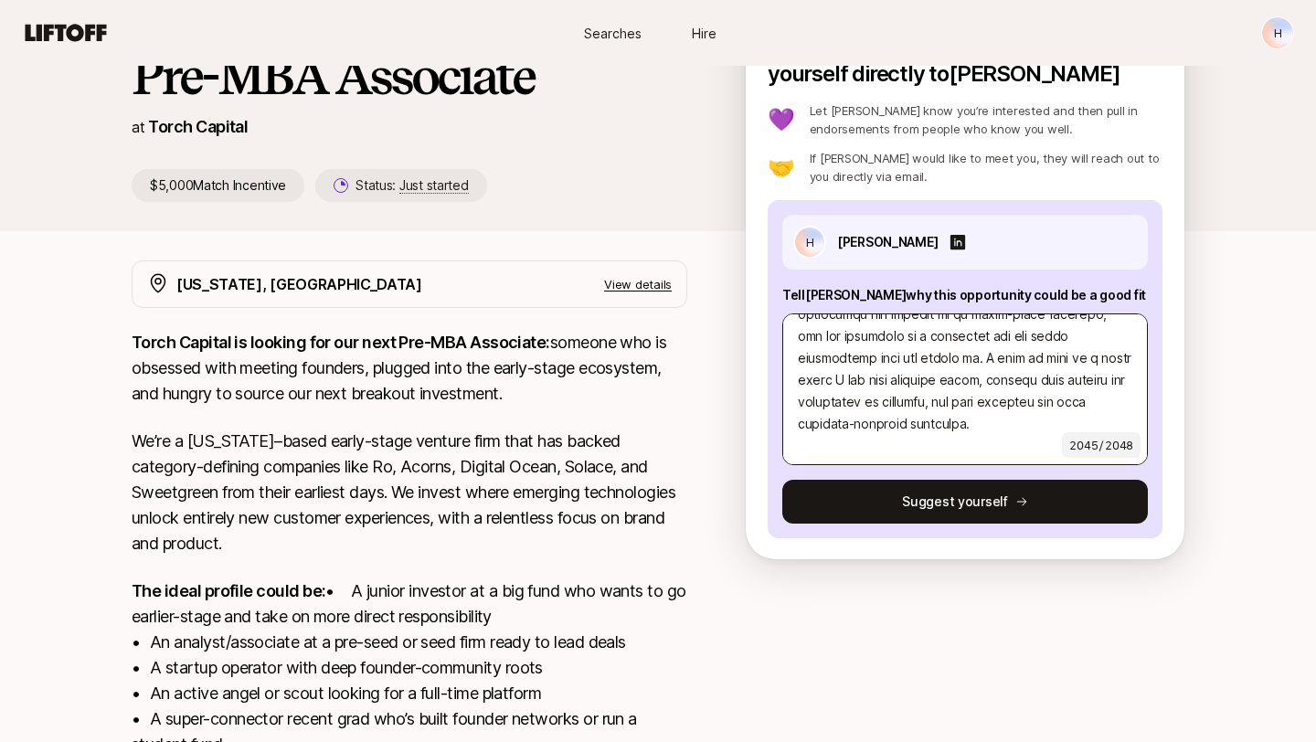
scroll to position [261, 0]
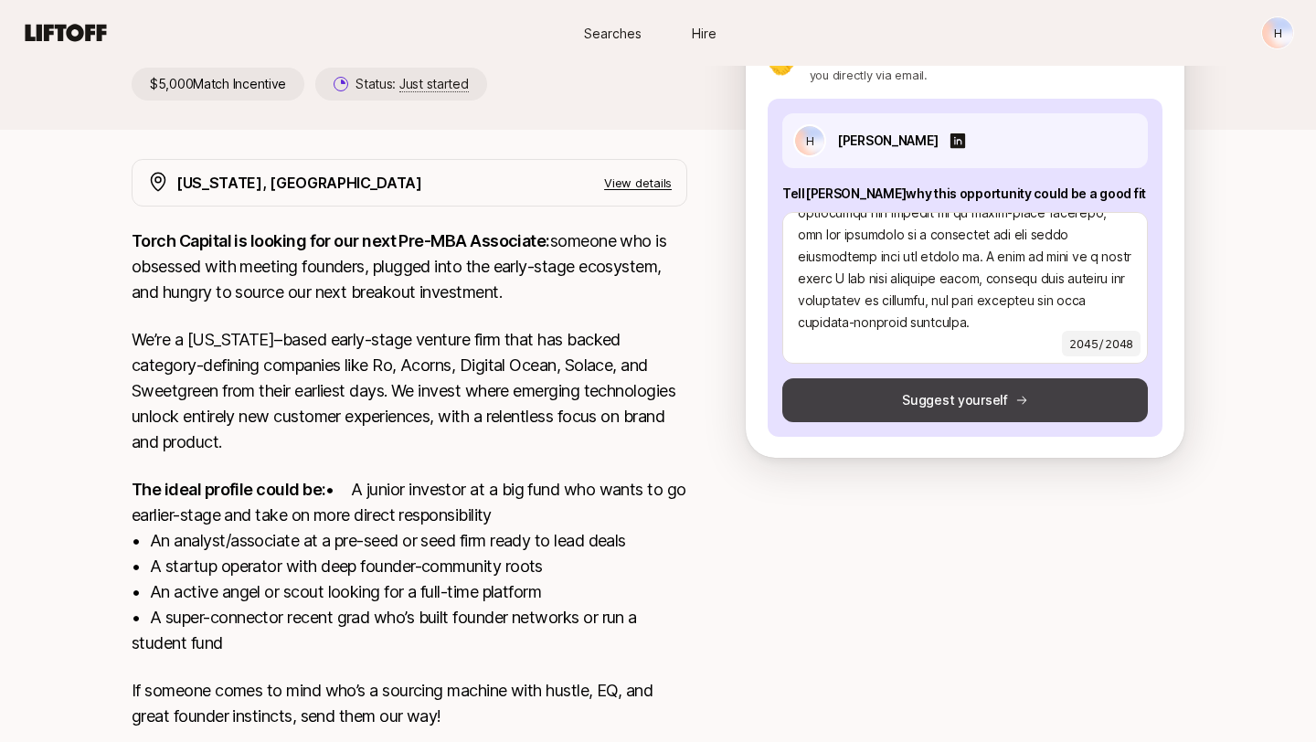
click at [974, 397] on button "Suggest yourself" at bounding box center [965, 400] width 366 height 44
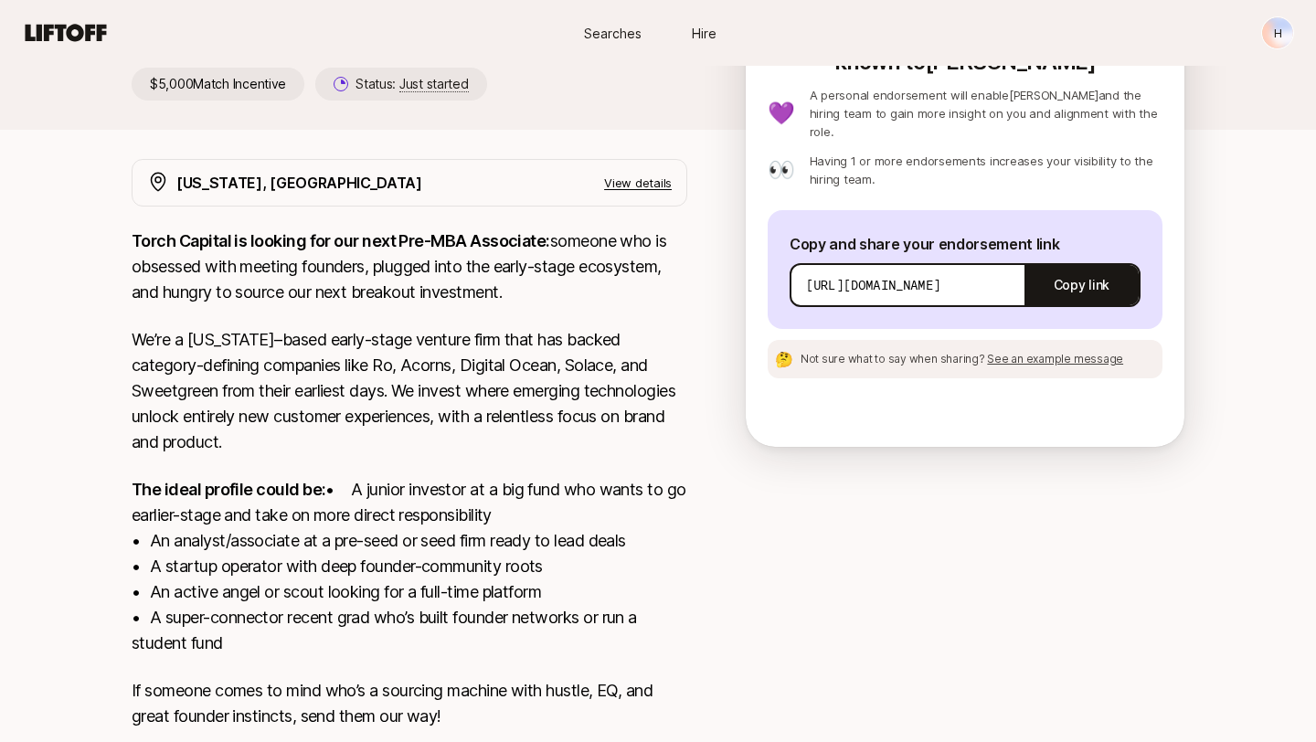
type textarea "x"
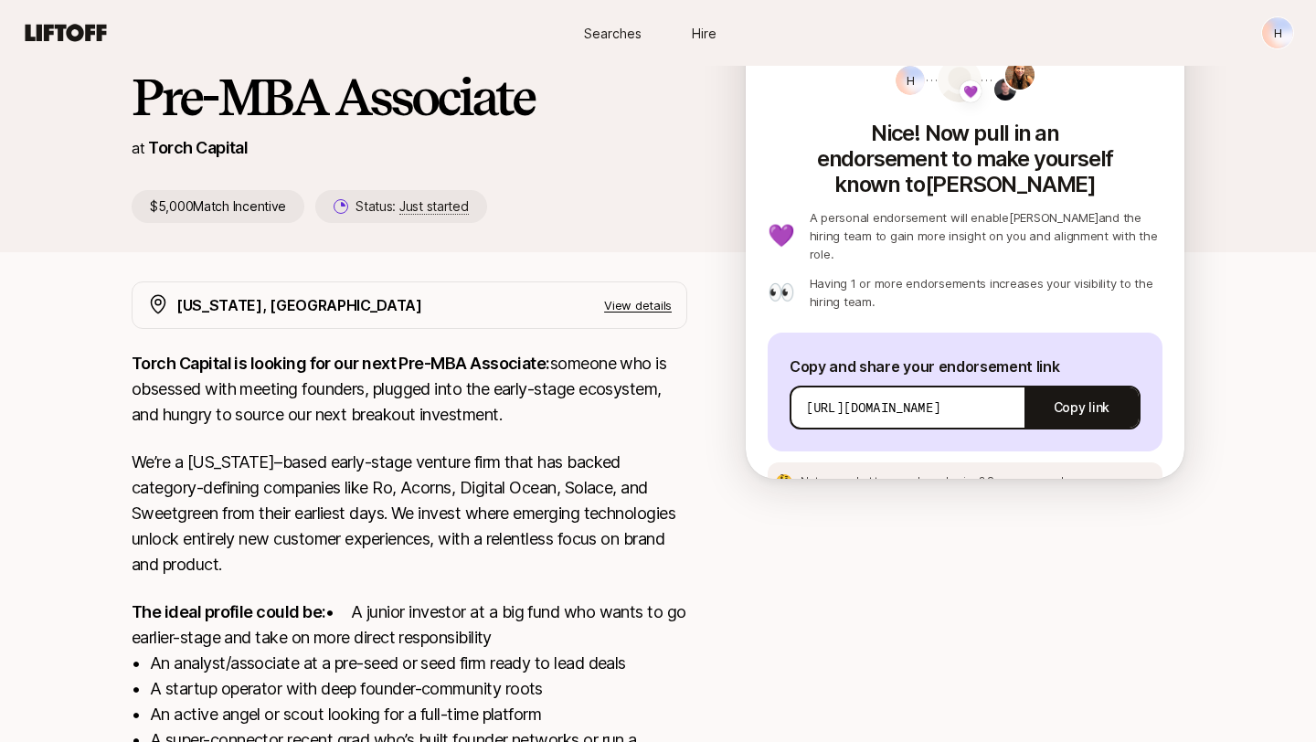
scroll to position [137, 0]
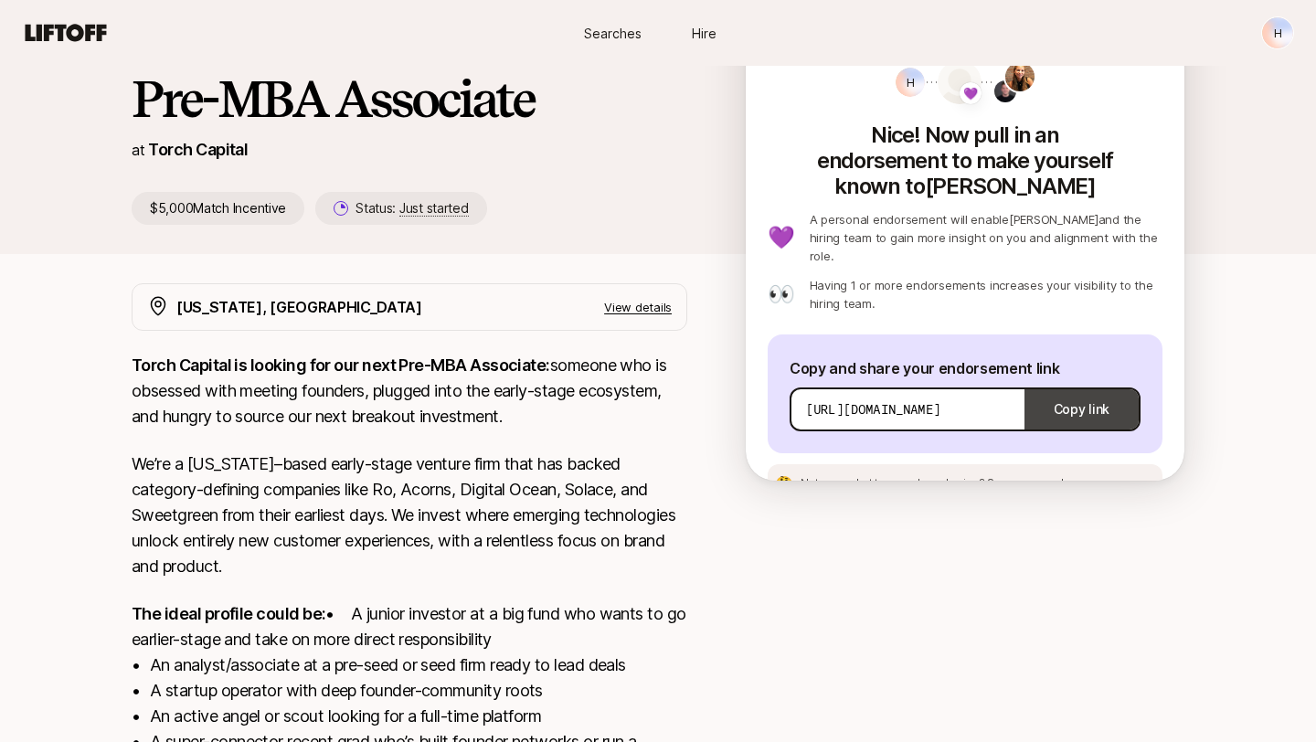
click at [1070, 384] on button "Copy link" at bounding box center [1082, 409] width 114 height 51
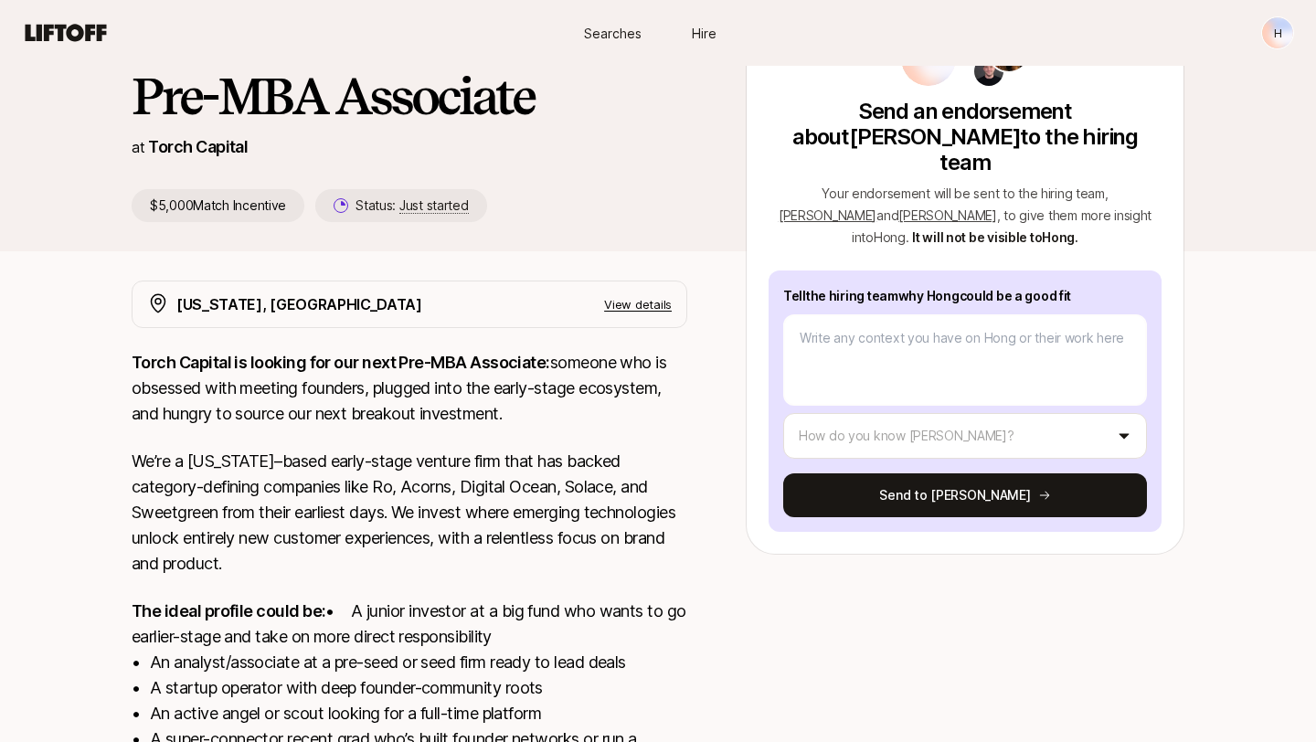
scroll to position [154, 0]
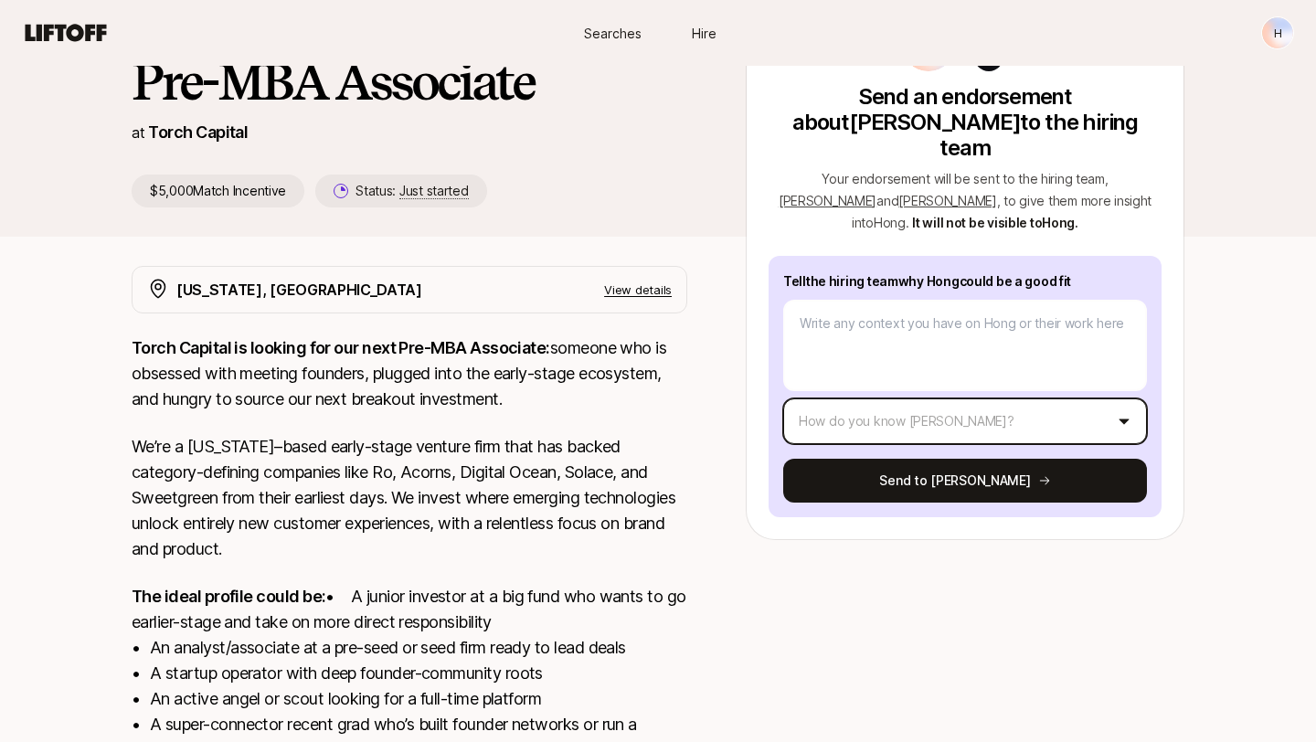
click at [957, 398] on html "New to Liftoff? See how it works H Searches Hire Searches Hire H [PERSON_NAME] …" at bounding box center [658, 217] width 1316 height 742
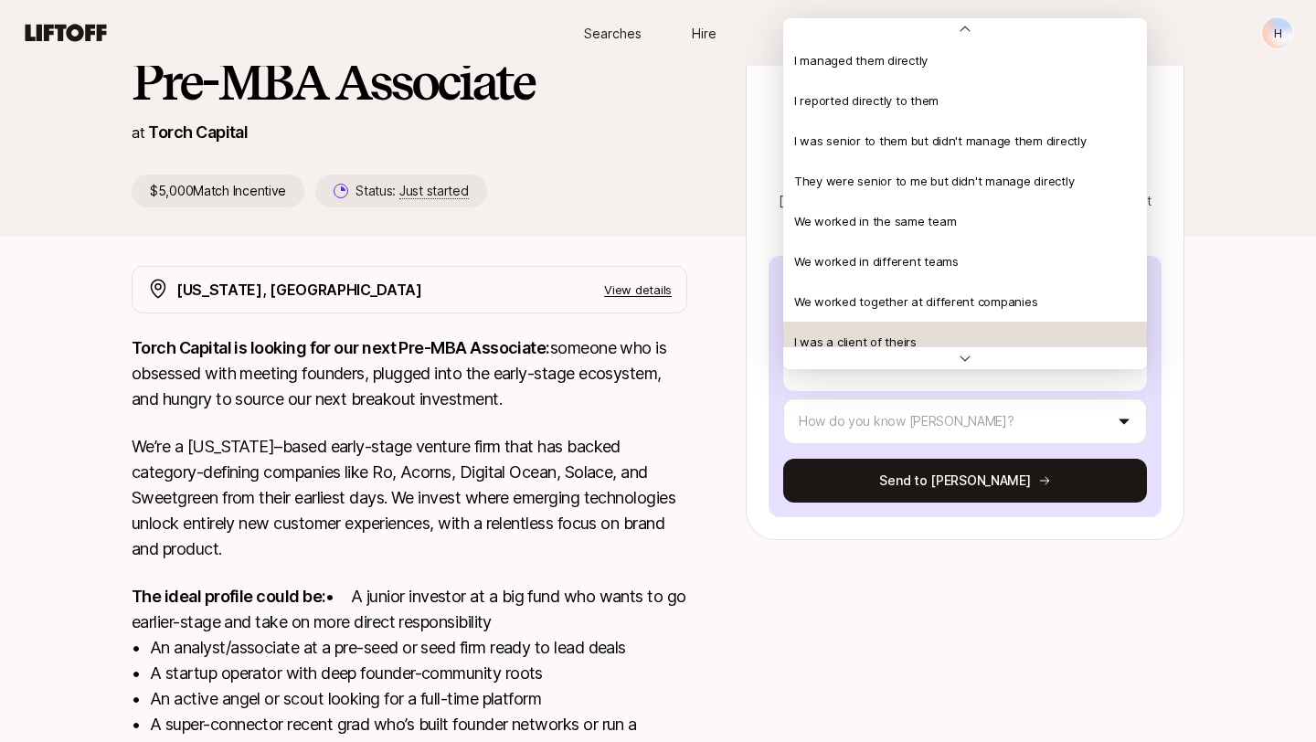
scroll to position [395, 0]
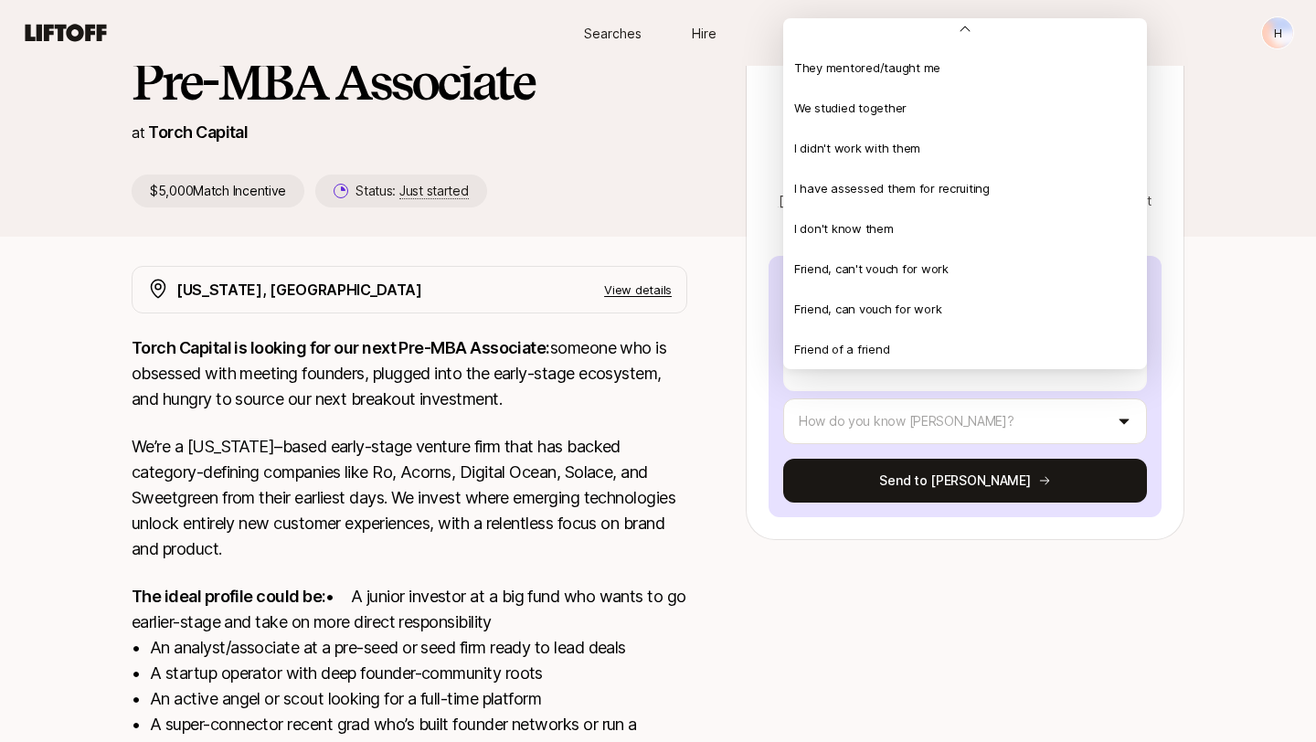
type textarea "x"
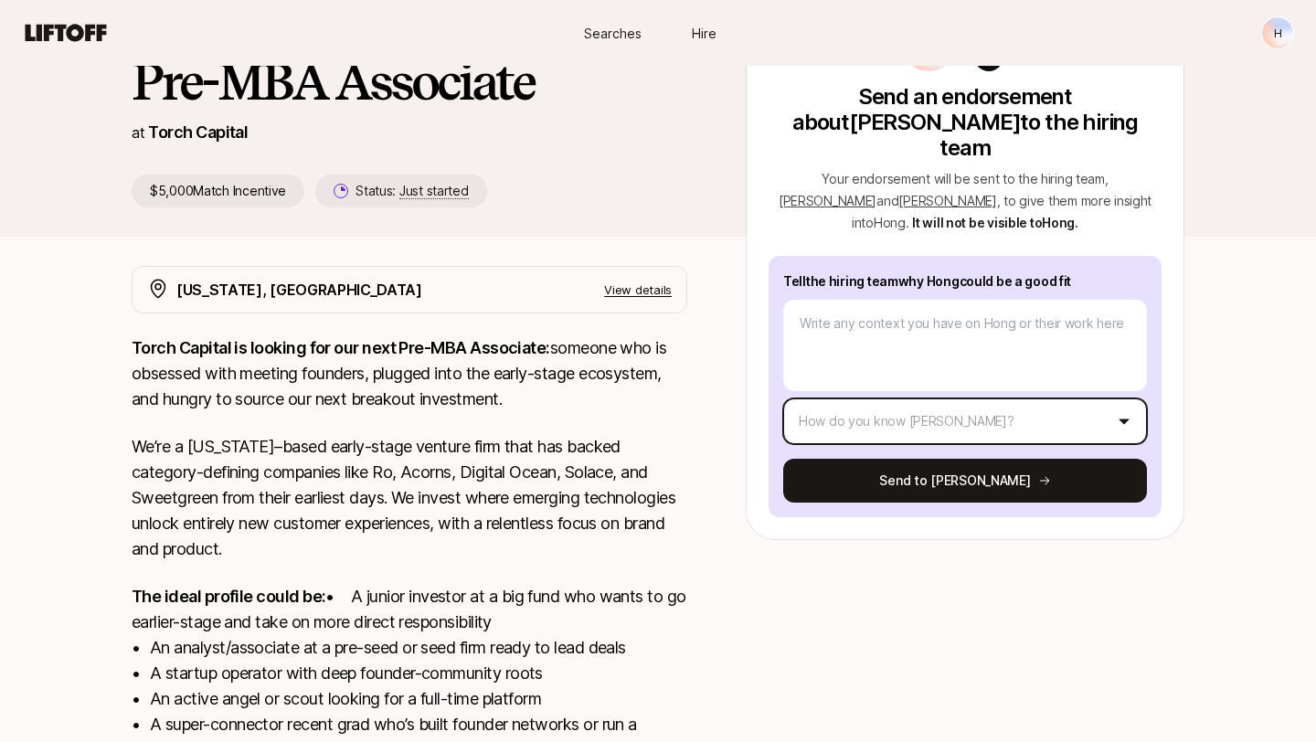
click at [1180, 288] on html "New to Liftoff? See how it works H Searches Hire Searches Hire H Katie Reiner a…" at bounding box center [658, 217] width 1316 height 742
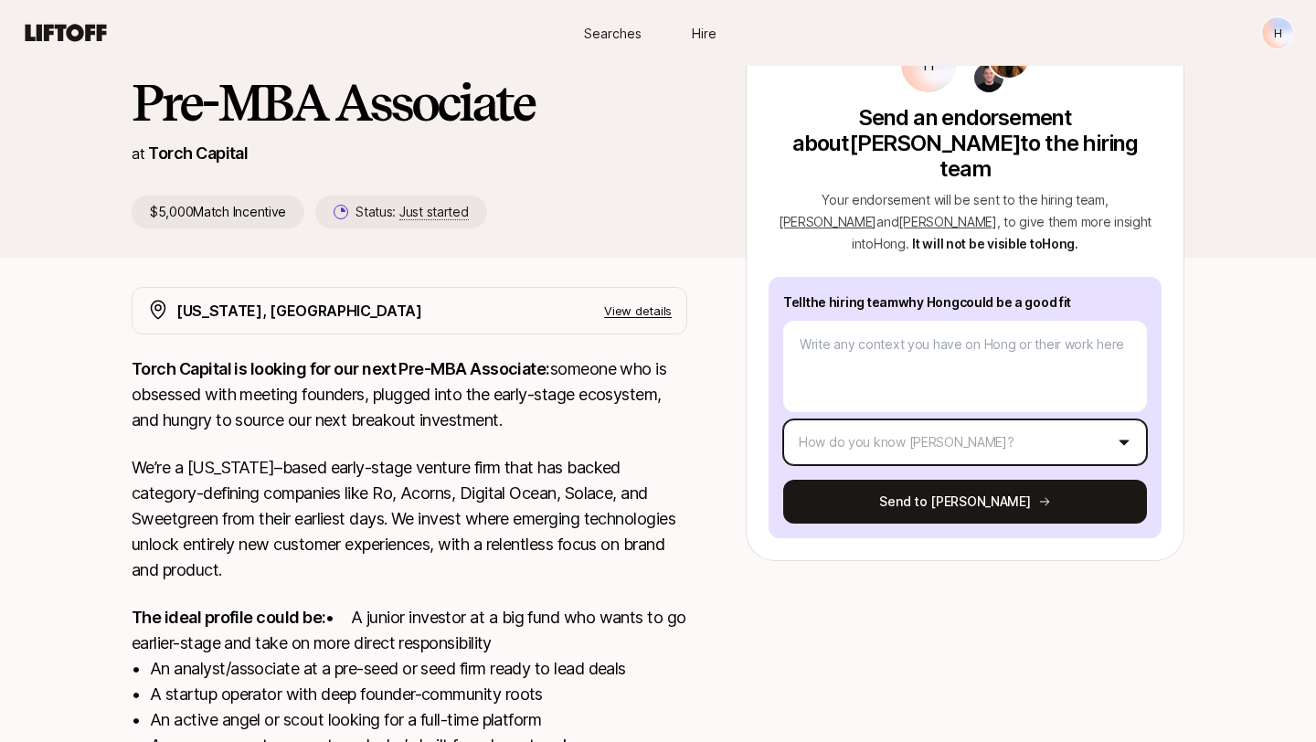
scroll to position [129, 0]
